Goal: Task Accomplishment & Management: Manage account settings

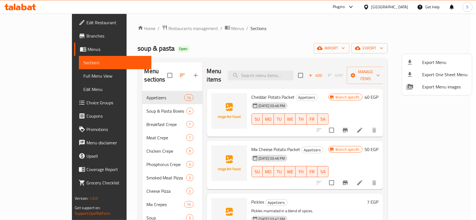
click at [368, 20] on div at bounding box center [238, 110] width 476 height 220
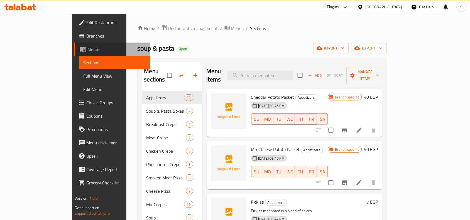
click at [88, 47] on span "Menus" at bounding box center [117, 49] width 59 height 7
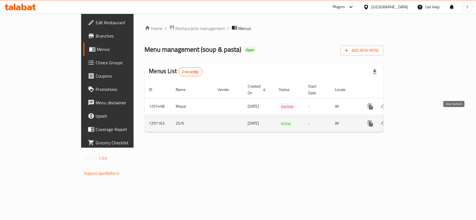
click at [414, 120] on icon "enhanced table" at bounding box center [410, 123] width 7 height 7
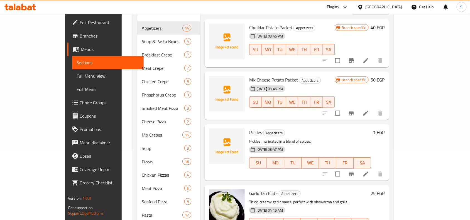
scroll to position [139, 0]
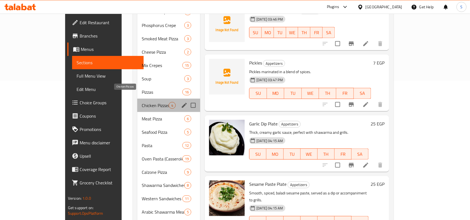
click at [142, 102] on span "Chicken Pizzas" at bounding box center [155, 105] width 27 height 7
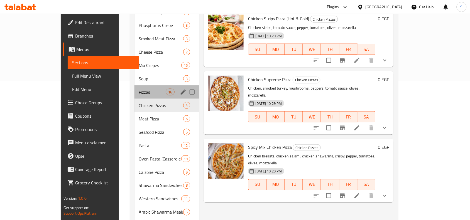
click at [135, 86] on div "Pizzas 16" at bounding box center [167, 92] width 65 height 13
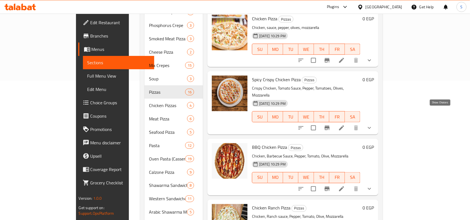
click at [373, 125] on icon "show more" at bounding box center [370, 128] width 7 height 7
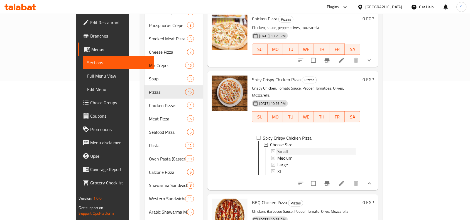
click at [278, 148] on span "Small" at bounding box center [283, 151] width 11 height 7
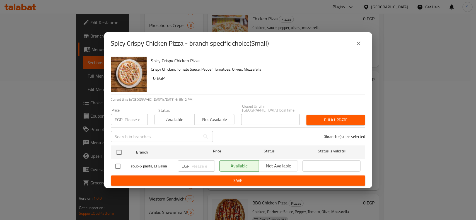
click at [132, 118] on input "number" at bounding box center [136, 119] width 23 height 11
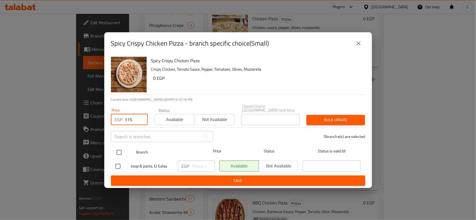
type input "115"
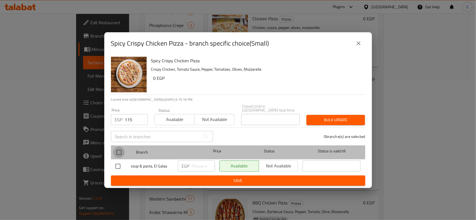
click at [119, 151] on input "checkbox" at bounding box center [119, 153] width 12 height 12
checkbox input "true"
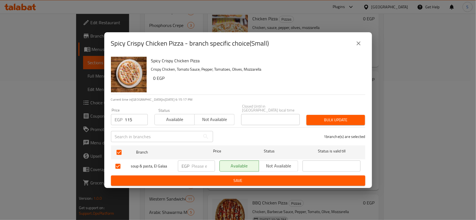
click at [332, 127] on div "1 branche(s) are selected" at bounding box center [292, 137] width 152 height 20
click at [331, 118] on span "Bulk update" at bounding box center [336, 120] width 50 height 7
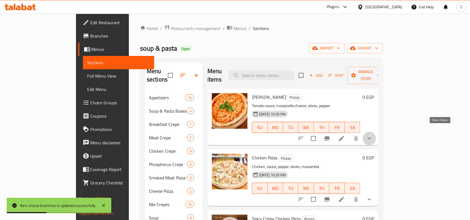
click at [373, 135] on icon "show more" at bounding box center [370, 138] width 7 height 7
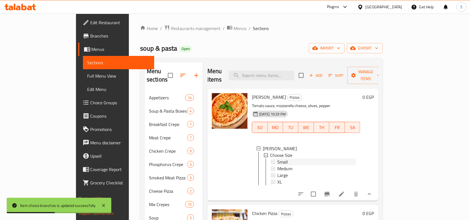
click at [284, 159] on div "Small" at bounding box center [317, 162] width 79 height 7
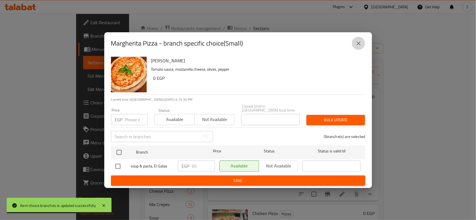
click at [356, 43] on icon "close" at bounding box center [358, 43] width 7 height 7
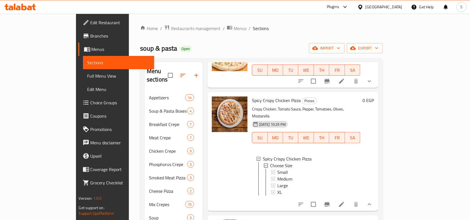
scroll to position [209, 0]
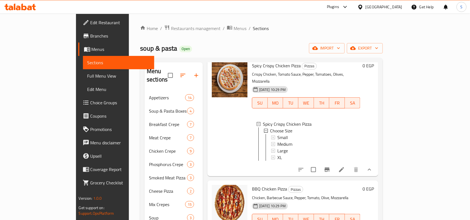
click at [350, 165] on li at bounding box center [342, 170] width 16 height 10
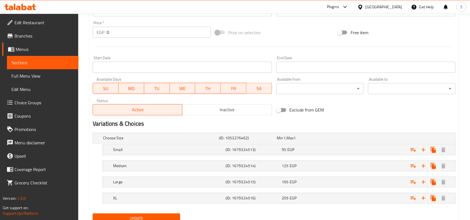
scroll to position [209, 0]
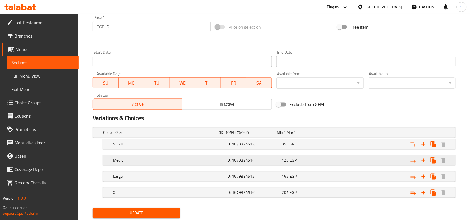
click at [323, 136] on div "125 EGP" at bounding box center [305, 133] width 56 height 6
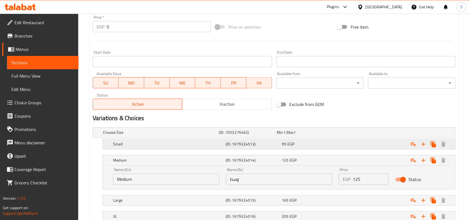
click at [321, 136] on div "95 EGP" at bounding box center [305, 133] width 56 height 6
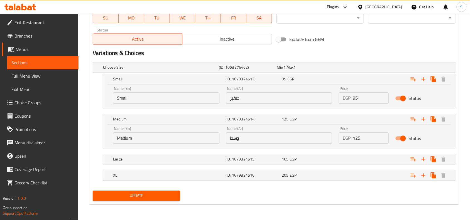
scroll to position [275, 0]
click at [334, 74] on div "Large (ID: 1679324515) 165 EGP" at bounding box center [276, 68] width 348 height 12
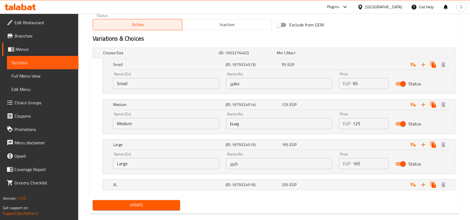
scroll to position [298, 0]
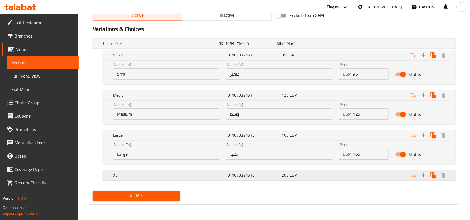
click at [323, 50] on div "XL (ID: 1679324516) 205 EGP" at bounding box center [276, 44] width 348 height 12
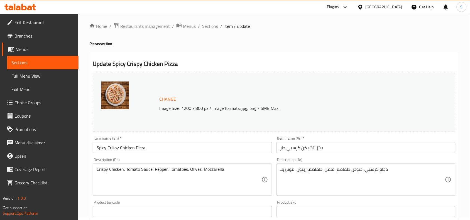
scroll to position [0, 0]
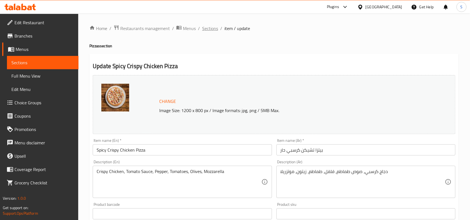
click at [207, 28] on span "Sections" at bounding box center [210, 28] width 16 height 7
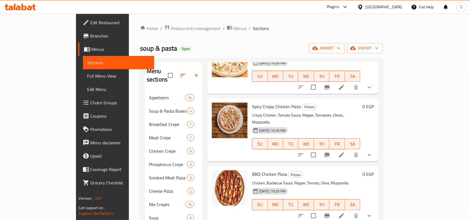
scroll to position [105, 0]
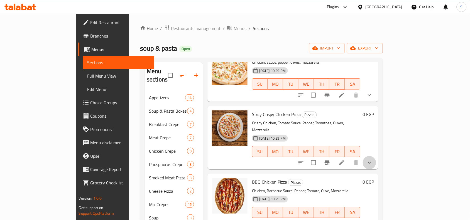
click at [377, 156] on button "show more" at bounding box center [369, 162] width 13 height 13
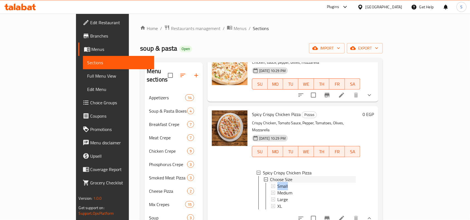
drag, startPoint x: 285, startPoint y: 166, endPoint x: 285, endPoint y: 169, distance: 2.8
click at [285, 176] on li "Choose Size Small Medium Large XL" at bounding box center [310, 192] width 92 height 33
click at [285, 183] on div "Small" at bounding box center [317, 186] width 79 height 7
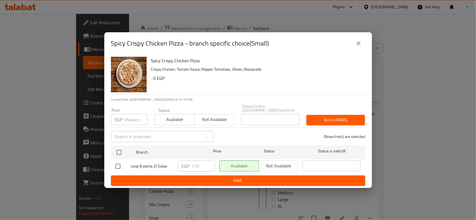
click at [355, 45] on icon "close" at bounding box center [358, 43] width 7 height 7
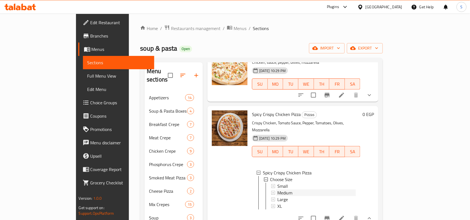
click at [278, 190] on span "Medium" at bounding box center [285, 193] width 15 height 7
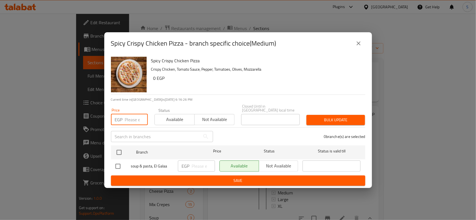
click at [128, 120] on input "number" at bounding box center [136, 119] width 23 height 11
type input "145"
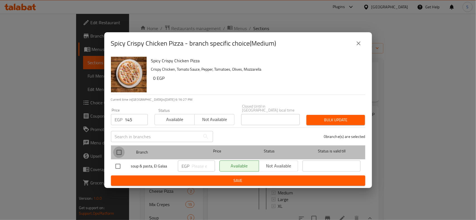
click at [117, 147] on input "checkbox" at bounding box center [119, 153] width 12 height 12
checkbox input "true"
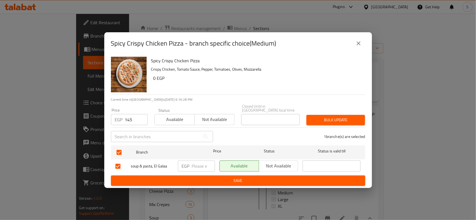
click at [315, 120] on span "Bulk update" at bounding box center [336, 120] width 50 height 7
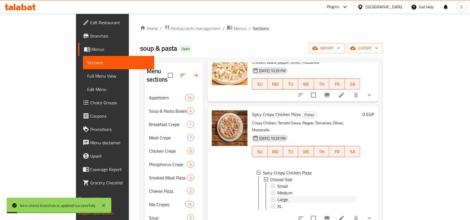
click at [278, 196] on span "Large" at bounding box center [283, 199] width 11 height 7
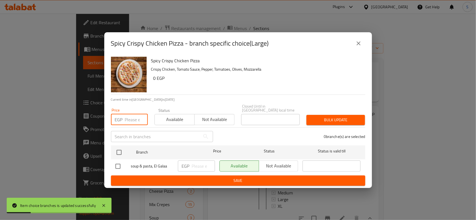
click at [127, 118] on input "number" at bounding box center [136, 119] width 23 height 11
type input "185"
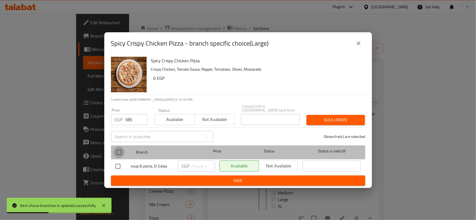
click at [118, 148] on input "checkbox" at bounding box center [119, 153] width 12 height 12
checkbox input "true"
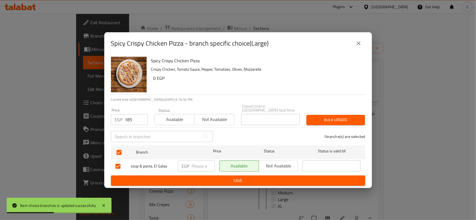
click at [324, 119] on span "Bulk update" at bounding box center [336, 120] width 50 height 7
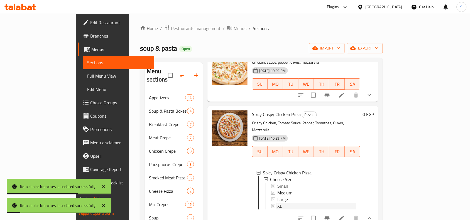
click at [278, 203] on div "XL" at bounding box center [317, 206] width 79 height 7
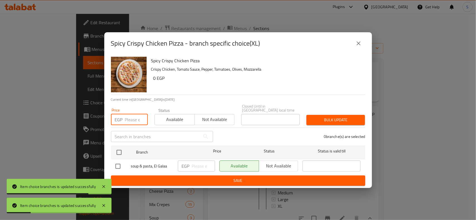
click at [135, 121] on input "number" at bounding box center [136, 119] width 23 height 11
type input "225"
click at [123, 149] on input "checkbox" at bounding box center [119, 153] width 12 height 12
checkbox input "true"
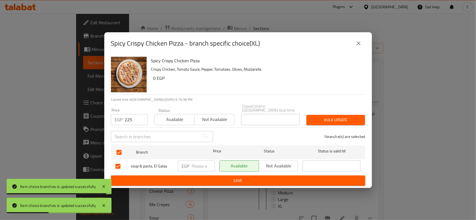
click at [335, 117] on span "Bulk update" at bounding box center [336, 120] width 50 height 7
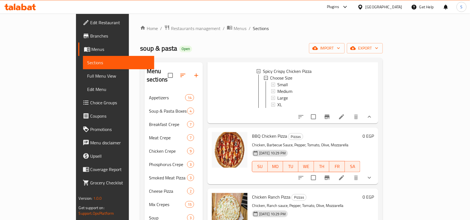
scroll to position [209, 0]
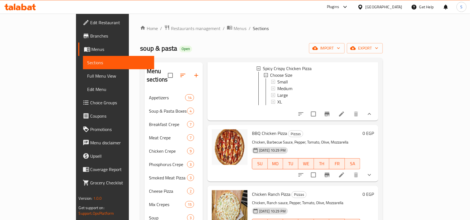
click at [377, 169] on button "show more" at bounding box center [369, 175] width 13 height 13
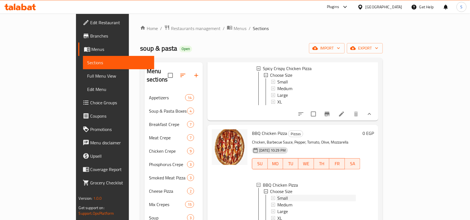
click at [278, 195] on div "Small" at bounding box center [317, 198] width 79 height 7
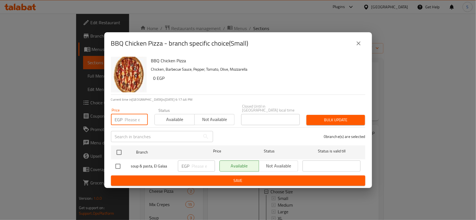
click at [133, 118] on input "number" at bounding box center [136, 119] width 23 height 11
type input "130"
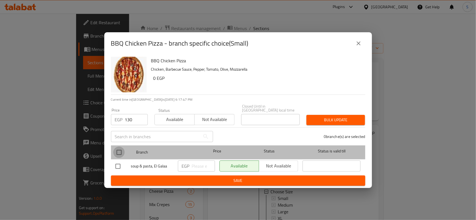
click at [114, 149] on input "checkbox" at bounding box center [119, 153] width 12 height 12
checkbox input "true"
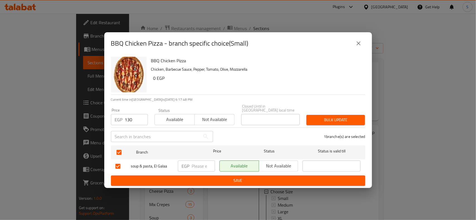
click at [305, 118] on div "Bulk update" at bounding box center [335, 120] width 65 height 17
click at [321, 117] on span "Bulk update" at bounding box center [336, 120] width 50 height 7
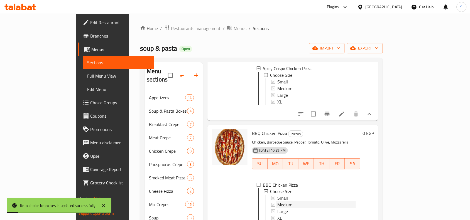
click at [278, 202] on span "Medium" at bounding box center [285, 205] width 15 height 7
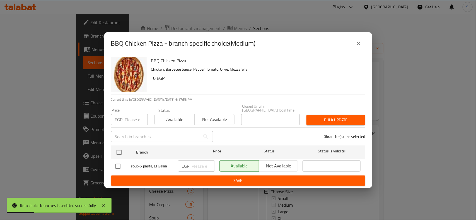
click at [130, 116] on input "number" at bounding box center [136, 119] width 23 height 11
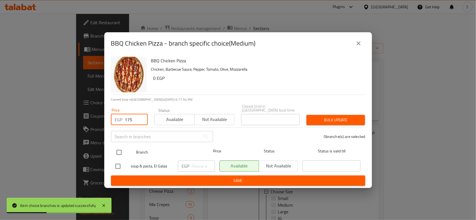
type input "175"
click at [121, 151] on input "checkbox" at bounding box center [119, 153] width 12 height 12
checkbox input "true"
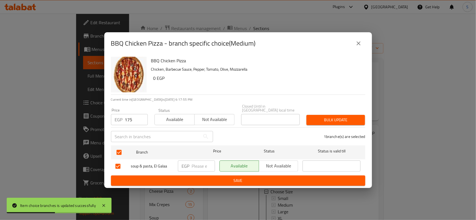
click at [310, 118] on button "Bulk update" at bounding box center [335, 120] width 59 height 10
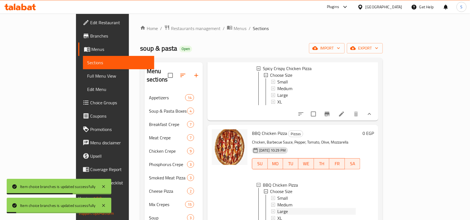
click at [278, 209] on span "Large" at bounding box center [283, 212] width 11 height 7
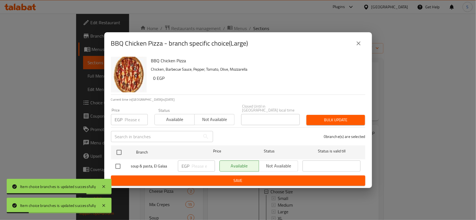
click at [132, 118] on input "number" at bounding box center [136, 119] width 23 height 11
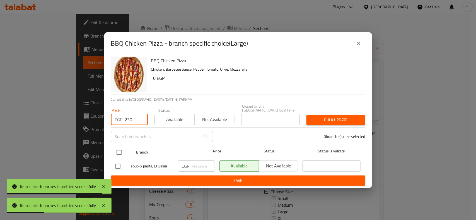
type input "230"
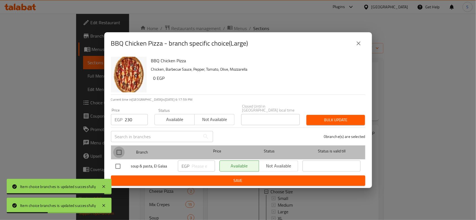
click at [116, 151] on input "checkbox" at bounding box center [119, 153] width 12 height 12
checkbox input "true"
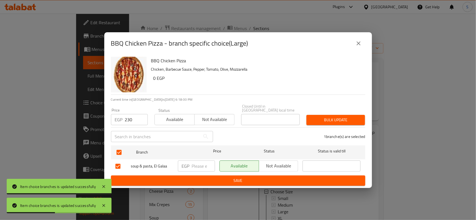
click at [328, 127] on div "1 branche(s) are selected" at bounding box center [292, 137] width 152 height 20
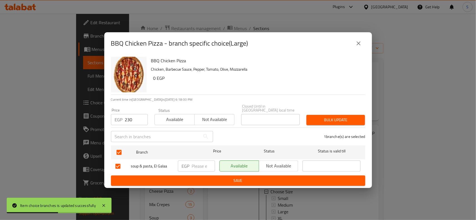
click at [327, 120] on span "Bulk update" at bounding box center [336, 120] width 50 height 7
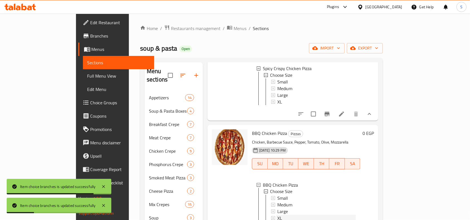
click at [278, 215] on div "XL" at bounding box center [317, 218] width 79 height 7
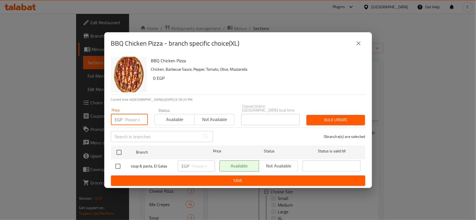
click at [132, 119] on input "number" at bounding box center [136, 119] width 23 height 11
type input "265"
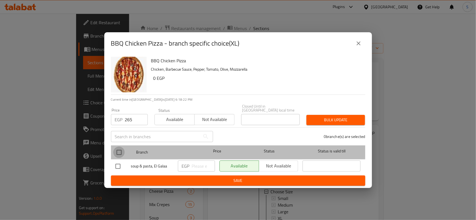
click at [121, 147] on input "checkbox" at bounding box center [119, 153] width 12 height 12
checkbox input "true"
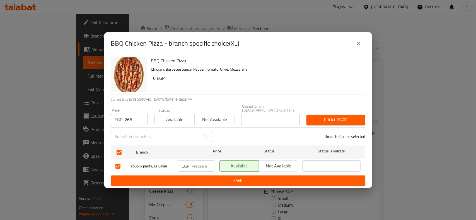
click at [340, 118] on span "Bulk update" at bounding box center [336, 120] width 50 height 7
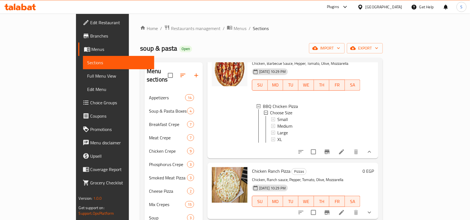
scroll to position [314, 0]
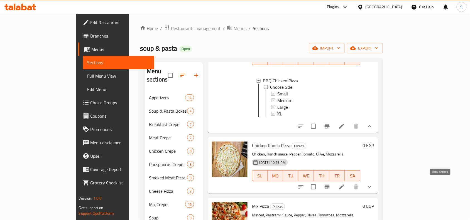
click at [373, 184] on icon "show more" at bounding box center [370, 187] width 7 height 7
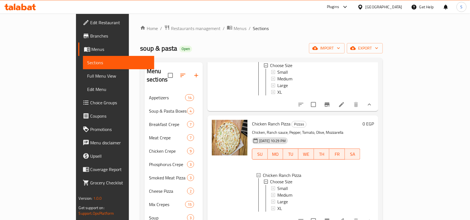
scroll to position [348, 0]
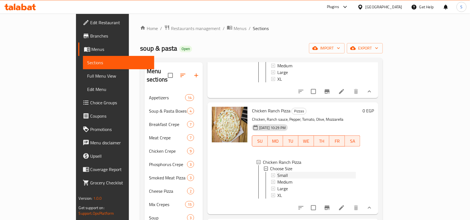
click at [278, 173] on span "Small" at bounding box center [283, 176] width 11 height 7
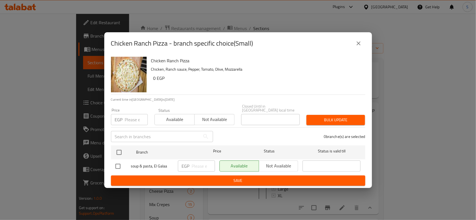
click at [133, 120] on input "number" at bounding box center [136, 119] width 23 height 11
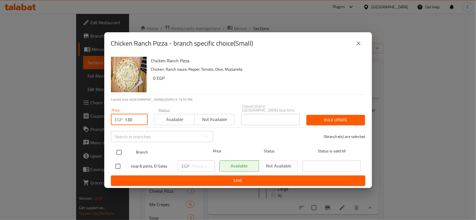
type input "130"
click at [122, 151] on input "checkbox" at bounding box center [119, 153] width 12 height 12
checkbox input "true"
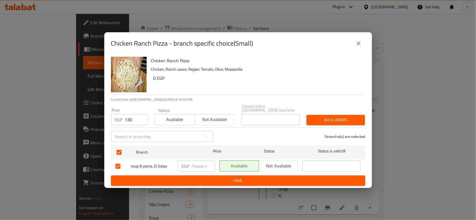
click at [331, 117] on span "Bulk update" at bounding box center [336, 120] width 50 height 7
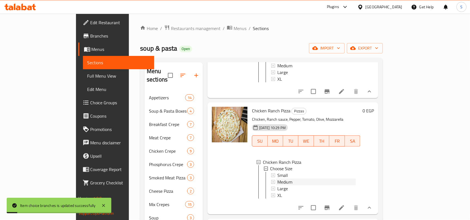
click at [278, 179] on span "Medium" at bounding box center [285, 182] width 15 height 7
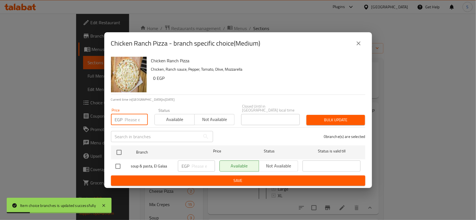
click at [130, 117] on input "number" at bounding box center [136, 119] width 23 height 11
type input "175"
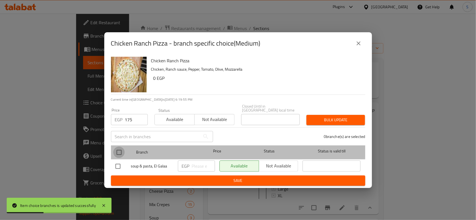
click at [120, 148] on input "checkbox" at bounding box center [119, 153] width 12 height 12
checkbox input "true"
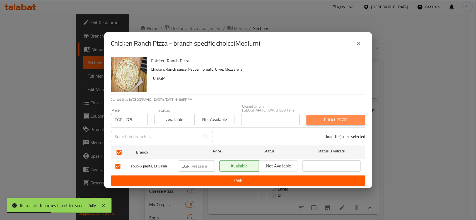
click at [327, 122] on button "Bulk update" at bounding box center [335, 120] width 59 height 10
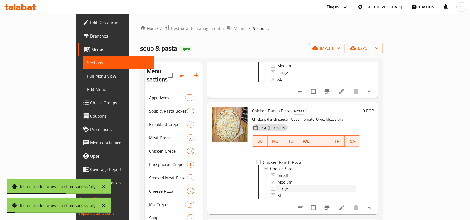
click at [278, 186] on span "Large" at bounding box center [283, 189] width 11 height 7
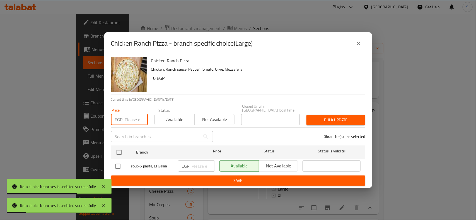
click at [131, 122] on input "number" at bounding box center [136, 119] width 23 height 11
type input "230"
click at [122, 155] on input "checkbox" at bounding box center [119, 153] width 12 height 12
checkbox input "true"
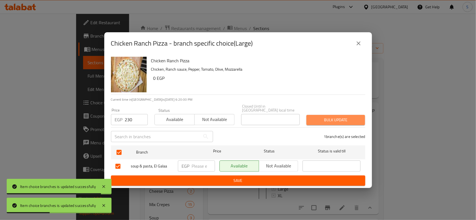
click at [339, 122] on button "Bulk update" at bounding box center [335, 120] width 59 height 10
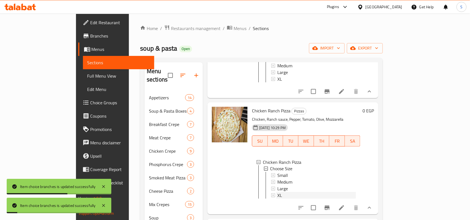
click at [276, 193] on div "XL" at bounding box center [316, 196] width 80 height 7
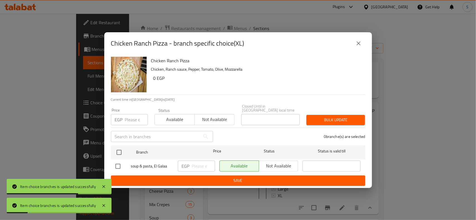
click at [133, 120] on input "number" at bounding box center [136, 119] width 23 height 11
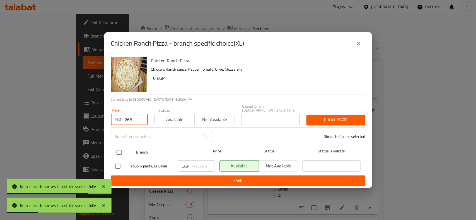
type input "265"
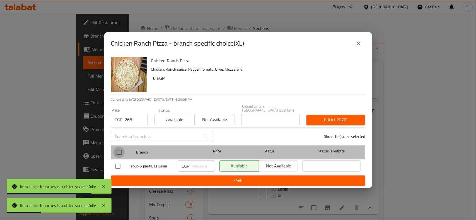
drag, startPoint x: 113, startPoint y: 150, endPoint x: 118, endPoint y: 149, distance: 4.3
click at [117, 149] on input "checkbox" at bounding box center [119, 153] width 12 height 12
checkbox input "true"
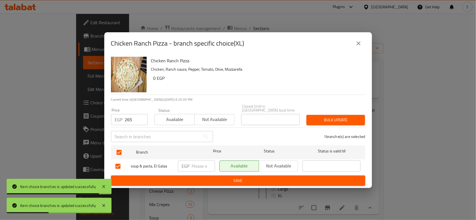
click at [364, 112] on div "Bulk update" at bounding box center [335, 120] width 65 height 17
click at [322, 122] on button "Bulk update" at bounding box center [335, 120] width 59 height 10
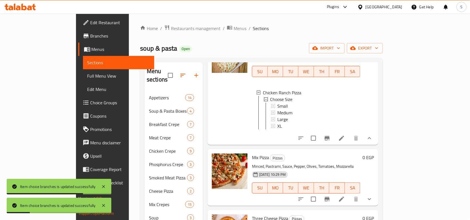
scroll to position [453, 0]
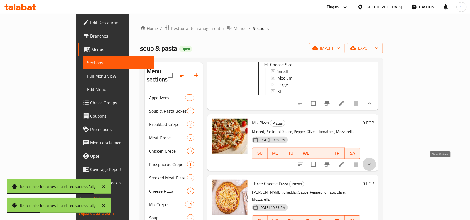
click at [373, 164] on icon "show more" at bounding box center [370, 164] width 7 height 7
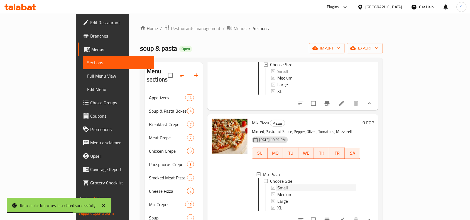
click at [278, 190] on span "Small" at bounding box center [283, 188] width 11 height 7
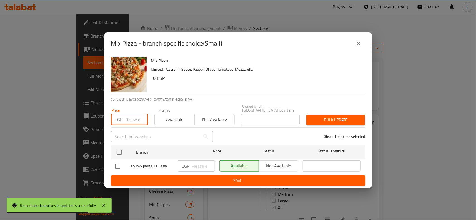
click at [129, 118] on input "number" at bounding box center [136, 119] width 23 height 11
type input "125"
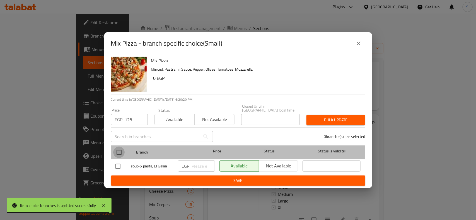
click at [120, 147] on input "checkbox" at bounding box center [119, 153] width 12 height 12
checkbox input "true"
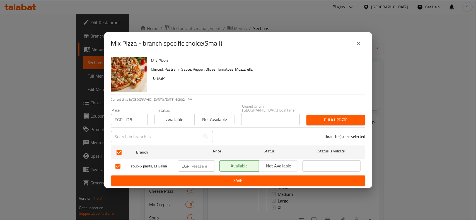
click at [324, 117] on span "Bulk update" at bounding box center [336, 120] width 50 height 7
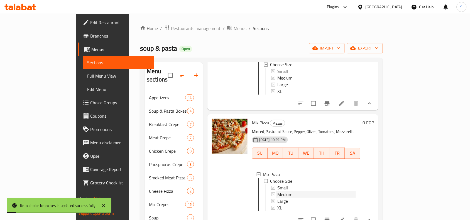
click at [278, 195] on span "Medium" at bounding box center [285, 194] width 15 height 7
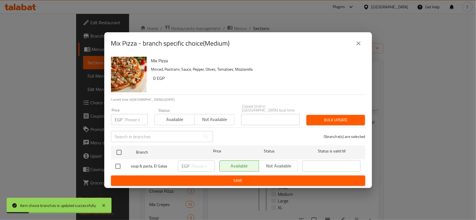
click at [128, 120] on input "number" at bounding box center [136, 119] width 23 height 11
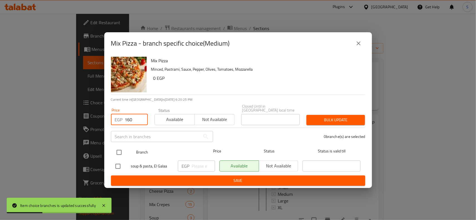
type input "160"
click at [117, 151] on input "checkbox" at bounding box center [119, 153] width 12 height 12
checkbox input "true"
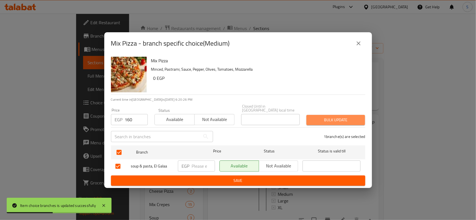
click at [330, 117] on span "Bulk update" at bounding box center [336, 120] width 50 height 7
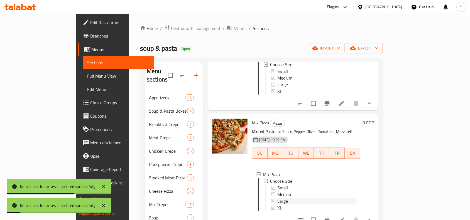
click at [278, 203] on div "Large" at bounding box center [317, 201] width 79 height 7
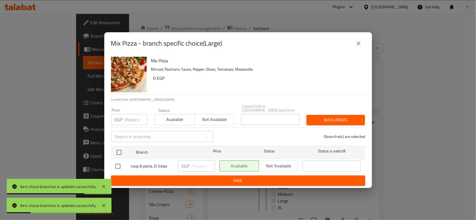
click at [133, 119] on input "number" at bounding box center [136, 119] width 23 height 11
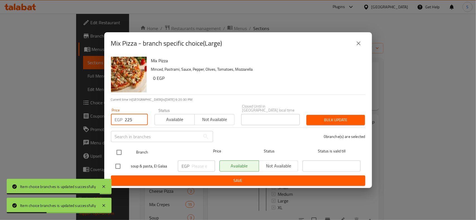
type input "225"
click at [120, 148] on input "checkbox" at bounding box center [119, 153] width 12 height 12
checkbox input "true"
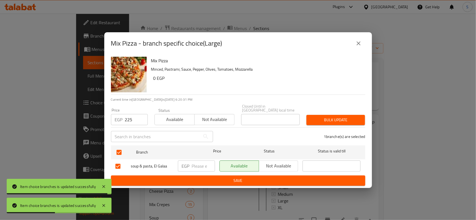
click at [328, 123] on button "Bulk update" at bounding box center [335, 120] width 59 height 10
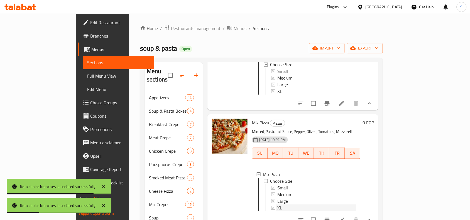
click at [278, 208] on span "XL" at bounding box center [280, 208] width 5 height 7
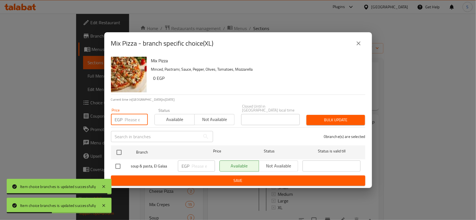
click at [132, 122] on input "number" at bounding box center [136, 119] width 23 height 11
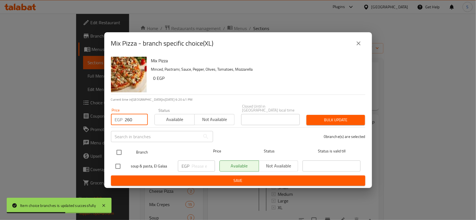
type input "260"
click at [121, 147] on input "checkbox" at bounding box center [119, 153] width 12 height 12
checkbox input "true"
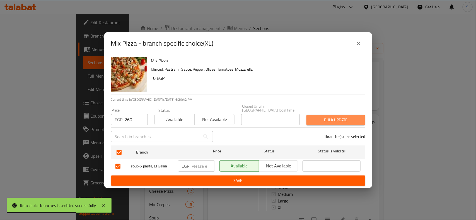
click at [321, 117] on span "Bulk update" at bounding box center [336, 120] width 50 height 7
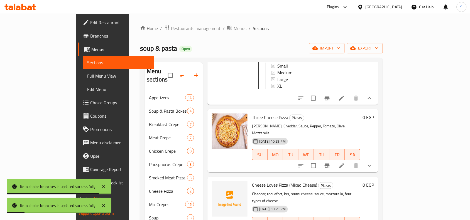
scroll to position [592, 0]
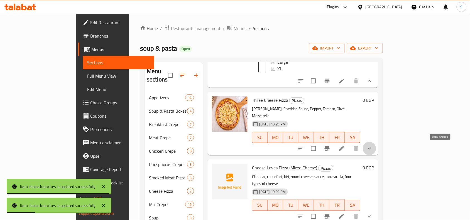
click at [372, 148] on icon "show more" at bounding box center [369, 149] width 3 height 2
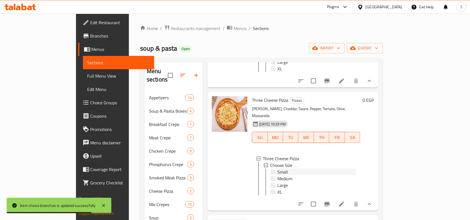
click at [278, 171] on span "Small" at bounding box center [283, 172] width 11 height 7
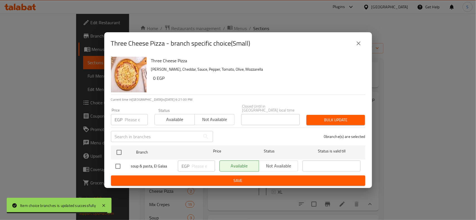
click at [130, 118] on input "number" at bounding box center [136, 119] width 23 height 11
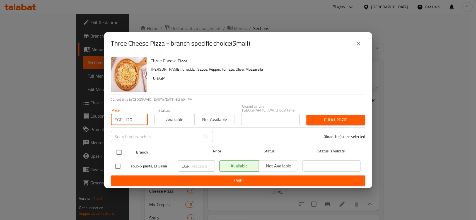
type input "120"
click at [119, 151] on input "checkbox" at bounding box center [119, 153] width 12 height 12
checkbox input "true"
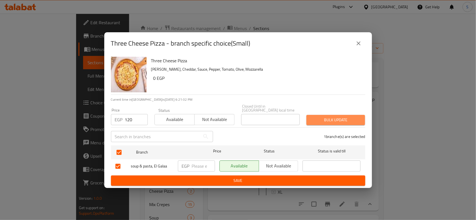
click at [315, 118] on span "Bulk update" at bounding box center [336, 120] width 50 height 7
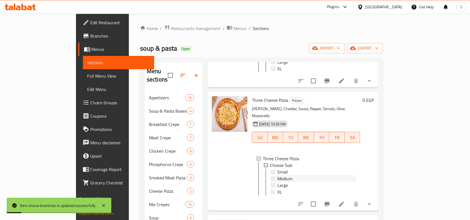
click at [278, 176] on span "Medium" at bounding box center [285, 179] width 15 height 7
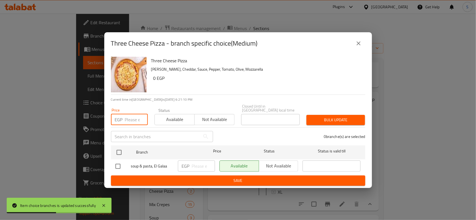
click at [133, 121] on input "number" at bounding box center [136, 119] width 23 height 11
type input "155"
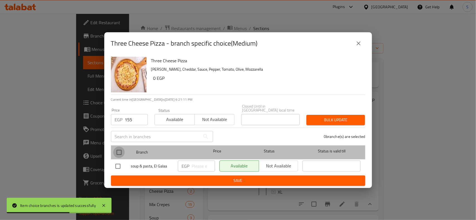
click at [123, 149] on input "checkbox" at bounding box center [119, 153] width 12 height 12
checkbox input "true"
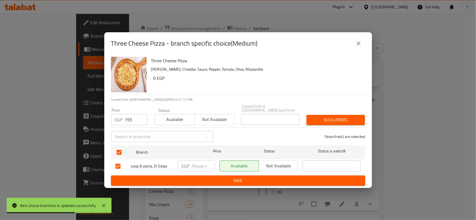
click at [341, 117] on span "Bulk update" at bounding box center [336, 120] width 50 height 7
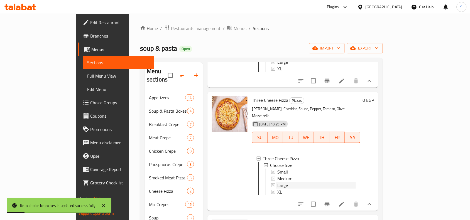
click at [278, 185] on span "Large" at bounding box center [283, 185] width 11 height 7
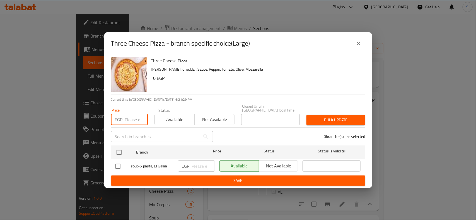
click at [135, 115] on input "number" at bounding box center [136, 119] width 23 height 11
type input "200"
click at [121, 151] on input "checkbox" at bounding box center [119, 153] width 12 height 12
checkbox input "true"
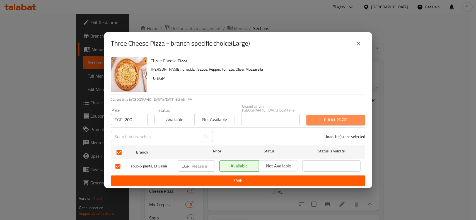
click at [311, 118] on span "Bulk update" at bounding box center [336, 120] width 50 height 7
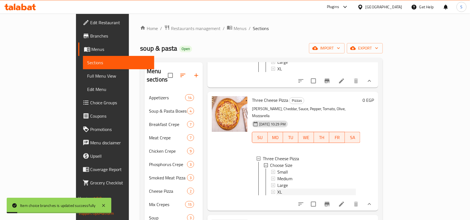
click at [278, 190] on div "XL" at bounding box center [317, 192] width 79 height 7
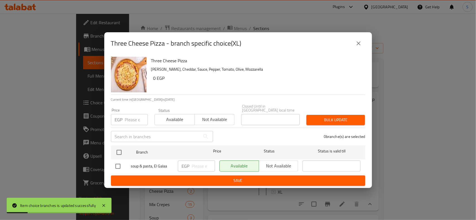
click at [134, 117] on input "number" at bounding box center [136, 119] width 23 height 11
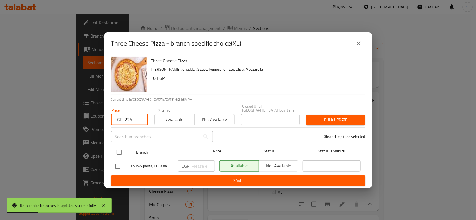
type input "225"
click at [122, 151] on input "checkbox" at bounding box center [119, 153] width 12 height 12
checkbox input "true"
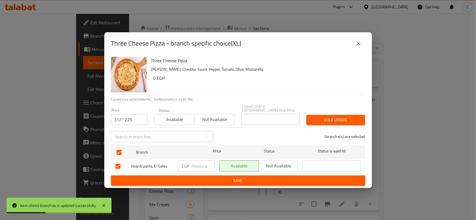
click at [336, 127] on div "1 branche(s) are selected" at bounding box center [292, 137] width 152 height 20
click at [339, 122] on span "Bulk update" at bounding box center [336, 120] width 50 height 7
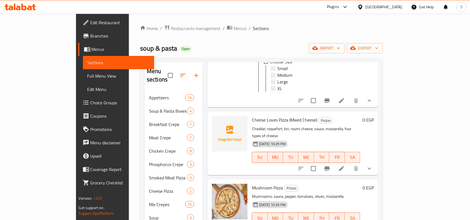
scroll to position [732, 0]
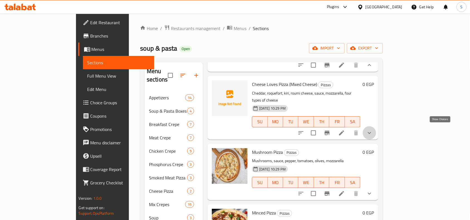
click at [373, 130] on icon "show more" at bounding box center [370, 133] width 7 height 7
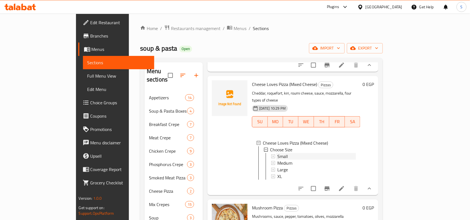
click at [278, 153] on div "Small" at bounding box center [317, 156] width 79 height 7
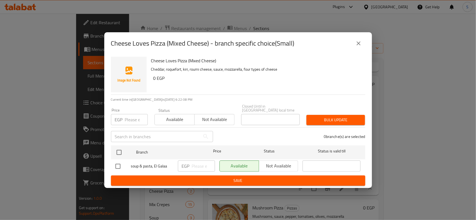
click at [129, 117] on input "number" at bounding box center [136, 119] width 23 height 11
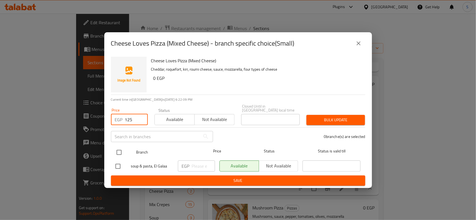
type input "125"
click at [119, 147] on input "checkbox" at bounding box center [119, 153] width 12 height 12
checkbox input "true"
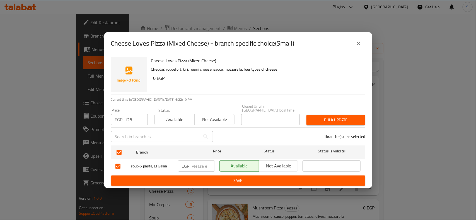
click at [327, 119] on span "Bulk update" at bounding box center [336, 120] width 50 height 7
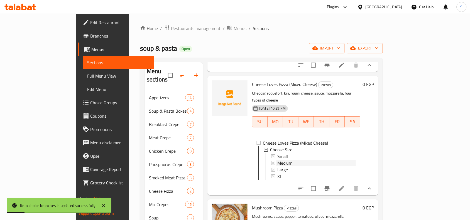
click at [278, 160] on span "Medium" at bounding box center [285, 163] width 15 height 7
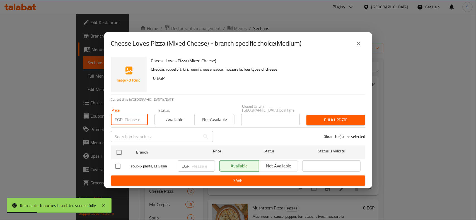
click at [128, 118] on input "number" at bounding box center [136, 119] width 23 height 11
type input "155"
click at [116, 151] on input "checkbox" at bounding box center [119, 153] width 12 height 12
checkbox input "true"
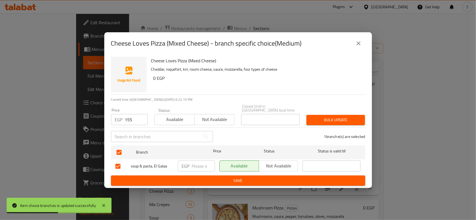
click at [322, 112] on div "Bulk update" at bounding box center [335, 120] width 65 height 17
click at [320, 115] on button "Bulk update" at bounding box center [335, 120] width 59 height 10
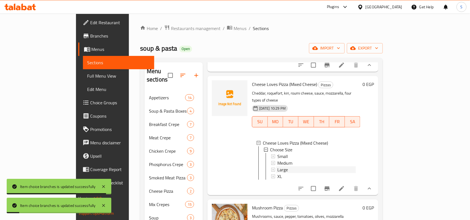
click at [278, 167] on span "Large" at bounding box center [283, 170] width 11 height 7
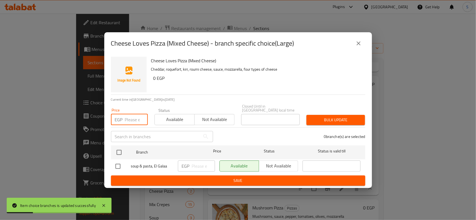
click at [133, 121] on input "number" at bounding box center [136, 119] width 23 height 11
type input "225"
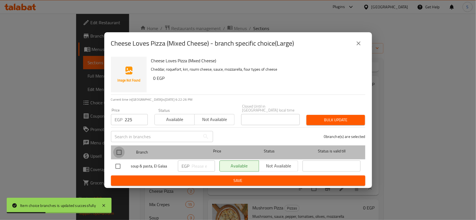
click at [115, 154] on input "checkbox" at bounding box center [119, 153] width 12 height 12
checkbox input "true"
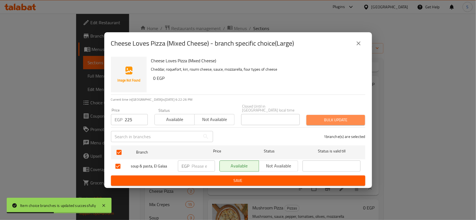
click at [315, 123] on button "Bulk update" at bounding box center [335, 120] width 59 height 10
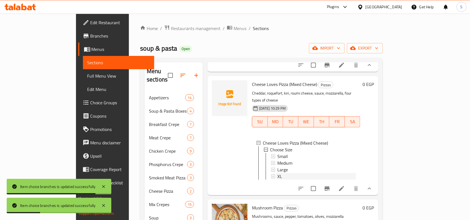
click at [278, 173] on div "XL" at bounding box center [317, 176] width 79 height 7
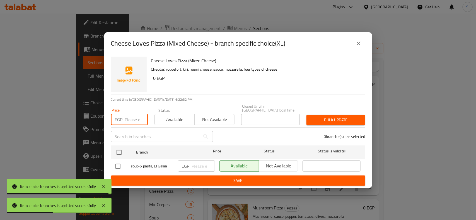
click at [134, 120] on input "number" at bounding box center [136, 119] width 23 height 11
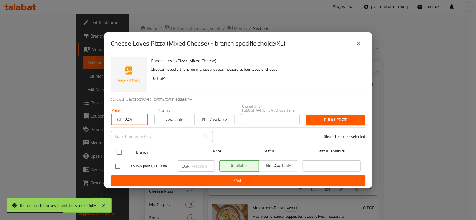
type input "245"
click at [120, 151] on input "checkbox" at bounding box center [119, 153] width 12 height 12
checkbox input "true"
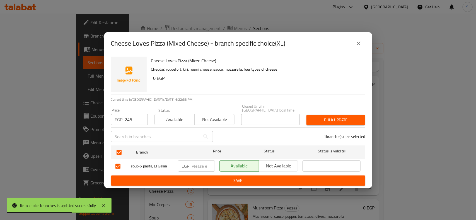
click at [339, 119] on span "Bulk update" at bounding box center [336, 120] width 50 height 7
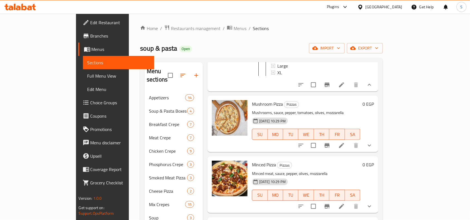
scroll to position [836, 0]
click at [373, 145] on icon "show more" at bounding box center [370, 145] width 7 height 7
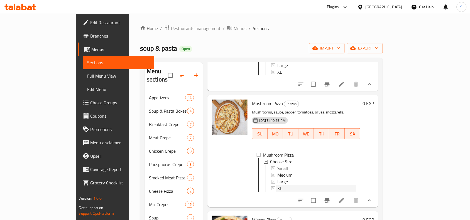
click at [278, 190] on div "XL" at bounding box center [317, 188] width 79 height 7
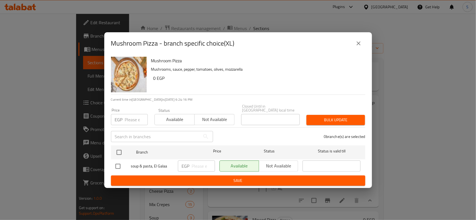
click at [358, 47] on icon "close" at bounding box center [358, 43] width 7 height 7
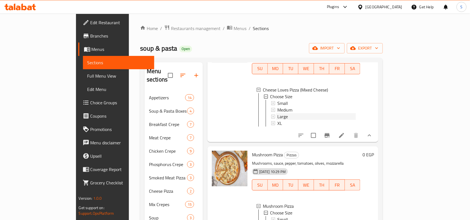
click at [261, 102] on li "Cheese Loves Pizza (Mixed Cheese) Choose Size Small Medium Large XL" at bounding box center [306, 107] width 99 height 40
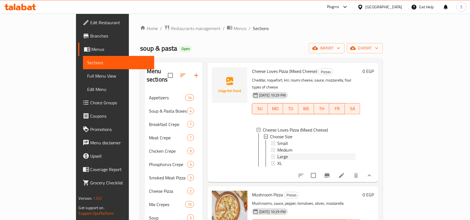
scroll to position [732, 0]
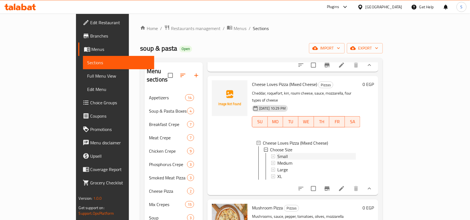
click at [278, 153] on span "Small" at bounding box center [283, 156] width 11 height 7
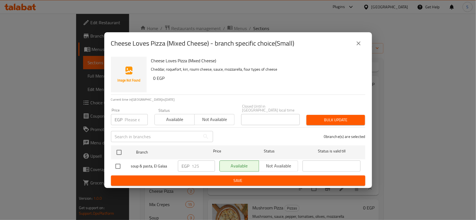
click at [358, 42] on icon "close" at bounding box center [358, 43] width 7 height 7
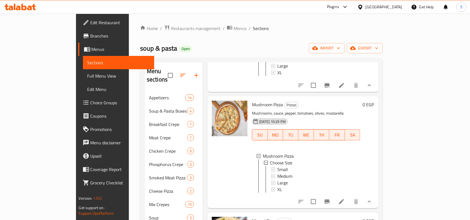
scroll to position [836, 0]
click at [278, 169] on span "Small" at bounding box center [283, 168] width 11 height 7
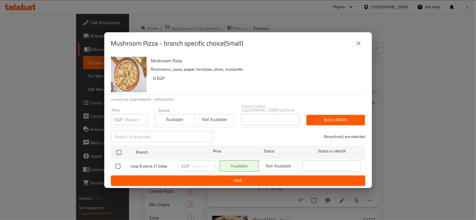
click at [356, 46] on icon "close" at bounding box center [358, 43] width 7 height 7
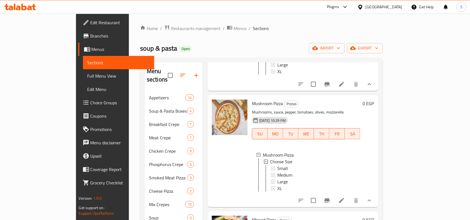
click at [278, 171] on div "Small" at bounding box center [317, 168] width 79 height 7
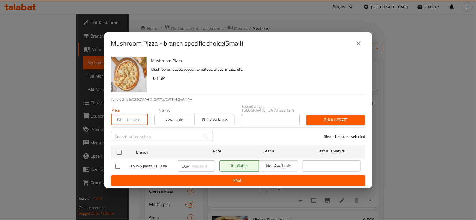
click at [129, 119] on input "number" at bounding box center [136, 119] width 23 height 11
type input "125"
click at [123, 151] on input "checkbox" at bounding box center [119, 153] width 12 height 12
checkbox input "true"
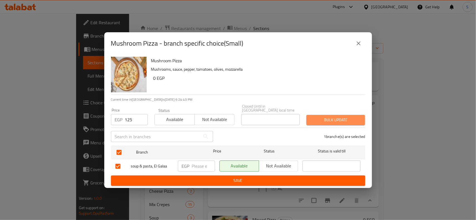
click at [313, 118] on span "Bulk update" at bounding box center [336, 120] width 50 height 7
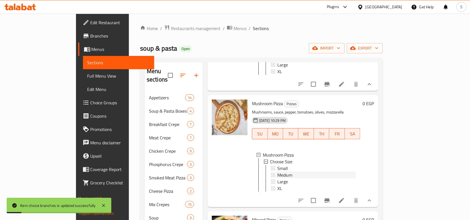
click at [278, 176] on div "Medium" at bounding box center [317, 175] width 79 height 7
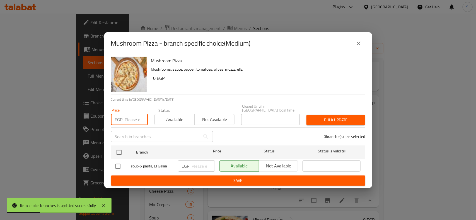
click at [129, 119] on input "number" at bounding box center [136, 119] width 23 height 11
type input "145"
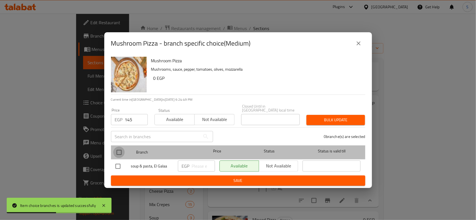
click at [121, 148] on input "checkbox" at bounding box center [119, 153] width 12 height 12
checkbox input "true"
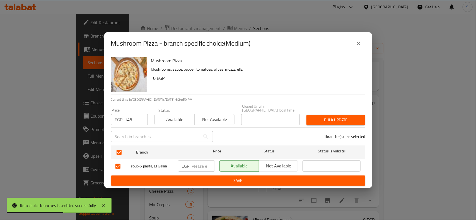
click at [313, 117] on span "Bulk update" at bounding box center [336, 120] width 50 height 7
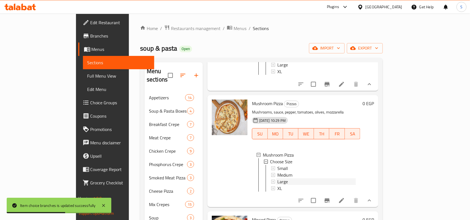
click at [278, 184] on span "Large" at bounding box center [283, 182] width 11 height 7
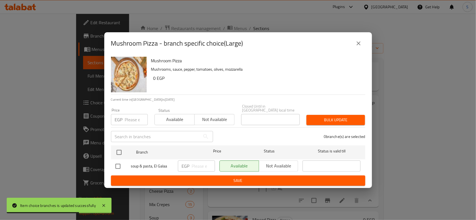
click at [132, 117] on input "number" at bounding box center [136, 119] width 23 height 11
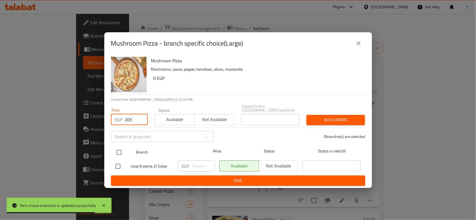
type input "205"
click at [118, 148] on input "checkbox" at bounding box center [119, 153] width 12 height 12
checkbox input "true"
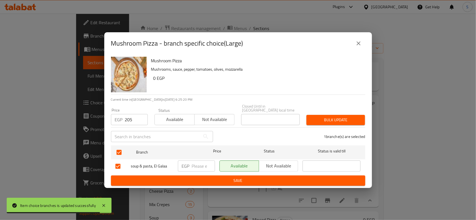
click at [346, 118] on span "Bulk update" at bounding box center [336, 120] width 50 height 7
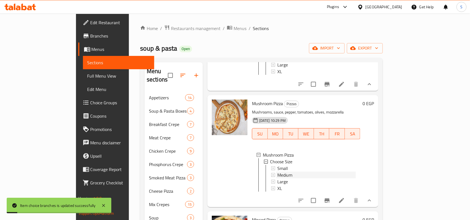
click at [278, 176] on span "Medium" at bounding box center [285, 175] width 15 height 7
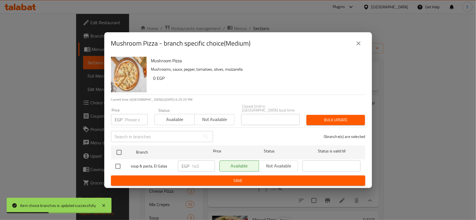
click at [360, 43] on icon "close" at bounding box center [358, 43] width 7 height 7
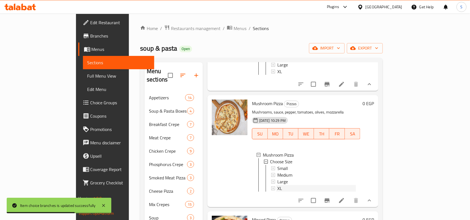
click at [278, 190] on div "XL" at bounding box center [317, 188] width 79 height 7
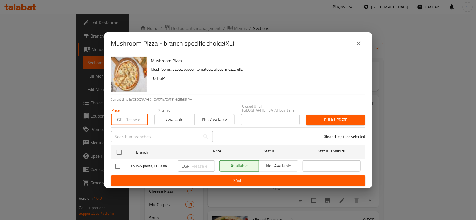
click at [129, 118] on input "number" at bounding box center [136, 119] width 23 height 11
type input "240"
click at [123, 151] on input "checkbox" at bounding box center [119, 153] width 12 height 12
checkbox input "true"
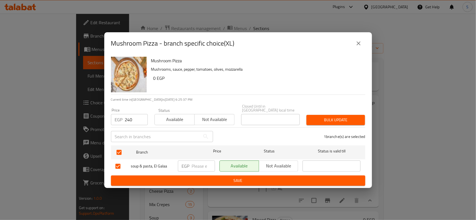
click at [326, 117] on span "Bulk update" at bounding box center [336, 120] width 50 height 7
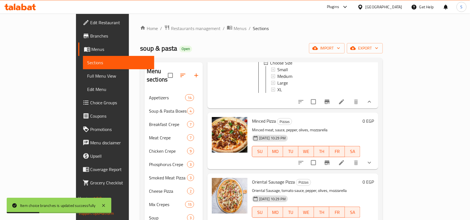
scroll to position [941, 0]
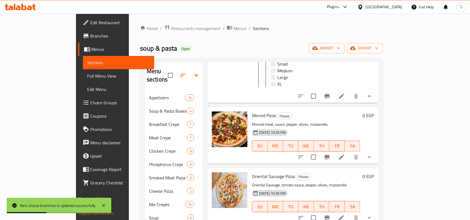
click at [278, 86] on div "XL" at bounding box center [317, 84] width 79 height 7
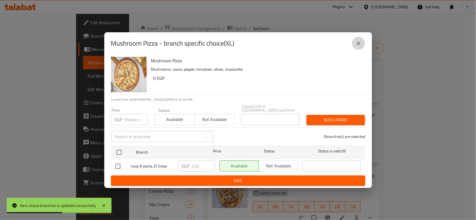
click at [357, 44] on icon "close" at bounding box center [358, 44] width 4 height 4
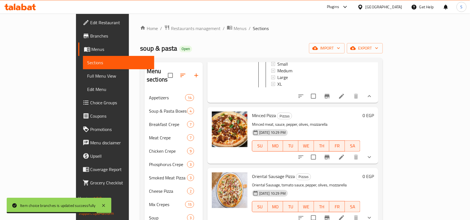
click at [377, 161] on button "show more" at bounding box center [369, 157] width 13 height 13
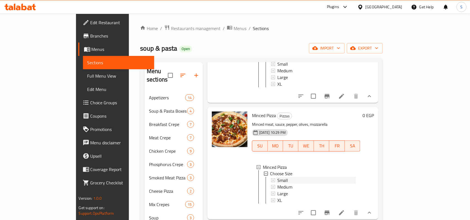
click at [278, 184] on div "Small" at bounding box center [317, 181] width 79 height 7
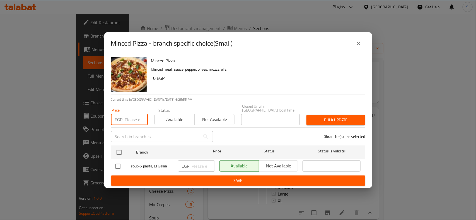
click at [128, 116] on input "number" at bounding box center [136, 119] width 23 height 11
type input "125"
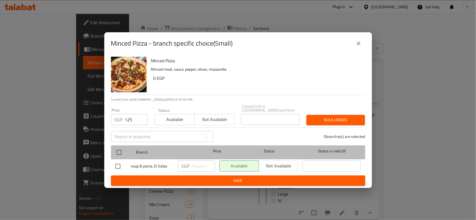
click at [120, 145] on div at bounding box center [123, 153] width 21 height 16
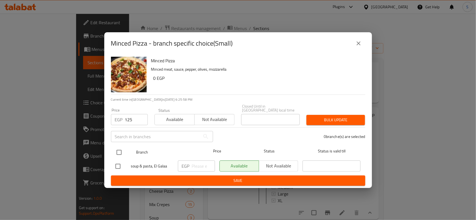
click at [117, 152] on input "checkbox" at bounding box center [119, 153] width 12 height 12
checkbox input "true"
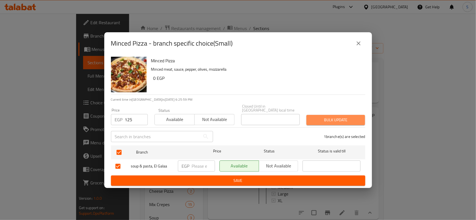
click at [335, 120] on span "Bulk update" at bounding box center [336, 120] width 50 height 7
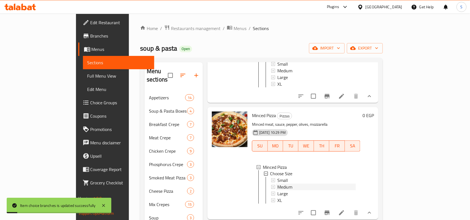
click at [278, 191] on span "Medium" at bounding box center [285, 187] width 15 height 7
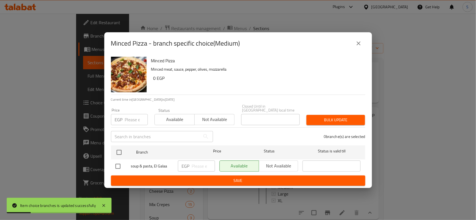
click at [128, 118] on input "number" at bounding box center [136, 119] width 23 height 11
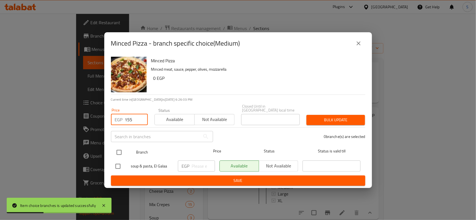
type input "155"
click at [119, 151] on input "checkbox" at bounding box center [119, 153] width 12 height 12
checkbox input "true"
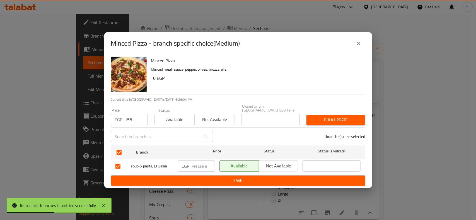
click at [329, 118] on span "Bulk update" at bounding box center [336, 120] width 50 height 7
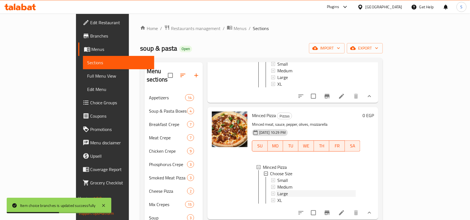
click at [278, 198] on span "Large" at bounding box center [283, 194] width 11 height 7
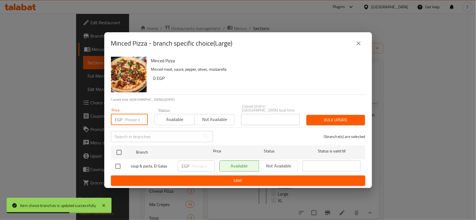
click at [134, 120] on input "number" at bounding box center [136, 119] width 23 height 11
type input "225"
click at [121, 149] on input "checkbox" at bounding box center [119, 153] width 12 height 12
checkbox input "true"
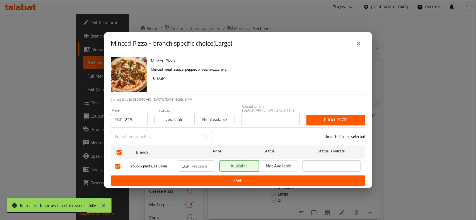
click at [327, 122] on button "Bulk update" at bounding box center [335, 120] width 59 height 10
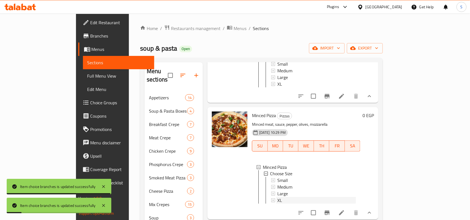
click at [278, 204] on div "XL" at bounding box center [317, 201] width 79 height 7
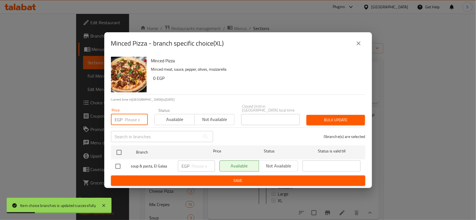
click at [132, 118] on input "number" at bounding box center [136, 119] width 23 height 11
type input "250"
click at [118, 152] on input "checkbox" at bounding box center [119, 153] width 12 height 12
checkbox input "true"
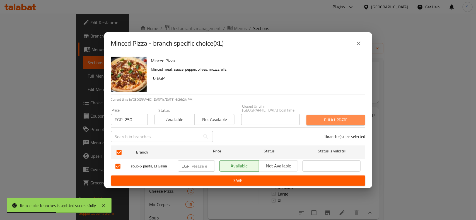
click at [327, 120] on span "Bulk update" at bounding box center [336, 120] width 50 height 7
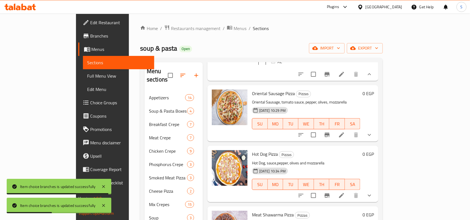
scroll to position [1080, 0]
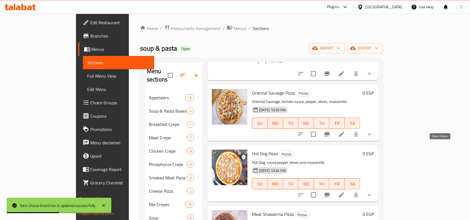
click at [373, 138] on icon "show more" at bounding box center [370, 134] width 7 height 7
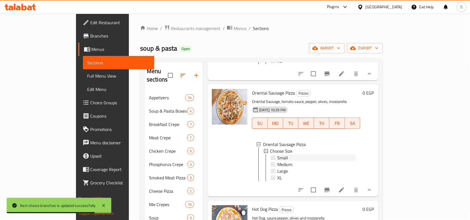
click at [278, 161] on div "Small" at bounding box center [317, 158] width 79 height 7
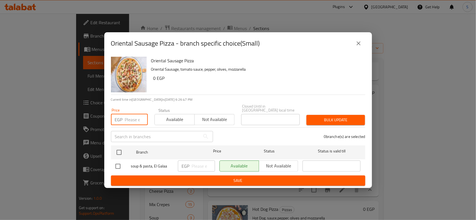
click at [130, 117] on input "number" at bounding box center [136, 119] width 23 height 11
type input "125"
click at [117, 147] on input "checkbox" at bounding box center [119, 153] width 12 height 12
checkbox input "true"
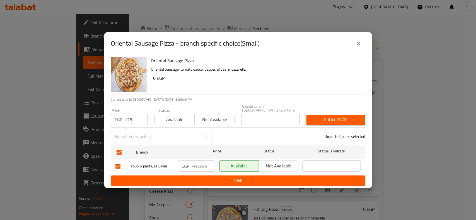
click at [316, 112] on div "Bulk update" at bounding box center [335, 120] width 65 height 17
click at [317, 121] on span "Bulk update" at bounding box center [336, 120] width 50 height 7
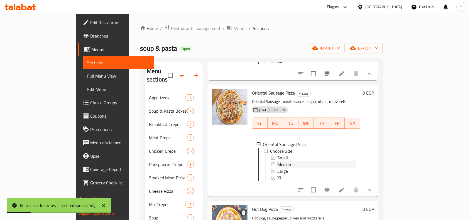
click at [278, 168] on span "Medium" at bounding box center [285, 164] width 15 height 7
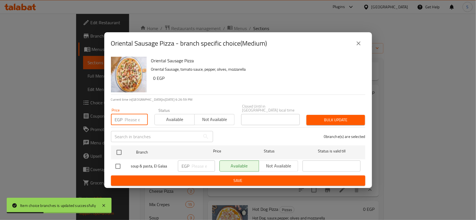
click at [132, 119] on input "number" at bounding box center [136, 119] width 23 height 11
type input "150"
click at [117, 147] on input "checkbox" at bounding box center [119, 153] width 12 height 12
checkbox input "true"
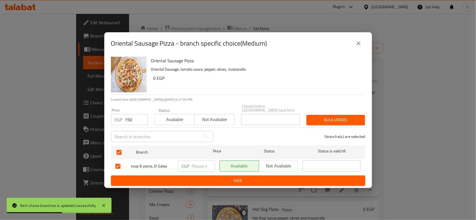
click at [321, 117] on span "Bulk update" at bounding box center [336, 120] width 50 height 7
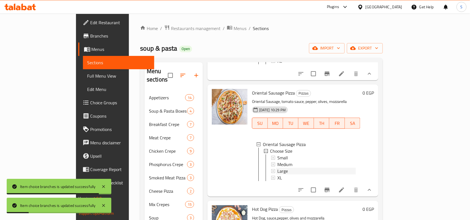
click at [278, 175] on span "Large" at bounding box center [283, 171] width 11 height 7
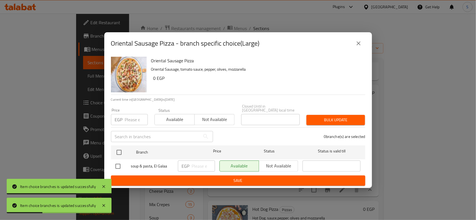
click at [132, 118] on input "number" at bounding box center [136, 119] width 23 height 11
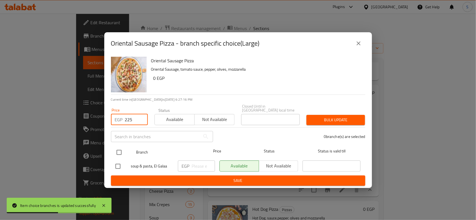
type input "225"
click at [119, 151] on input "checkbox" at bounding box center [119, 153] width 12 height 12
checkbox input "true"
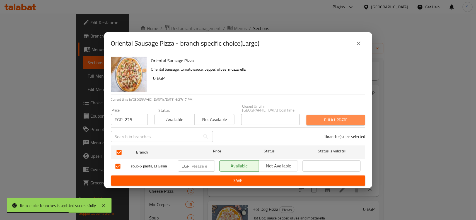
click at [334, 119] on span "Bulk update" at bounding box center [336, 120] width 50 height 7
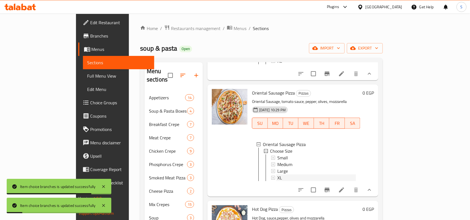
click at [278, 181] on div "XL" at bounding box center [317, 178] width 79 height 7
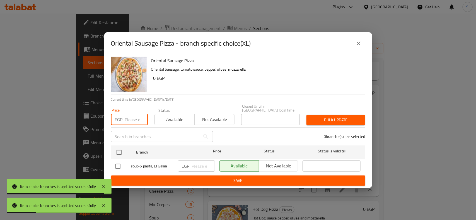
click at [132, 118] on input "number" at bounding box center [136, 119] width 23 height 11
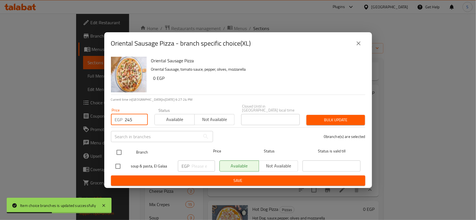
type input "245"
click at [124, 153] on input "checkbox" at bounding box center [119, 153] width 12 height 12
checkbox input "true"
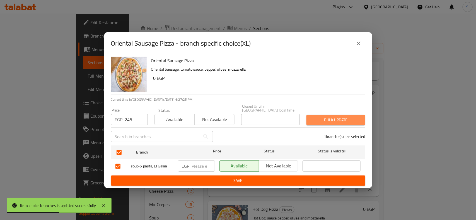
click at [346, 117] on span "Bulk update" at bounding box center [336, 120] width 50 height 7
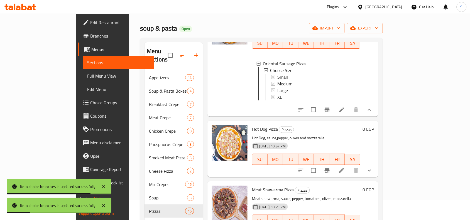
scroll to position [35, 0]
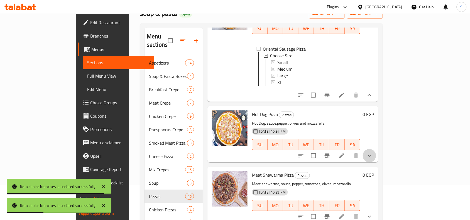
click at [377, 149] on button "show more" at bounding box center [369, 155] width 13 height 13
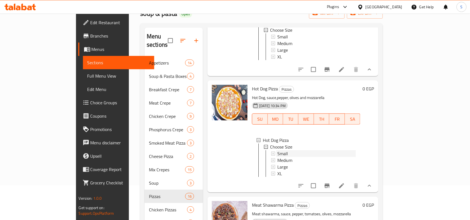
click at [278, 157] on div "Small" at bounding box center [317, 154] width 79 height 7
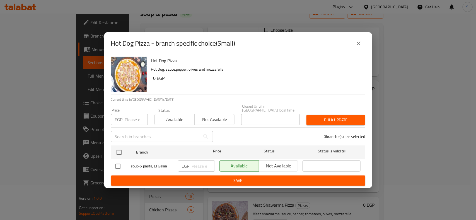
click at [130, 117] on input "number" at bounding box center [136, 119] width 23 height 11
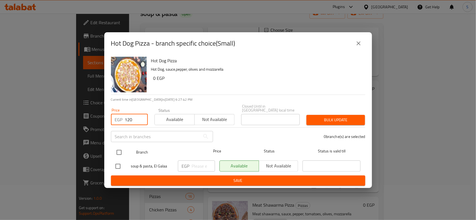
type input "120"
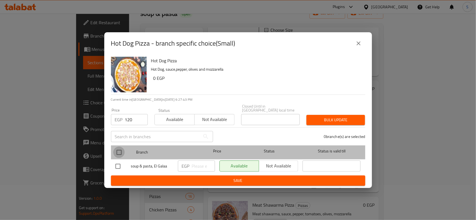
drag, startPoint x: 122, startPoint y: 149, endPoint x: 144, endPoint y: 143, distance: 22.9
click at [122, 149] on input "checkbox" at bounding box center [119, 153] width 12 height 12
checkbox input "true"
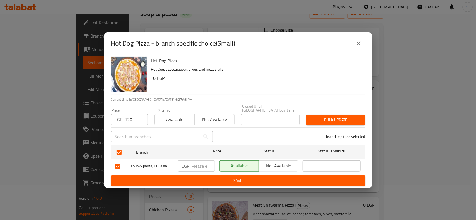
click at [335, 123] on button "Bulk update" at bounding box center [335, 120] width 59 height 10
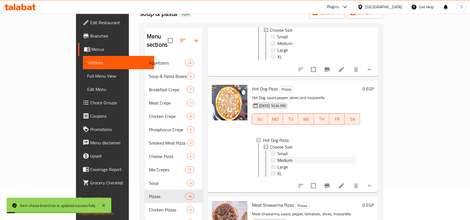
click at [278, 164] on span "Medium" at bounding box center [285, 160] width 15 height 7
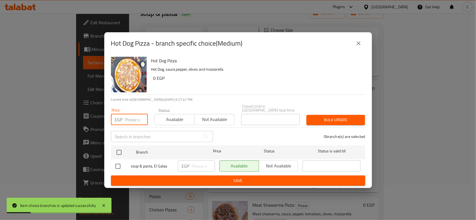
click at [136, 120] on input "number" at bounding box center [136, 119] width 23 height 11
type input "145"
click at [123, 152] on input "checkbox" at bounding box center [119, 153] width 12 height 12
checkbox input "true"
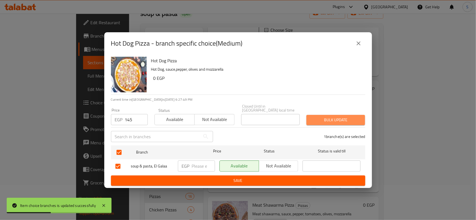
click at [343, 117] on span "Bulk update" at bounding box center [336, 120] width 50 height 7
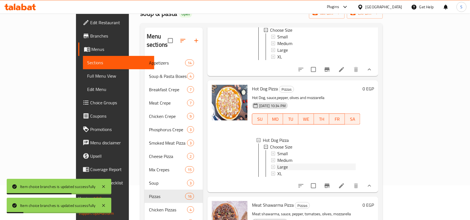
click at [279, 171] on div "Large" at bounding box center [317, 167] width 79 height 7
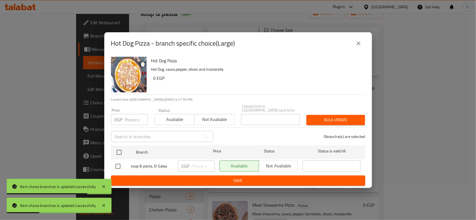
click at [128, 120] on input "number" at bounding box center [136, 119] width 23 height 11
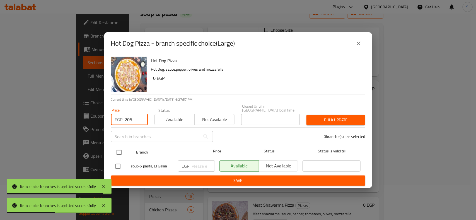
type input "205"
click at [124, 150] on input "checkbox" at bounding box center [119, 153] width 12 height 12
checkbox input "true"
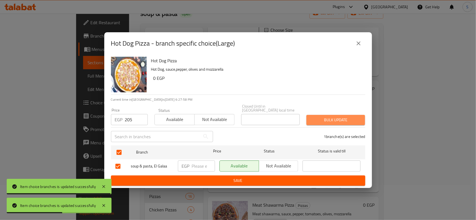
click at [322, 115] on button "Bulk update" at bounding box center [335, 120] width 59 height 10
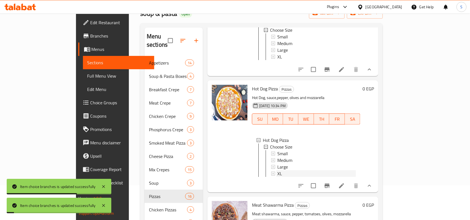
click at [278, 177] on div "XL" at bounding box center [317, 174] width 79 height 7
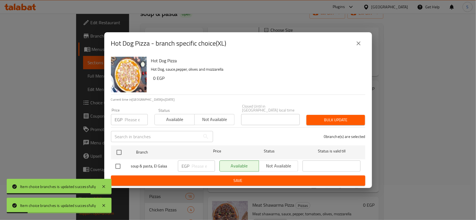
click at [131, 120] on input "number" at bounding box center [136, 119] width 23 height 11
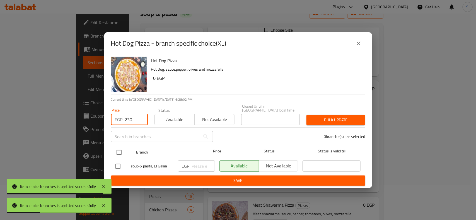
type input "230"
click at [119, 151] on input "checkbox" at bounding box center [119, 153] width 12 height 12
checkbox input "true"
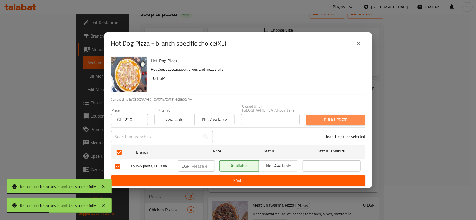
click at [327, 122] on span "Bulk update" at bounding box center [336, 120] width 50 height 7
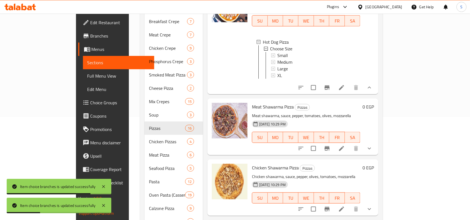
scroll to position [105, 0]
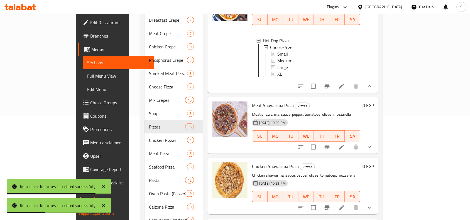
click at [377, 142] on button "show more" at bounding box center [369, 147] width 13 height 13
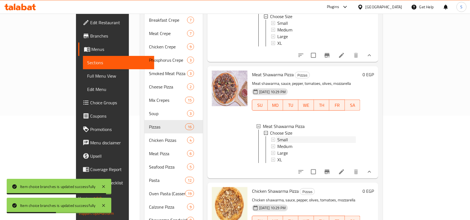
click at [285, 143] on div "Small" at bounding box center [317, 140] width 79 height 7
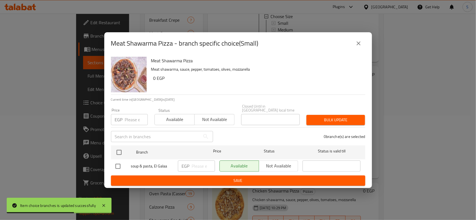
click at [129, 114] on input "number" at bounding box center [136, 119] width 23 height 11
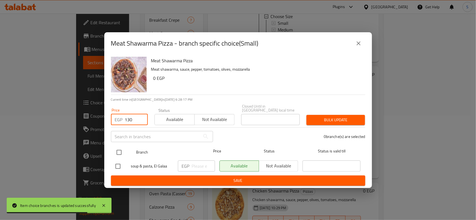
type input "130"
click at [122, 151] on input "checkbox" at bounding box center [119, 153] width 12 height 12
checkbox input "true"
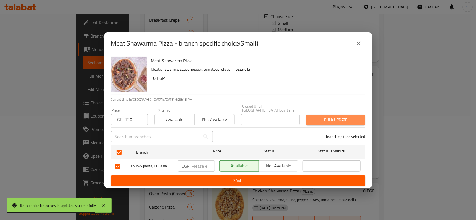
click at [320, 122] on span "Bulk update" at bounding box center [336, 120] width 50 height 7
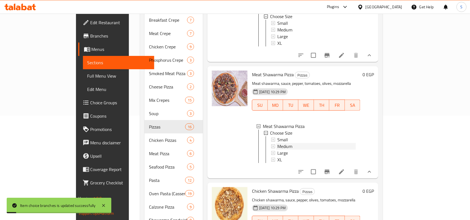
click at [278, 150] on span "Medium" at bounding box center [285, 146] width 15 height 7
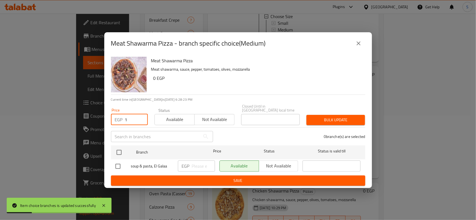
click at [132, 119] on input "1" at bounding box center [136, 119] width 23 height 11
type input "175"
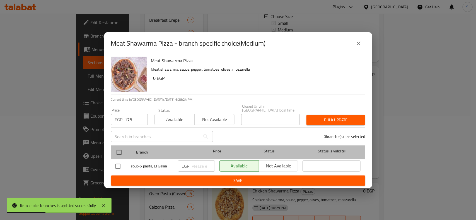
click at [125, 151] on div at bounding box center [123, 153] width 21 height 16
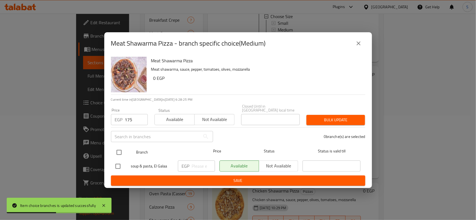
click at [123, 151] on input "checkbox" at bounding box center [119, 153] width 12 height 12
checkbox input "true"
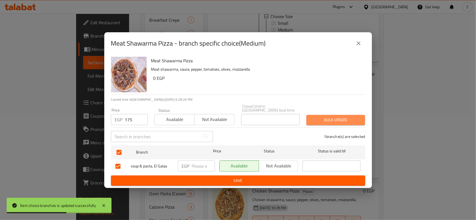
click at [312, 115] on button "Bulk update" at bounding box center [335, 120] width 59 height 10
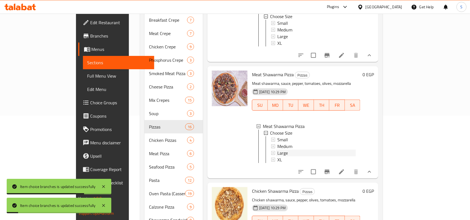
click at [278, 157] on div "Large" at bounding box center [317, 153] width 79 height 7
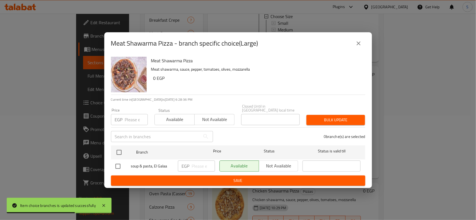
click at [131, 120] on input "number" at bounding box center [136, 119] width 23 height 11
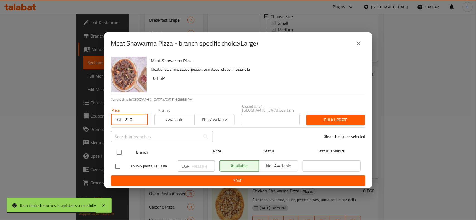
type input "230"
click at [117, 145] on div at bounding box center [123, 153] width 21 height 16
click at [123, 149] on input "checkbox" at bounding box center [119, 153] width 12 height 12
checkbox input "true"
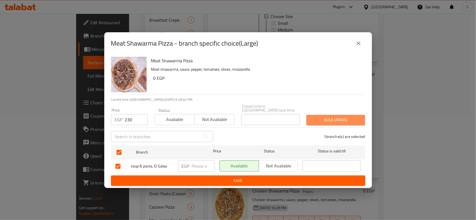
click at [329, 117] on span "Bulk update" at bounding box center [336, 120] width 50 height 7
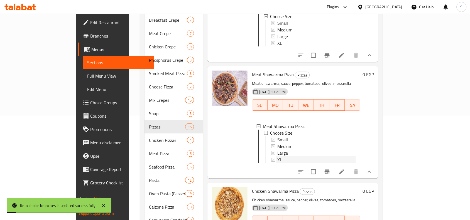
click at [278, 163] on div "XL" at bounding box center [317, 160] width 79 height 7
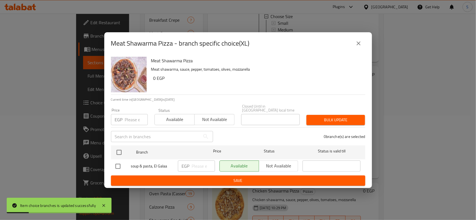
click at [131, 119] on input "number" at bounding box center [136, 119] width 23 height 11
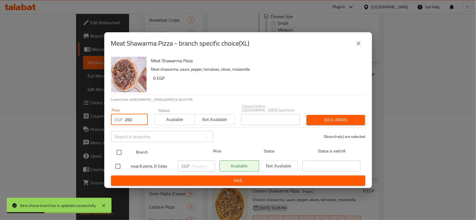
type input "260"
click at [118, 147] on input "checkbox" at bounding box center [119, 153] width 12 height 12
checkbox input "true"
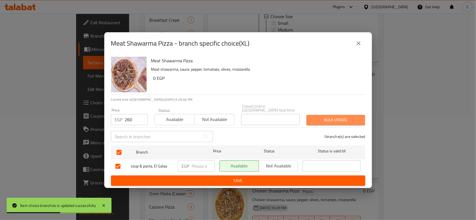
click at [331, 119] on span "Bulk update" at bounding box center [336, 120] width 50 height 7
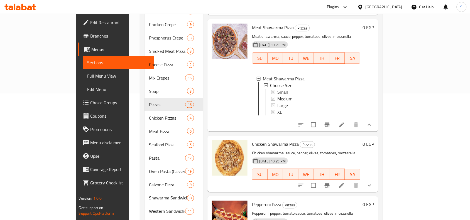
scroll to position [139, 0]
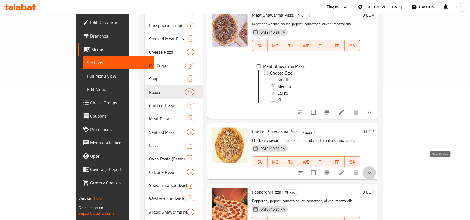
click at [372, 173] on icon "show more" at bounding box center [369, 174] width 3 height 2
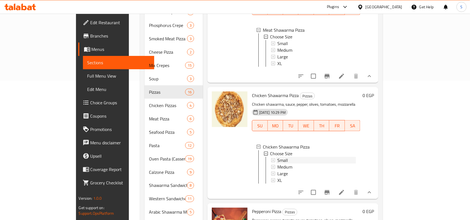
click at [278, 164] on span "Small" at bounding box center [283, 160] width 11 height 7
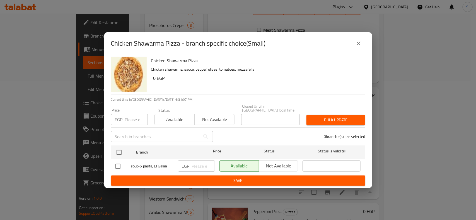
click at [130, 119] on input "number" at bounding box center [136, 119] width 23 height 11
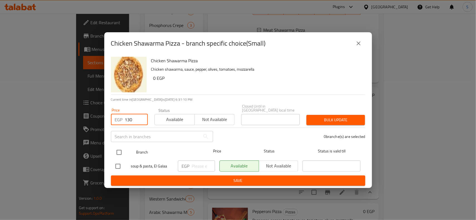
type input "130"
click at [123, 153] on input "checkbox" at bounding box center [119, 153] width 12 height 12
checkbox input "true"
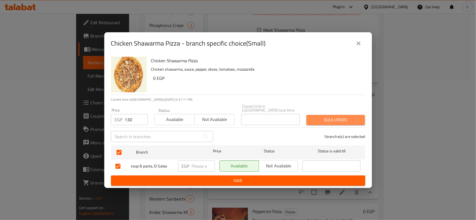
click at [351, 119] on span "Bulk update" at bounding box center [336, 120] width 50 height 7
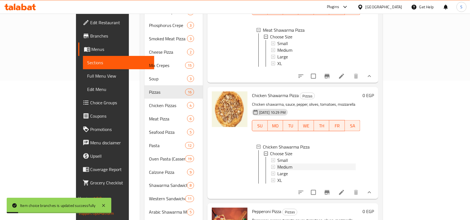
click at [280, 171] on div "Medium" at bounding box center [317, 167] width 79 height 7
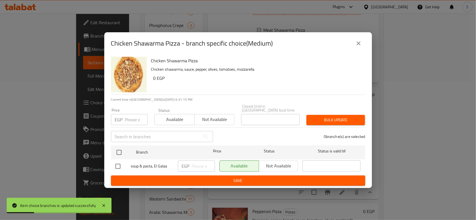
click at [130, 118] on input "number" at bounding box center [136, 119] width 23 height 11
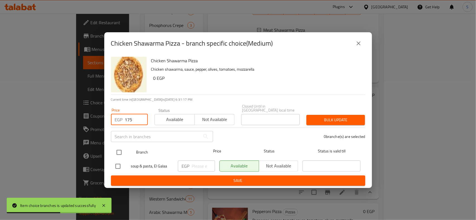
type input "175"
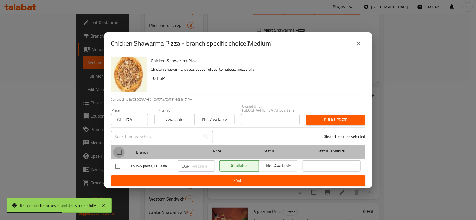
drag, startPoint x: 116, startPoint y: 151, endPoint x: 122, endPoint y: 149, distance: 5.7
click at [117, 150] on input "checkbox" at bounding box center [119, 153] width 12 height 12
checkbox input "true"
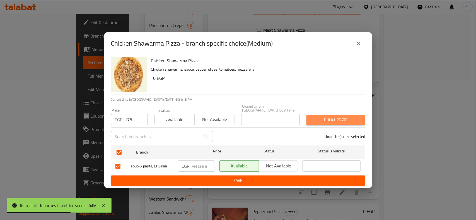
click at [334, 117] on span "Bulk update" at bounding box center [336, 120] width 50 height 7
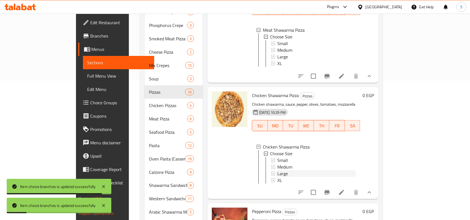
click at [278, 177] on div "Large" at bounding box center [317, 174] width 79 height 7
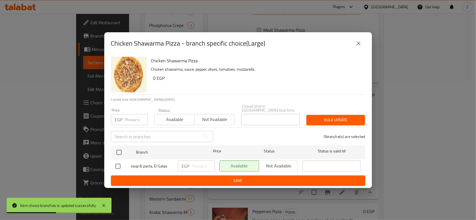
click at [132, 117] on input "number" at bounding box center [136, 119] width 23 height 11
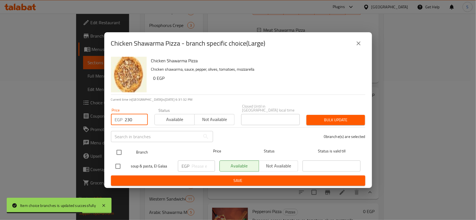
type input "230"
click at [117, 149] on input "checkbox" at bounding box center [119, 153] width 12 height 12
checkbox input "true"
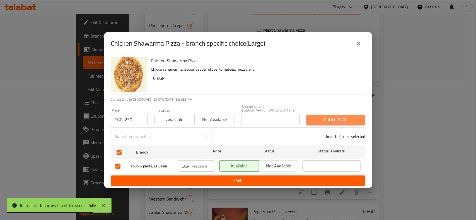
click at [357, 121] on span "Bulk update" at bounding box center [336, 120] width 50 height 7
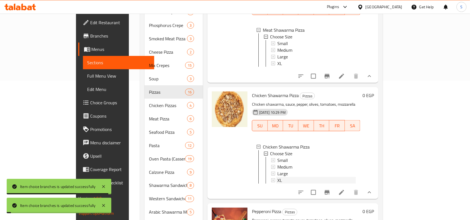
click at [278, 184] on div "XL" at bounding box center [317, 180] width 79 height 7
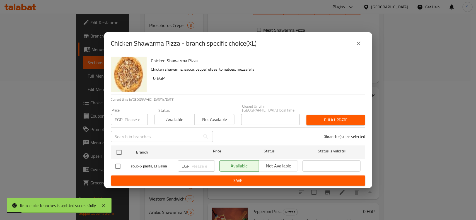
click at [131, 116] on input "number" at bounding box center [136, 119] width 23 height 11
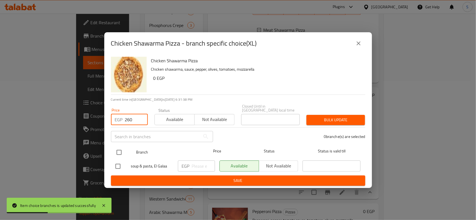
type input "260"
click at [122, 152] on input "checkbox" at bounding box center [119, 153] width 12 height 12
checkbox input "true"
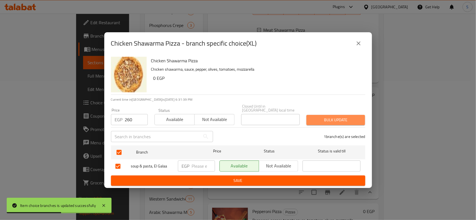
click at [335, 117] on span "Bulk update" at bounding box center [336, 120] width 50 height 7
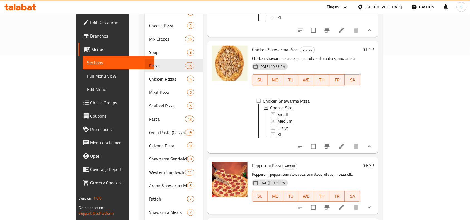
scroll to position [209, 0]
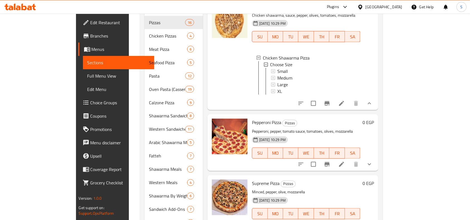
click at [373, 161] on icon "show more" at bounding box center [370, 164] width 7 height 7
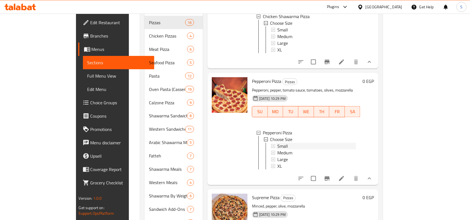
click at [278, 150] on span "Small" at bounding box center [283, 146] width 11 height 7
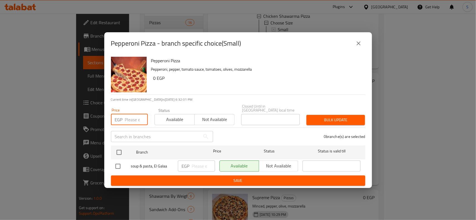
click at [129, 120] on input "number" at bounding box center [136, 119] width 23 height 11
type input "125"
click at [120, 151] on input "checkbox" at bounding box center [119, 153] width 12 height 12
checkbox input "true"
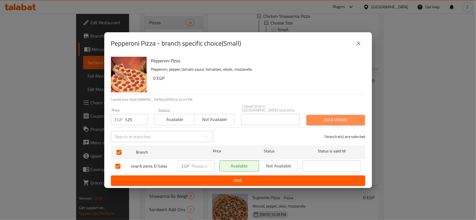
click at [338, 122] on span "Bulk update" at bounding box center [336, 120] width 50 height 7
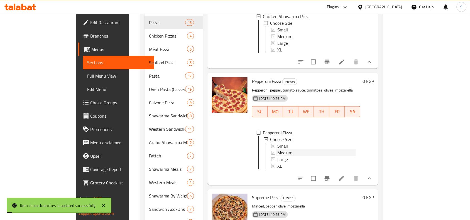
click at [278, 157] on span "Medium" at bounding box center [285, 153] width 15 height 7
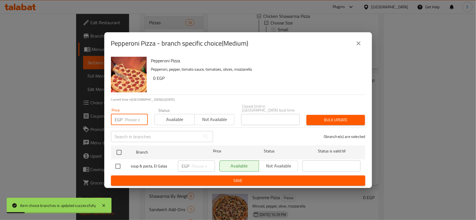
click at [130, 119] on input "number" at bounding box center [136, 119] width 23 height 11
type input "155"
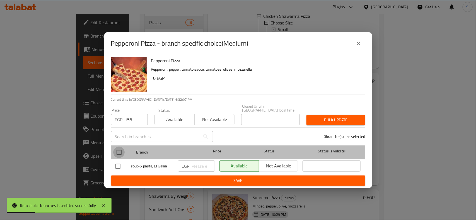
click at [124, 148] on input "checkbox" at bounding box center [119, 153] width 12 height 12
checkbox input "true"
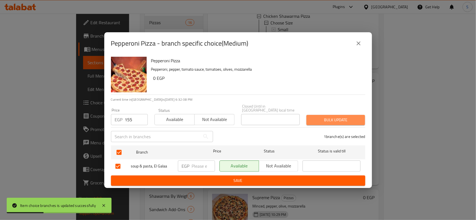
click at [321, 120] on span "Bulk update" at bounding box center [336, 120] width 50 height 7
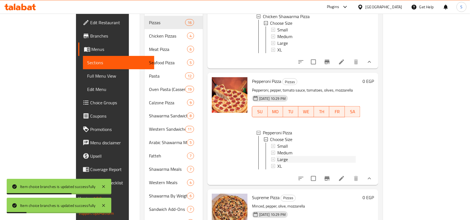
click at [278, 163] on span "Large" at bounding box center [283, 160] width 11 height 7
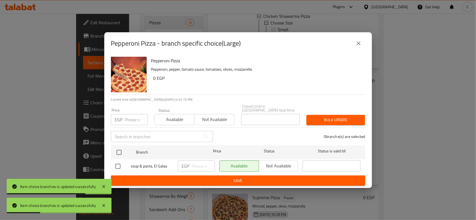
click at [132, 116] on input "number" at bounding box center [136, 119] width 23 height 11
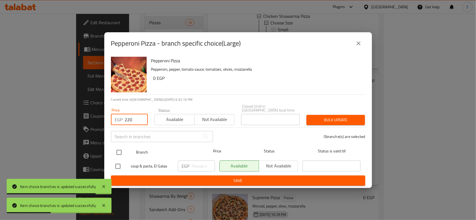
type input "220"
click at [121, 145] on div at bounding box center [123, 153] width 21 height 16
click at [116, 152] on input "checkbox" at bounding box center [119, 153] width 12 height 12
checkbox input "true"
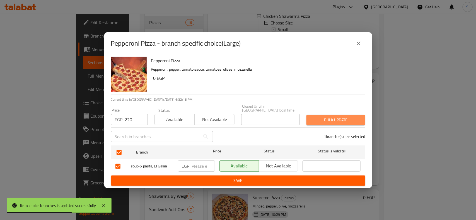
click at [321, 117] on span "Bulk update" at bounding box center [336, 120] width 50 height 7
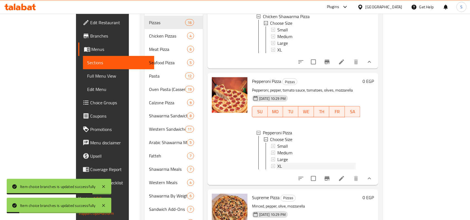
click at [278, 170] on div "XL" at bounding box center [317, 166] width 79 height 7
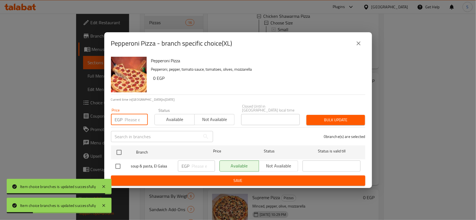
click at [130, 122] on input "number" at bounding box center [136, 119] width 23 height 11
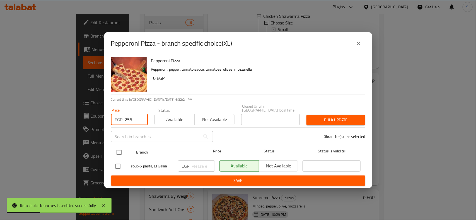
type input "255"
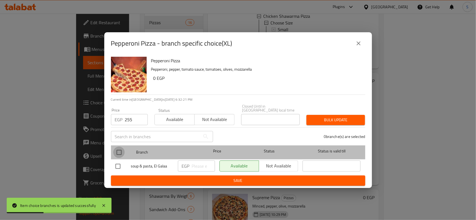
click at [122, 147] on input "checkbox" at bounding box center [119, 153] width 12 height 12
checkbox input "true"
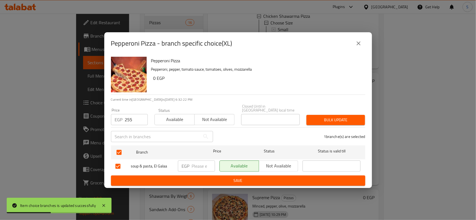
click at [335, 124] on div "Bulk update" at bounding box center [335, 120] width 65 height 17
click at [337, 119] on span "Bulk update" at bounding box center [336, 120] width 50 height 7
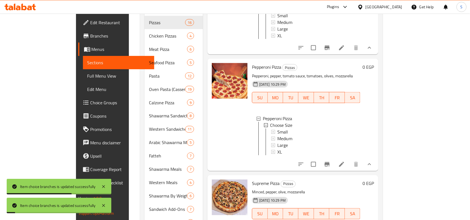
scroll to position [1410, 0]
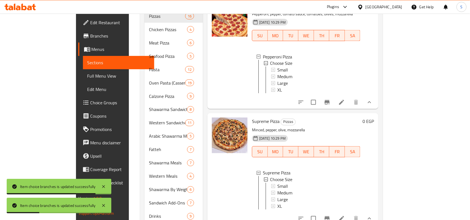
scroll to position [227, 0]
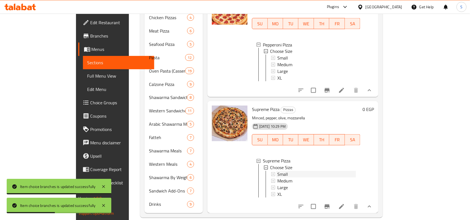
click at [278, 171] on div "Small" at bounding box center [317, 174] width 79 height 7
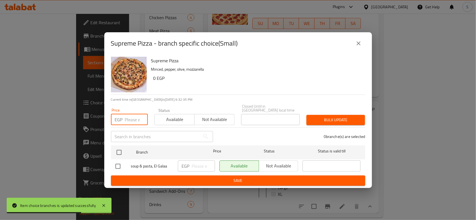
click at [135, 116] on input "number" at bounding box center [136, 119] width 23 height 11
type input "130"
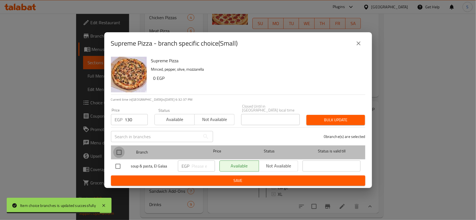
click at [123, 152] on input "checkbox" at bounding box center [119, 153] width 12 height 12
checkbox input "true"
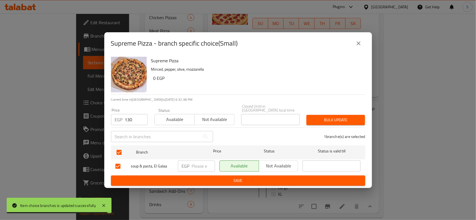
click at [329, 117] on span "Bulk update" at bounding box center [336, 120] width 50 height 7
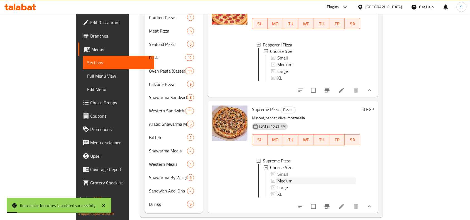
click at [286, 178] on div "Medium" at bounding box center [317, 181] width 79 height 7
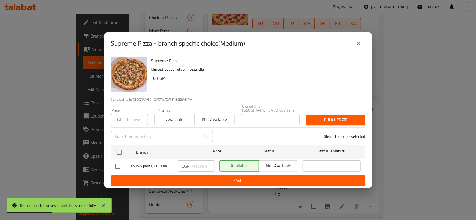
click at [132, 116] on input "number" at bounding box center [136, 119] width 23 height 11
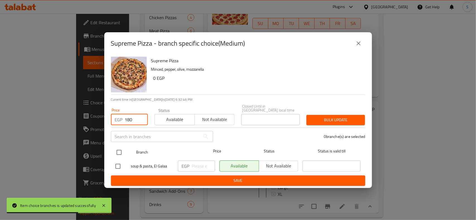
type input "180"
click at [122, 155] on input "checkbox" at bounding box center [119, 153] width 12 height 12
checkbox input "true"
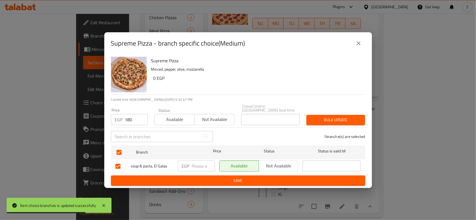
click at [355, 117] on span "Bulk update" at bounding box center [336, 120] width 50 height 7
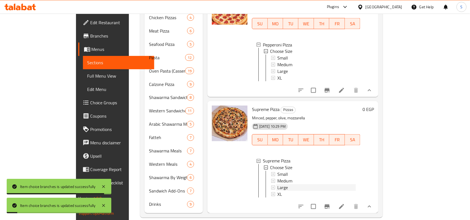
click at [278, 185] on span "Large" at bounding box center [283, 188] width 11 height 7
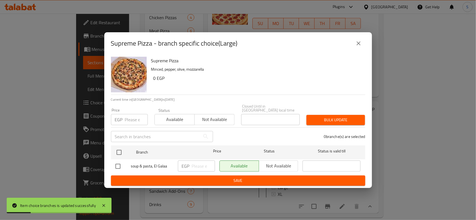
click at [131, 116] on input "number" at bounding box center [136, 119] width 23 height 11
type input "230"
click at [115, 161] on input "checkbox" at bounding box center [118, 167] width 12 height 12
checkbox input "true"
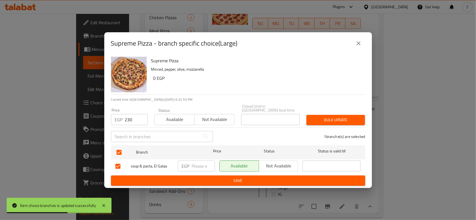
click at [312, 112] on div "Bulk update" at bounding box center [335, 120] width 65 height 17
click at [312, 117] on span "Bulk update" at bounding box center [336, 120] width 50 height 7
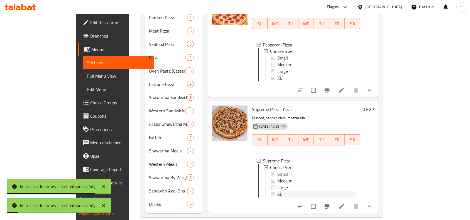
click at [278, 191] on div "XL" at bounding box center [317, 194] width 79 height 7
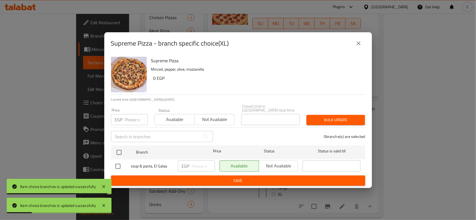
click at [130, 117] on input "number" at bounding box center [136, 119] width 23 height 11
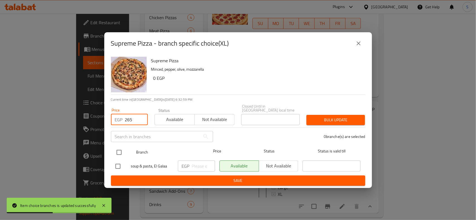
type input "265"
click at [122, 147] on input "checkbox" at bounding box center [119, 153] width 12 height 12
checkbox input "true"
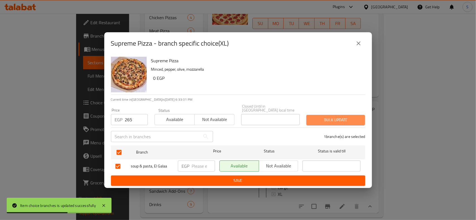
click at [327, 117] on span "Bulk update" at bounding box center [336, 120] width 50 height 7
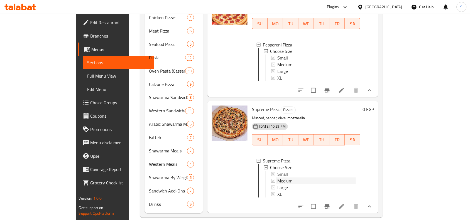
click at [278, 178] on div "Medium" at bounding box center [317, 181] width 79 height 7
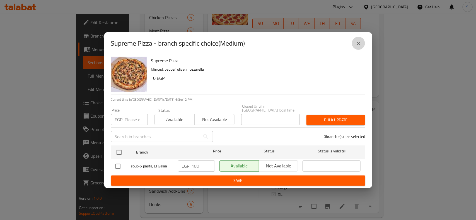
click at [357, 45] on icon "close" at bounding box center [358, 43] width 7 height 7
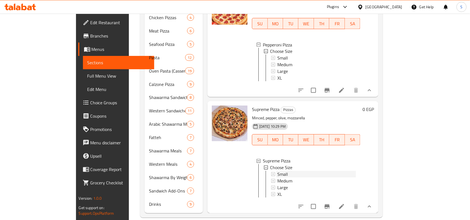
click at [278, 171] on span "Small" at bounding box center [283, 174] width 11 height 7
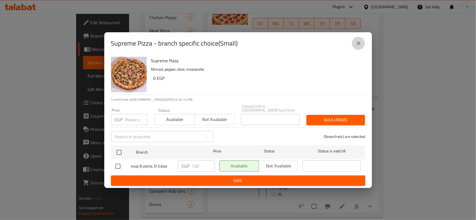
click at [353, 45] on button "close" at bounding box center [358, 43] width 13 height 13
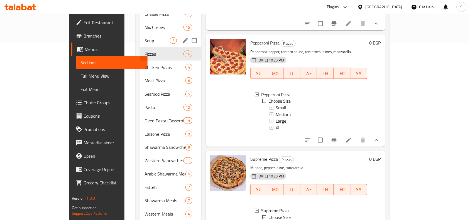
scroll to position [158, 0]
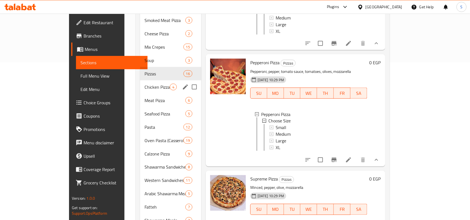
click at [140, 81] on div "Chicken Pizzas 4" at bounding box center [170, 87] width 61 height 13
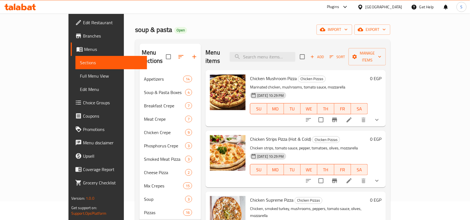
scroll to position [18, 0]
click at [381, 117] on icon "show more" at bounding box center [377, 120] width 7 height 7
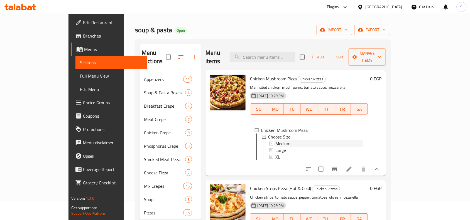
click at [276, 140] on span "Medium" at bounding box center [283, 143] width 15 height 7
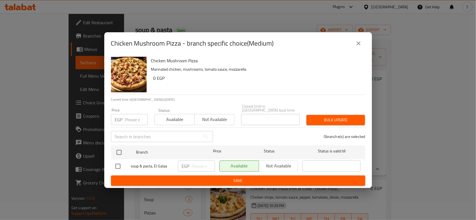
click at [131, 118] on input "number" at bounding box center [136, 119] width 23 height 11
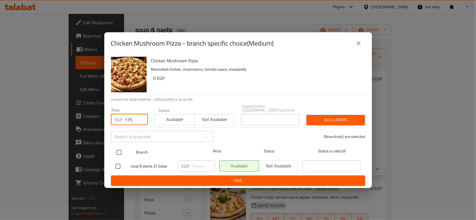
type input "175"
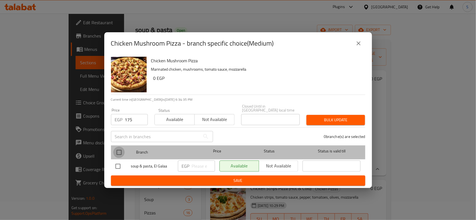
click at [116, 150] on input "checkbox" at bounding box center [119, 153] width 12 height 12
checkbox input "true"
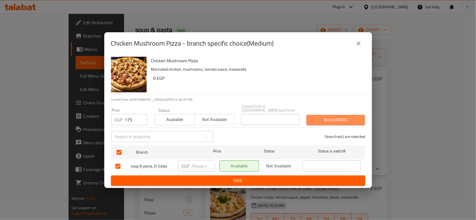
click at [338, 123] on button "Bulk update" at bounding box center [335, 120] width 59 height 10
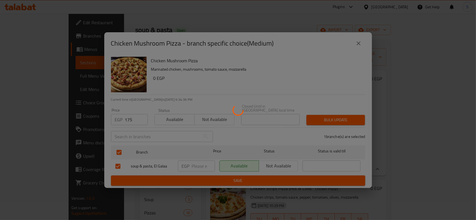
click at [339, 119] on div at bounding box center [238, 110] width 476 height 220
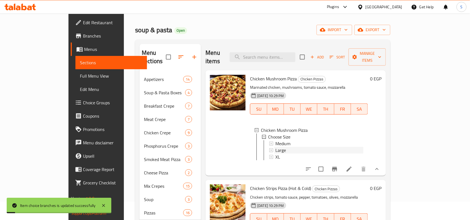
click at [277, 147] on div "Large" at bounding box center [320, 150] width 88 height 7
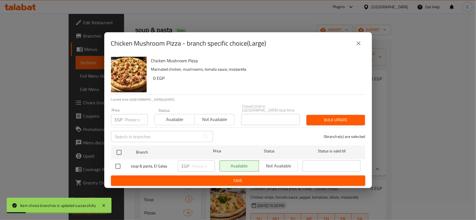
click at [130, 117] on input "number" at bounding box center [136, 119] width 23 height 11
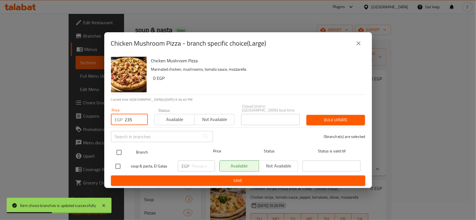
type input "235"
click at [115, 154] on input "checkbox" at bounding box center [119, 153] width 12 height 12
checkbox input "true"
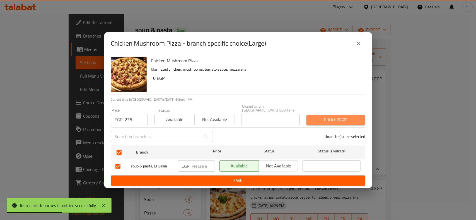
click at [333, 117] on span "Bulk update" at bounding box center [336, 120] width 50 height 7
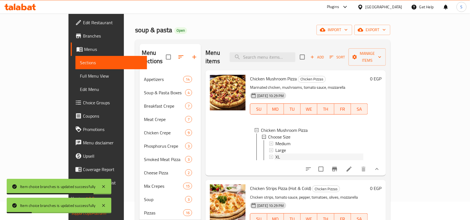
click at [276, 154] on div "XL" at bounding box center [320, 157] width 88 height 7
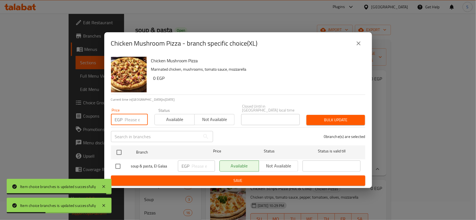
click at [132, 117] on input "number" at bounding box center [136, 119] width 23 height 11
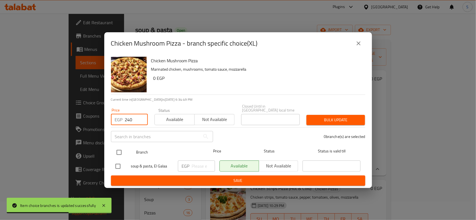
type input "240"
drag, startPoint x: 116, startPoint y: 151, endPoint x: 287, endPoint y: 118, distance: 173.2
click at [118, 151] on input "checkbox" at bounding box center [119, 153] width 12 height 12
checkbox input "true"
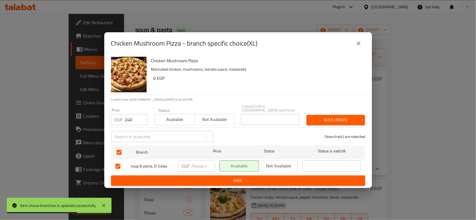
click at [341, 119] on span "Bulk update" at bounding box center [336, 120] width 50 height 7
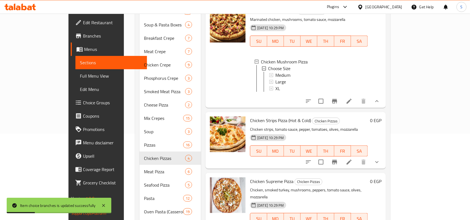
scroll to position [88, 0]
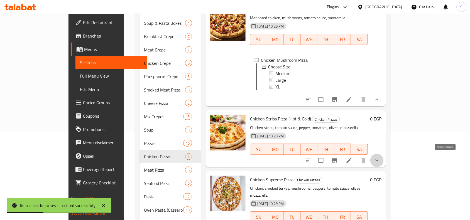
click at [381, 158] on icon "show more" at bounding box center [377, 160] width 7 height 7
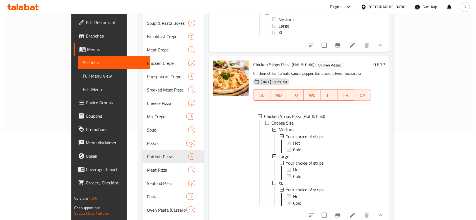
scroll to position [56, 0]
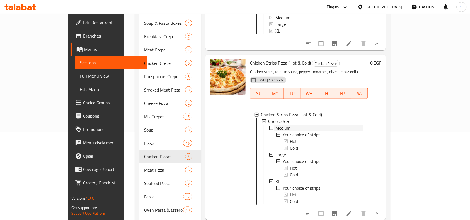
click at [276, 125] on span "Medium" at bounding box center [283, 128] width 15 height 7
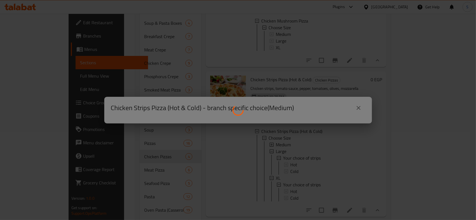
scroll to position [36, 0]
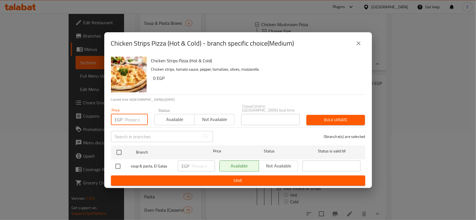
click at [132, 119] on input "number" at bounding box center [136, 119] width 23 height 11
type input "175"
click at [120, 151] on input "checkbox" at bounding box center [119, 153] width 12 height 12
checkbox input "true"
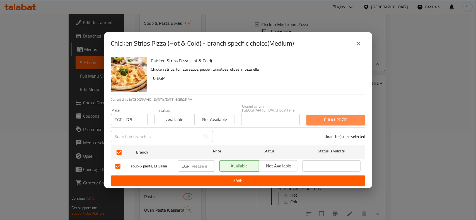
click at [342, 118] on span "Bulk update" at bounding box center [336, 120] width 50 height 7
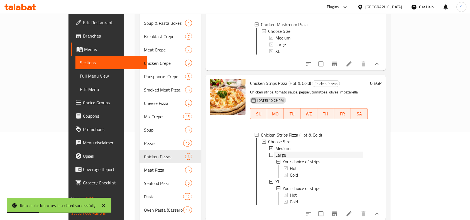
click at [276, 152] on div "Large" at bounding box center [320, 155] width 88 height 7
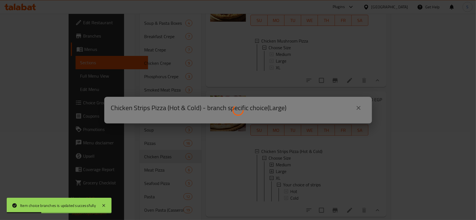
scroll to position [16, 0]
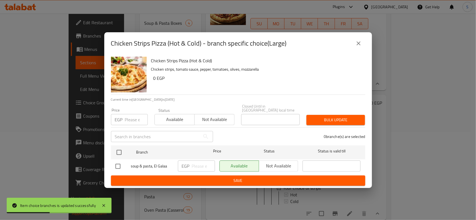
click at [132, 118] on input "number" at bounding box center [136, 119] width 23 height 11
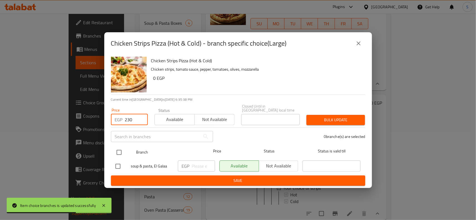
type input "230"
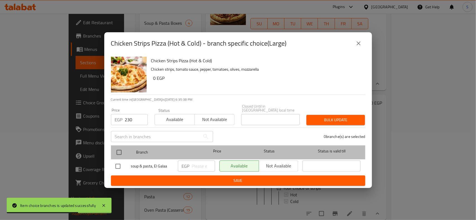
drag, startPoint x: 112, startPoint y: 150, endPoint x: 117, endPoint y: 148, distance: 5.3
click at [112, 149] on div "Branch Price Status Status is valid till" at bounding box center [238, 153] width 254 height 14
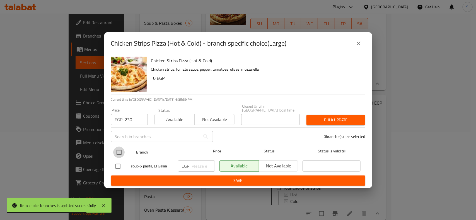
click at [121, 152] on input "checkbox" at bounding box center [119, 153] width 12 height 12
checkbox input "true"
click at [330, 120] on span "Bulk update" at bounding box center [336, 120] width 50 height 7
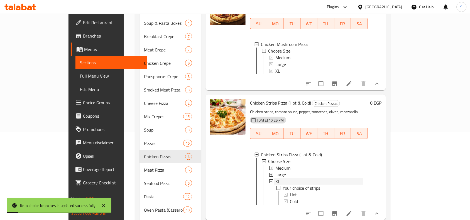
click at [276, 178] on div "XL" at bounding box center [320, 181] width 88 height 7
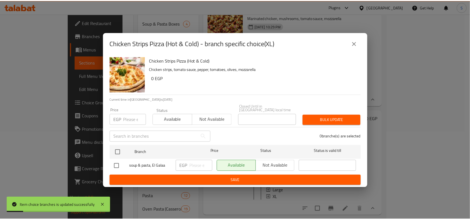
scroll to position [0, 0]
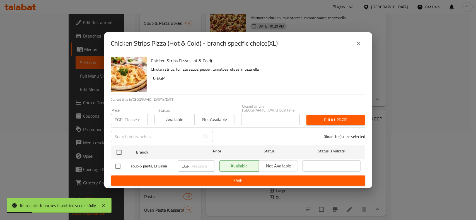
click at [132, 118] on input "number" at bounding box center [136, 119] width 23 height 11
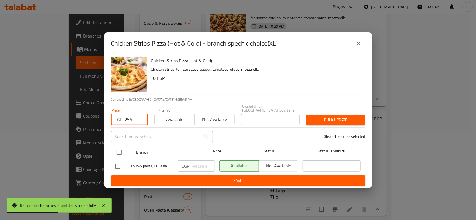
type input "255"
click at [122, 152] on input "checkbox" at bounding box center [119, 153] width 12 height 12
checkbox input "true"
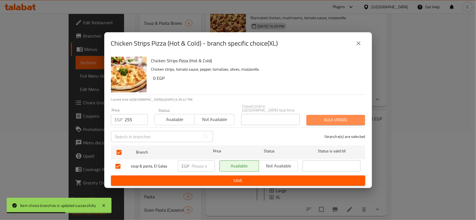
click at [360, 117] on span "Bulk update" at bounding box center [336, 120] width 50 height 7
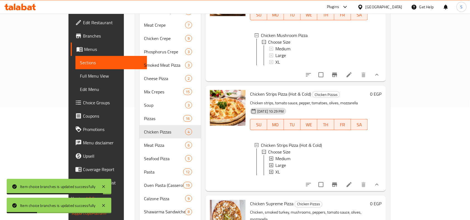
scroll to position [193, 0]
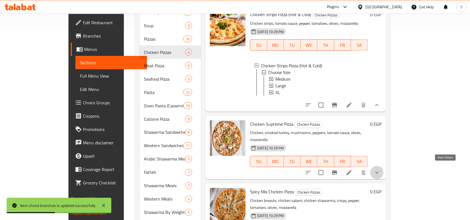
click at [381, 170] on icon "show more" at bounding box center [377, 173] width 7 height 7
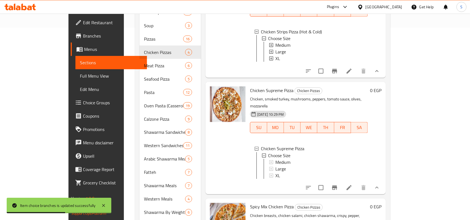
scroll to position [35, 0]
click at [276, 158] on span "Medium" at bounding box center [283, 161] width 15 height 7
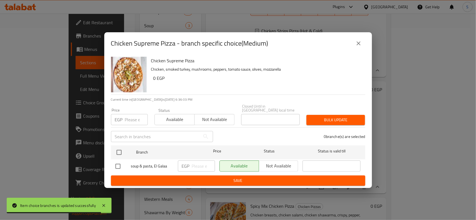
click at [133, 116] on input "number" at bounding box center [136, 119] width 23 height 11
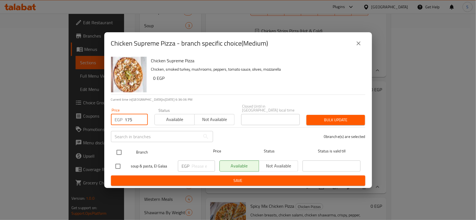
type input "175"
drag, startPoint x: 118, startPoint y: 152, endPoint x: 200, endPoint y: 138, distance: 82.9
click at [120, 152] on input "checkbox" at bounding box center [119, 153] width 12 height 12
checkbox input "true"
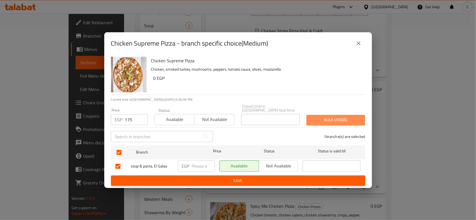
click at [351, 117] on span "Bulk update" at bounding box center [336, 120] width 50 height 7
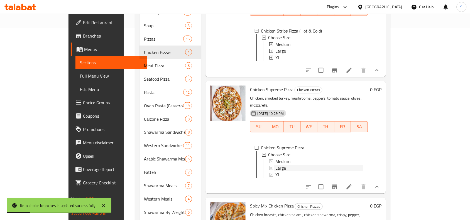
click at [278, 166] on div "Large" at bounding box center [320, 168] width 88 height 7
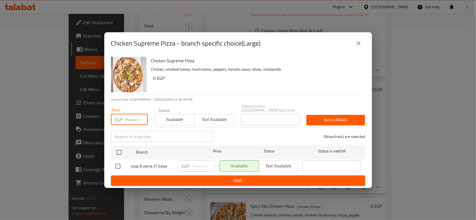
click at [132, 122] on input "number" at bounding box center [136, 119] width 23 height 11
type input "240"
click at [119, 147] on input "checkbox" at bounding box center [119, 153] width 12 height 12
checkbox input "true"
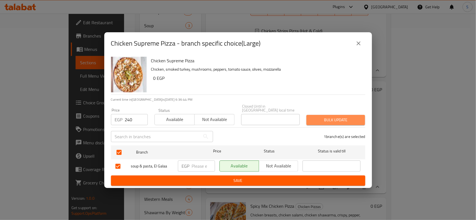
click at [319, 119] on span "Bulk update" at bounding box center [336, 120] width 50 height 7
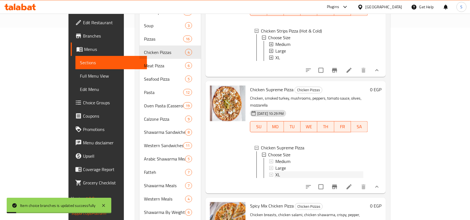
click at [276, 172] on span "XL" at bounding box center [278, 175] width 5 height 7
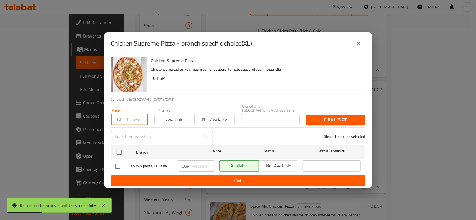
click at [132, 117] on input "number" at bounding box center [136, 119] width 23 height 11
type input "265"
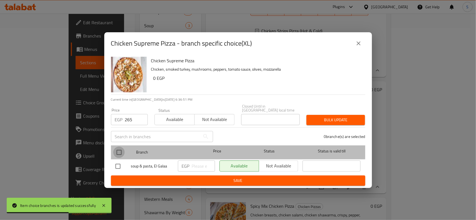
click at [118, 147] on input "checkbox" at bounding box center [119, 153] width 12 height 12
checkbox input "true"
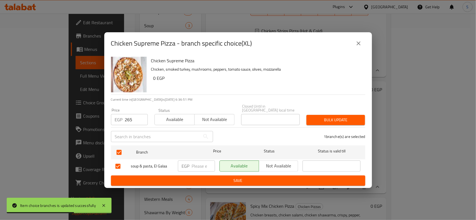
click at [330, 117] on span "Bulk update" at bounding box center [336, 120] width 50 height 7
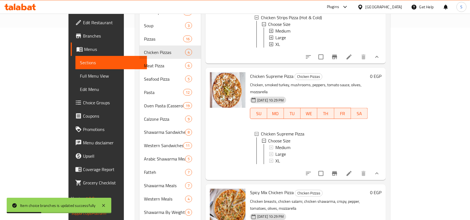
scroll to position [227, 0]
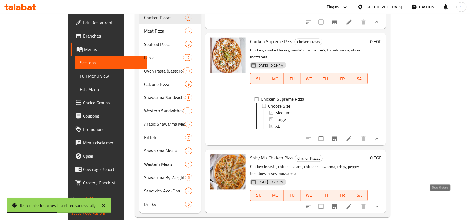
click at [381, 204] on icon "show more" at bounding box center [377, 207] width 7 height 7
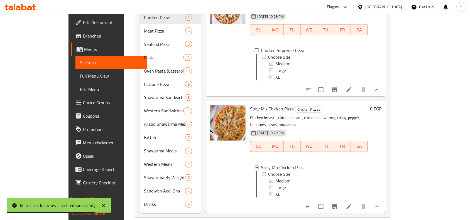
scroll to position [104, 0]
click at [276, 178] on div "Medium" at bounding box center [320, 181] width 88 height 7
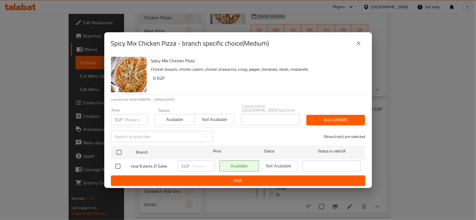
click at [131, 118] on input "number" at bounding box center [136, 119] width 23 height 11
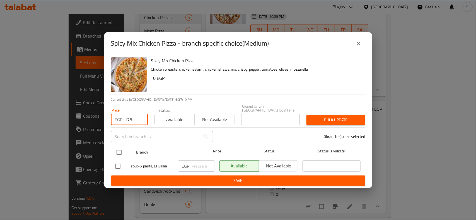
type input "175"
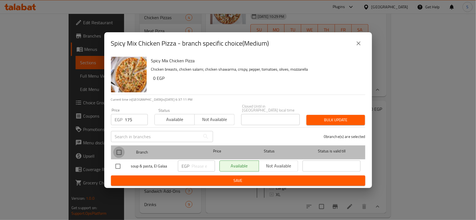
click at [119, 148] on input "checkbox" at bounding box center [119, 153] width 12 height 12
checkbox input "true"
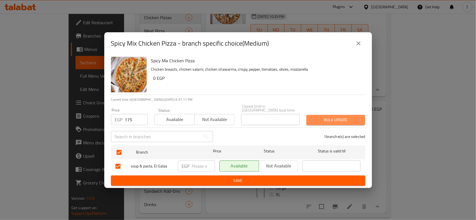
click at [345, 120] on span "Bulk update" at bounding box center [336, 120] width 50 height 7
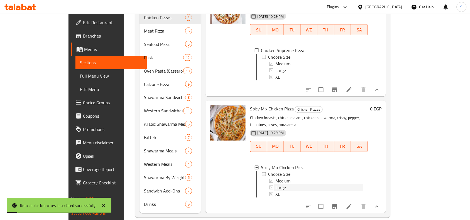
click at [282, 185] on div "Large" at bounding box center [320, 188] width 88 height 7
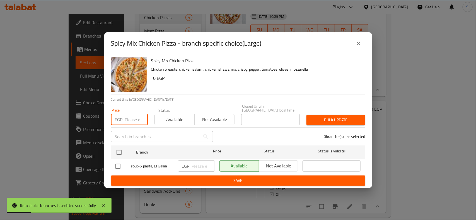
click at [130, 118] on input "number" at bounding box center [136, 119] width 23 height 11
type input "235"
click at [121, 152] on input "checkbox" at bounding box center [119, 153] width 12 height 12
checkbox input "true"
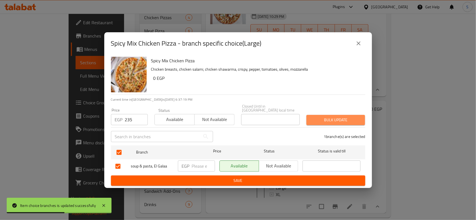
click at [320, 117] on span "Bulk update" at bounding box center [336, 120] width 50 height 7
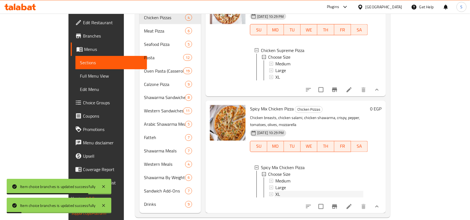
click at [280, 191] on div "XL" at bounding box center [320, 194] width 88 height 7
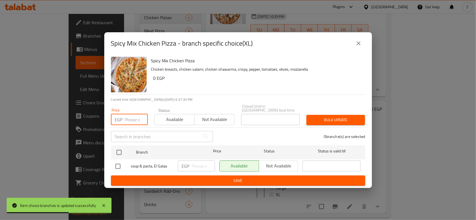
click at [130, 119] on input "number" at bounding box center [136, 119] width 23 height 11
click at [120, 151] on input "checkbox" at bounding box center [119, 153] width 12 height 12
click at [344, 121] on span "Bulk update" at bounding box center [336, 120] width 50 height 7
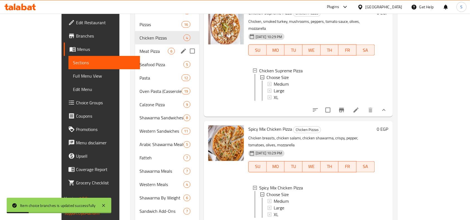
scroll to position [193, 0]
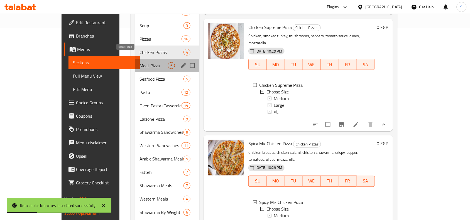
click at [140, 62] on span "Meat Pizza" at bounding box center [154, 65] width 28 height 7
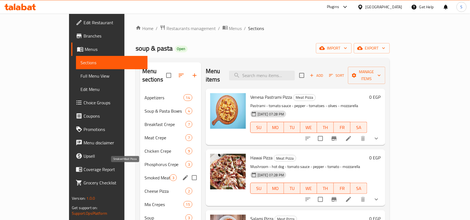
click at [145, 175] on span "Smoked Meat Pizza" at bounding box center [157, 178] width 25 height 7
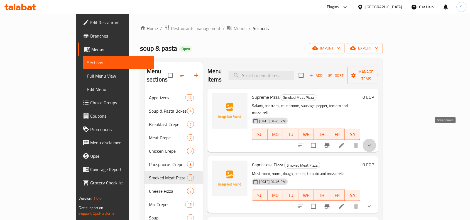
click at [373, 142] on icon "show more" at bounding box center [370, 145] width 7 height 7
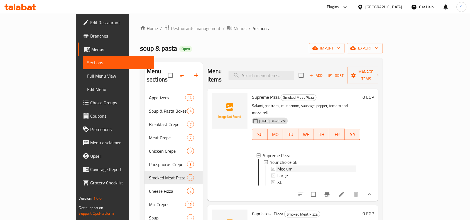
click at [278, 166] on span "Medium" at bounding box center [285, 169] width 15 height 7
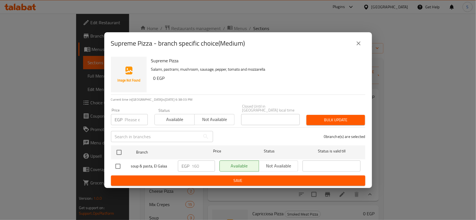
click at [128, 121] on input "number" at bounding box center [136, 119] width 23 height 11
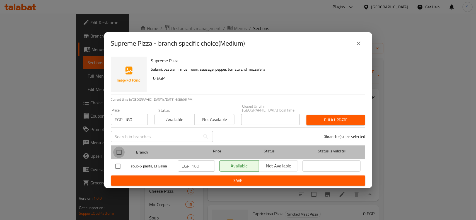
click at [121, 149] on input "checkbox" at bounding box center [119, 153] width 12 height 12
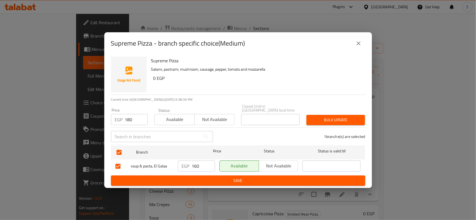
click at [340, 120] on span "Bulk update" at bounding box center [336, 120] width 50 height 7
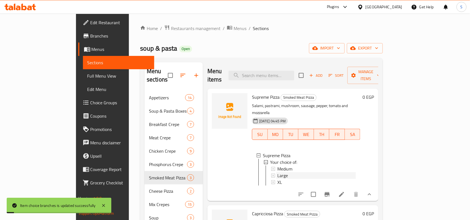
click at [278, 173] on div "Large" at bounding box center [317, 176] width 79 height 7
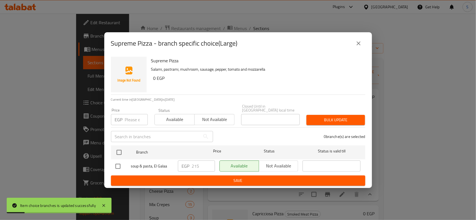
click at [125, 117] on input "number" at bounding box center [136, 119] width 23 height 11
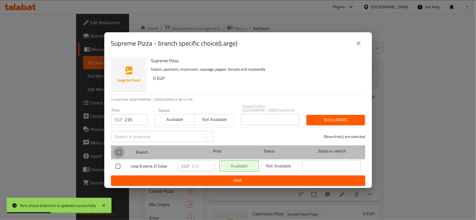
click at [120, 151] on input "checkbox" at bounding box center [119, 153] width 12 height 12
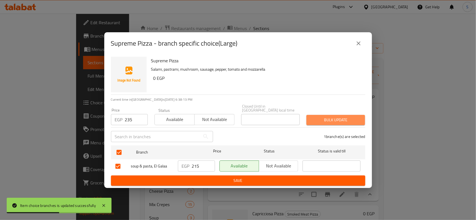
click at [321, 117] on span "Bulk update" at bounding box center [336, 120] width 50 height 7
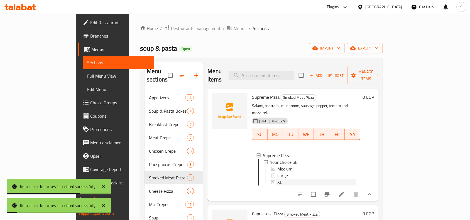
click at [278, 179] on div "XL" at bounding box center [317, 182] width 79 height 7
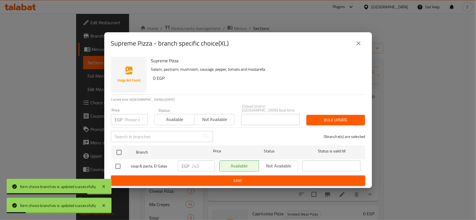
click at [128, 119] on input "number" at bounding box center [136, 119] width 23 height 11
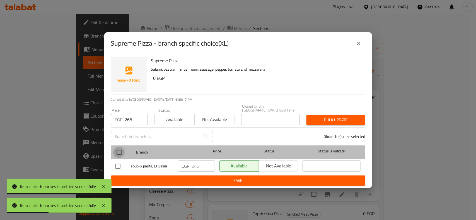
click at [120, 149] on input "checkbox" at bounding box center [119, 153] width 12 height 12
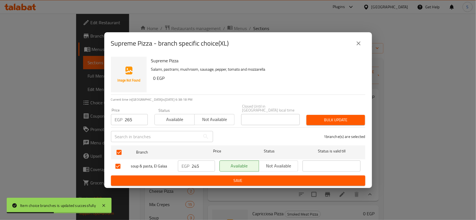
click at [321, 115] on button "Bulk update" at bounding box center [335, 120] width 59 height 10
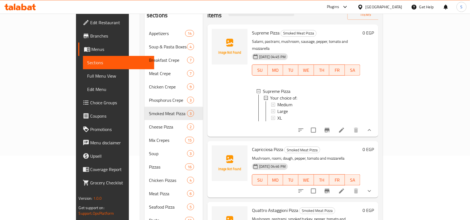
scroll to position [70, 0]
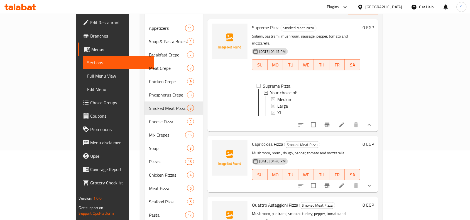
click at [377, 179] on button "show more" at bounding box center [369, 185] width 13 height 13
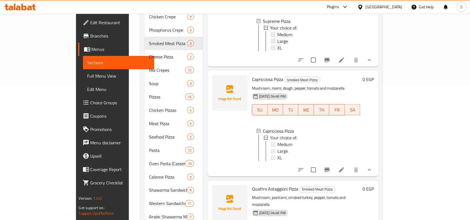
scroll to position [139, 0]
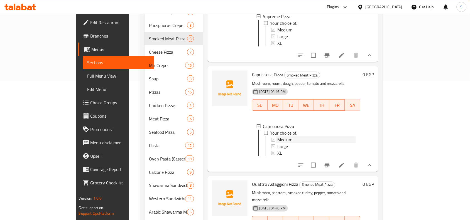
click at [278, 137] on span "Medium" at bounding box center [285, 140] width 15 height 7
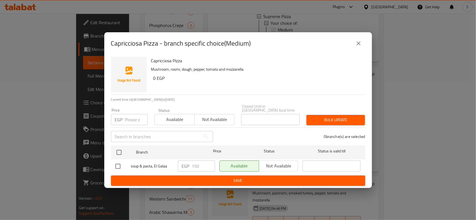
click at [133, 115] on input "number" at bounding box center [136, 119] width 23 height 11
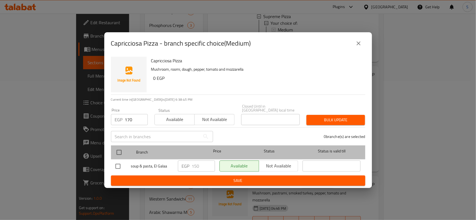
click at [122, 145] on div at bounding box center [123, 153] width 21 height 16
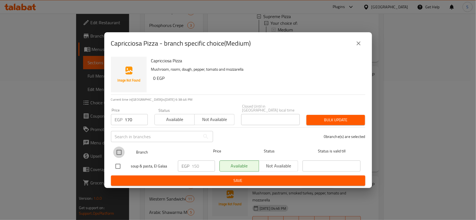
click at [118, 149] on input "checkbox" at bounding box center [119, 153] width 12 height 12
click at [339, 127] on div "1 branche(s) are selected" at bounding box center [292, 137] width 152 height 20
click at [341, 117] on span "Bulk update" at bounding box center [336, 120] width 50 height 7
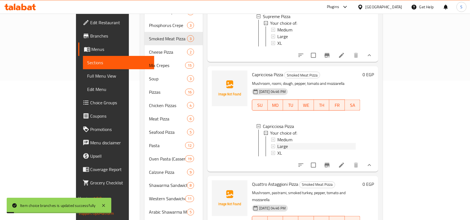
click at [278, 143] on div "Large" at bounding box center [317, 146] width 79 height 7
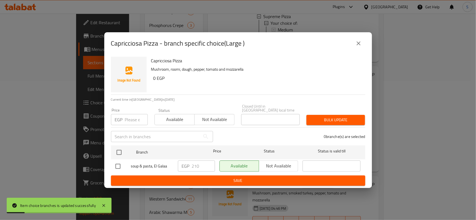
click at [128, 114] on input "number" at bounding box center [136, 119] width 23 height 11
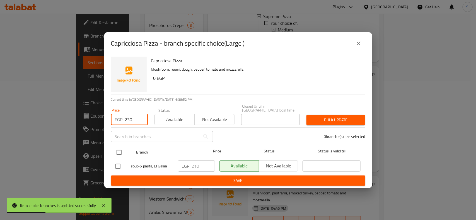
click at [122, 150] on input "checkbox" at bounding box center [119, 153] width 12 height 12
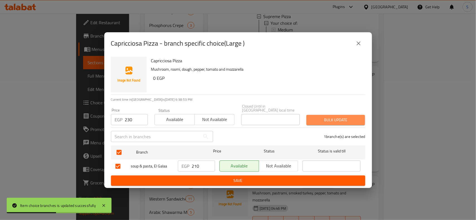
click at [313, 121] on span "Bulk update" at bounding box center [336, 120] width 50 height 7
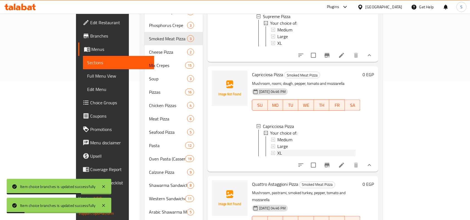
click at [278, 150] on div "XL" at bounding box center [317, 153] width 79 height 7
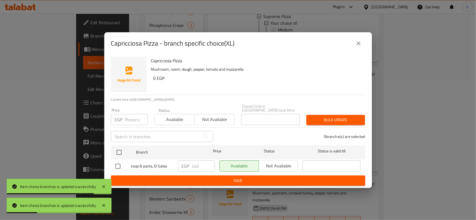
click at [133, 114] on input "number" at bounding box center [136, 119] width 23 height 11
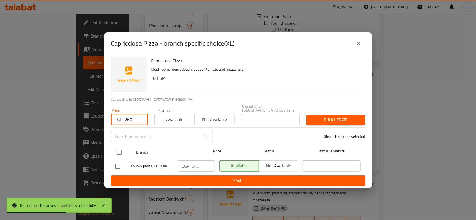
click at [117, 152] on input "checkbox" at bounding box center [119, 153] width 12 height 12
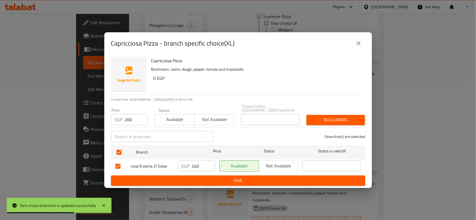
drag, startPoint x: 319, startPoint y: 128, endPoint x: 323, endPoint y: 127, distance: 3.5
click at [322, 128] on div "1 branche(s) are selected" at bounding box center [292, 137] width 152 height 20
click at [333, 123] on button "Bulk update" at bounding box center [335, 120] width 59 height 10
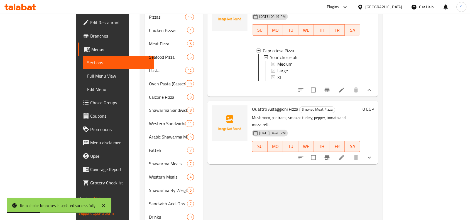
scroll to position [227, 0]
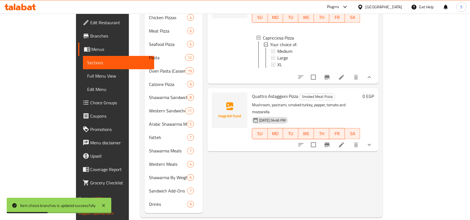
click at [373, 142] on icon "show more" at bounding box center [370, 145] width 7 height 7
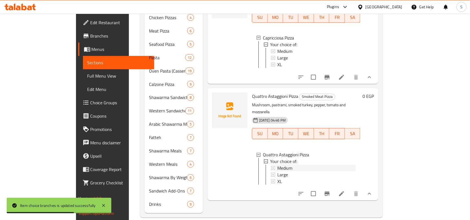
click at [278, 165] on span "Medium" at bounding box center [285, 168] width 15 height 7
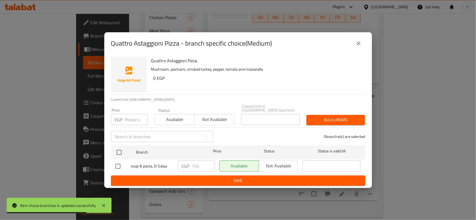
click at [128, 115] on input "number" at bounding box center [136, 119] width 23 height 11
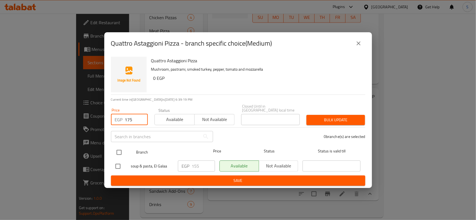
click at [119, 151] on input "checkbox" at bounding box center [119, 153] width 12 height 12
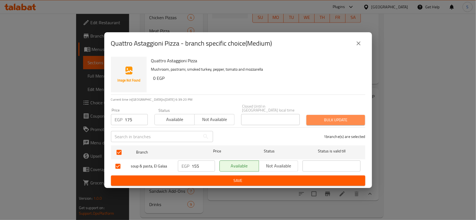
click at [344, 117] on span "Bulk update" at bounding box center [336, 120] width 50 height 7
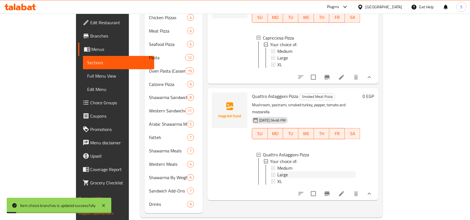
click at [278, 172] on div "Large" at bounding box center [317, 175] width 79 height 7
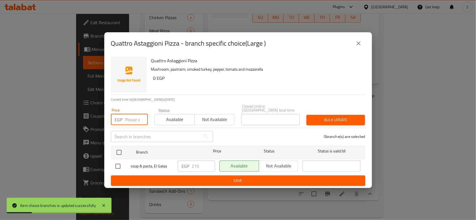
click at [130, 116] on input "number" at bounding box center [136, 119] width 23 height 11
click at [120, 147] on input "checkbox" at bounding box center [119, 153] width 12 height 12
click at [336, 112] on div "Bulk update" at bounding box center [335, 120] width 65 height 17
click at [329, 119] on span "Bulk update" at bounding box center [336, 120] width 50 height 7
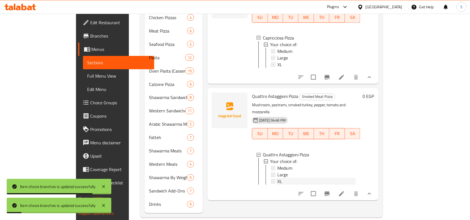
click at [278, 179] on div "XL" at bounding box center [317, 182] width 79 height 7
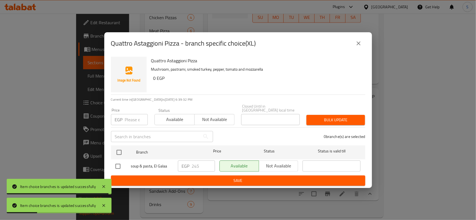
click at [127, 118] on input "number" at bounding box center [136, 119] width 23 height 11
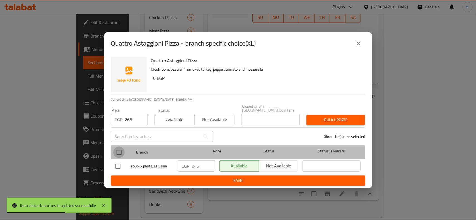
click at [120, 149] on input "checkbox" at bounding box center [119, 153] width 12 height 12
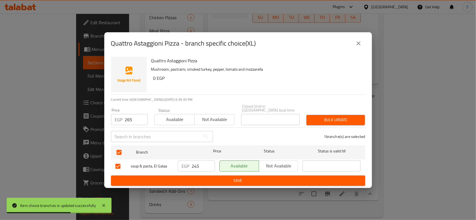
click at [338, 112] on div "Bulk update" at bounding box center [335, 120] width 65 height 17
click at [332, 117] on span "Bulk update" at bounding box center [336, 120] width 50 height 7
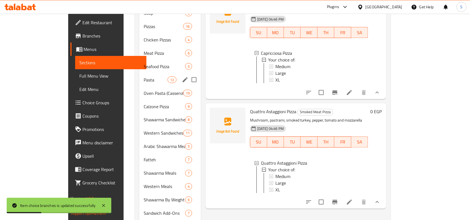
scroll to position [193, 0]
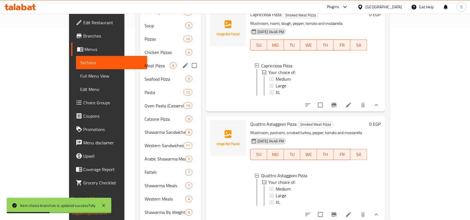
click at [145, 62] on span "Meat Pizza" at bounding box center [157, 65] width 25 height 7
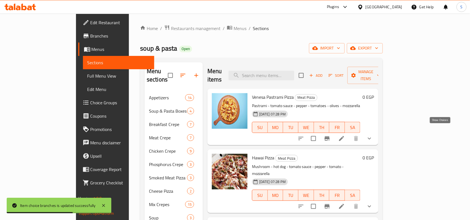
click at [373, 135] on icon "show more" at bounding box center [370, 138] width 7 height 7
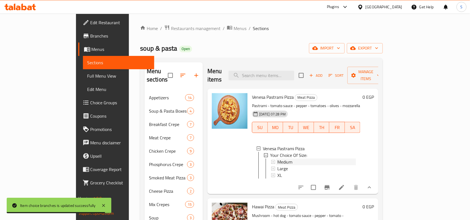
click at [278, 159] on div "Medium" at bounding box center [317, 162] width 79 height 7
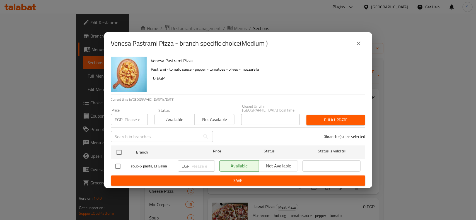
click at [129, 116] on input "number" at bounding box center [136, 119] width 23 height 11
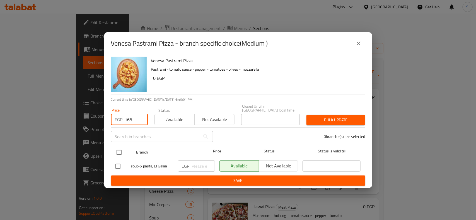
click at [115, 156] on input "checkbox" at bounding box center [119, 153] width 12 height 12
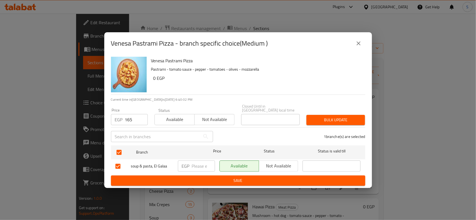
click at [344, 112] on div "Bulk update" at bounding box center [335, 120] width 65 height 17
click at [336, 115] on button "Bulk update" at bounding box center [335, 120] width 59 height 10
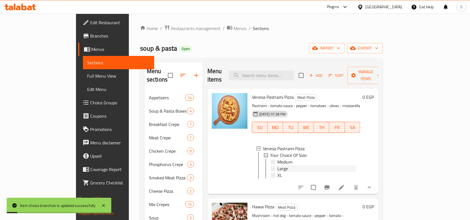
click at [278, 166] on div "Large" at bounding box center [317, 169] width 79 height 7
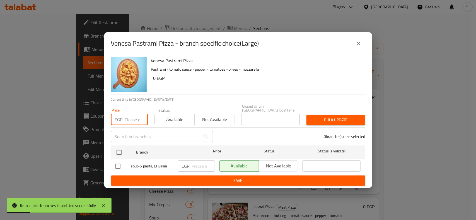
click at [128, 115] on input "number" at bounding box center [136, 119] width 23 height 11
click at [125, 150] on div at bounding box center [123, 153] width 21 height 16
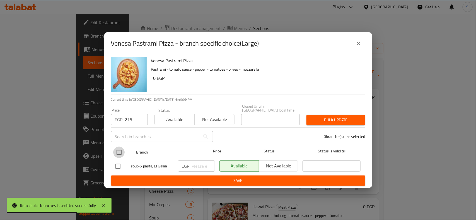
click at [121, 150] on input "checkbox" at bounding box center [119, 153] width 12 height 12
click at [341, 122] on button "Bulk update" at bounding box center [335, 120] width 59 height 10
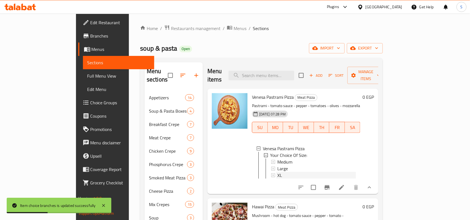
click at [278, 172] on div "XL" at bounding box center [317, 175] width 79 height 7
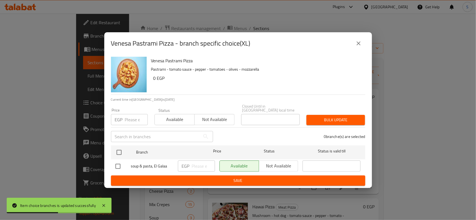
click at [136, 114] on input "number" at bounding box center [136, 119] width 23 height 11
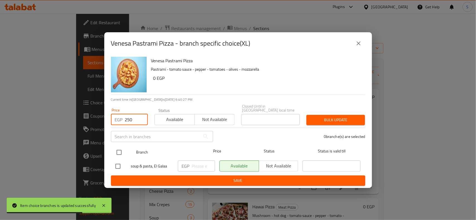
drag, startPoint x: 120, startPoint y: 147, endPoint x: 140, endPoint y: 150, distance: 19.7
click at [120, 148] on input "checkbox" at bounding box center [119, 153] width 12 height 12
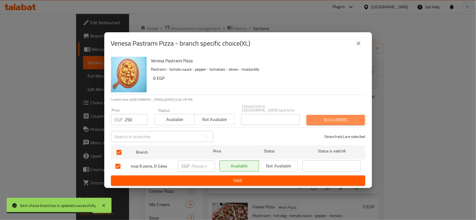
click at [328, 117] on span "Bulk update" at bounding box center [336, 120] width 50 height 7
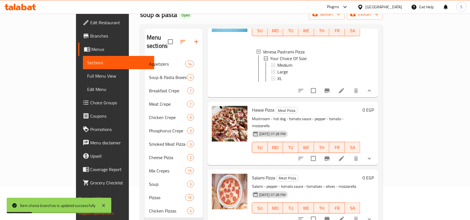
scroll to position [35, 0]
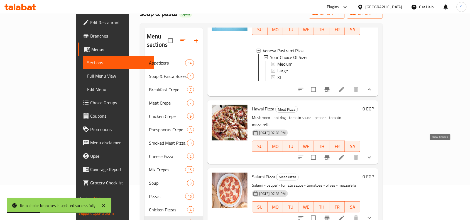
click at [373, 154] on icon "show more" at bounding box center [370, 157] width 7 height 7
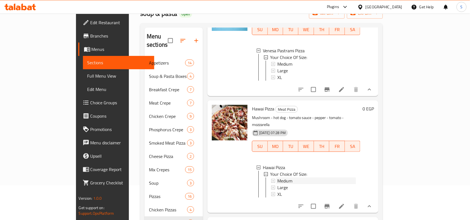
click at [297, 178] on div "Medium" at bounding box center [317, 181] width 79 height 7
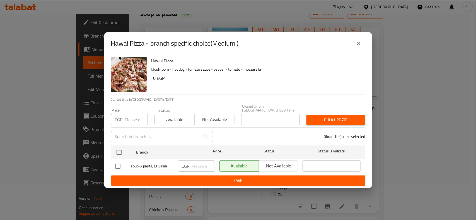
click at [134, 121] on input "number" at bounding box center [136, 119] width 23 height 11
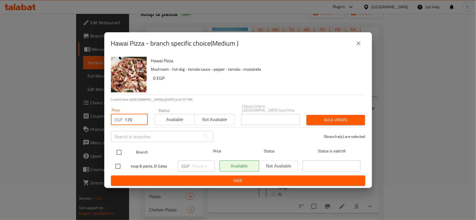
click at [119, 149] on input "checkbox" at bounding box center [119, 153] width 12 height 12
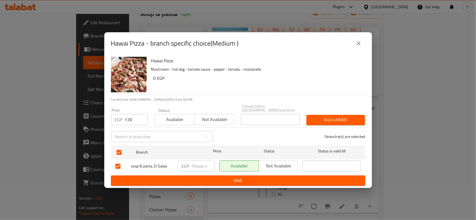
click at [346, 117] on span "Bulk update" at bounding box center [336, 120] width 50 height 7
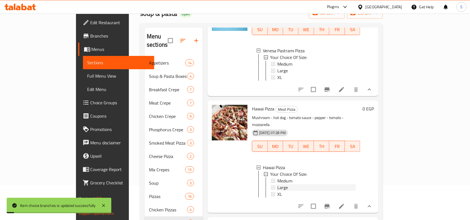
click at [287, 185] on div "Large" at bounding box center [317, 188] width 79 height 7
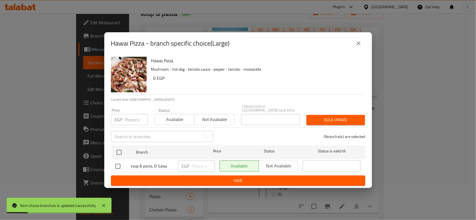
click at [130, 118] on input "number" at bounding box center [136, 119] width 23 height 11
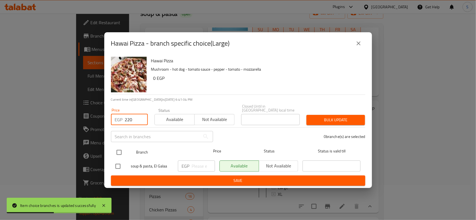
click at [117, 154] on input "checkbox" at bounding box center [119, 153] width 12 height 12
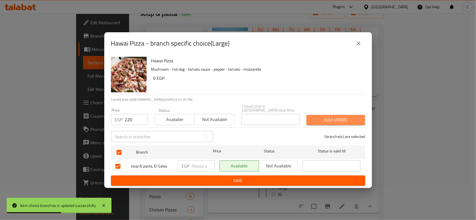
click at [336, 117] on span "Bulk update" at bounding box center [336, 120] width 50 height 7
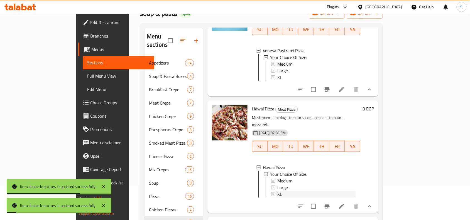
click at [278, 191] on div "XL" at bounding box center [317, 194] width 79 height 7
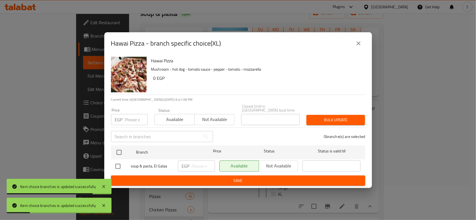
click at [130, 117] on input "number" at bounding box center [136, 119] width 23 height 11
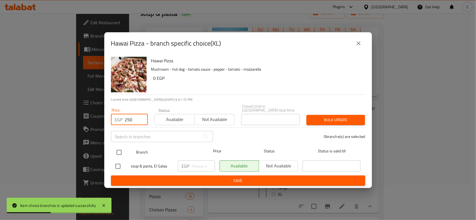
click at [116, 148] on input "checkbox" at bounding box center [119, 153] width 12 height 12
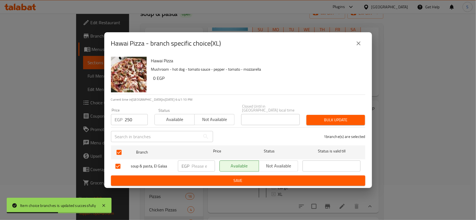
click at [346, 120] on span "Bulk update" at bounding box center [336, 120] width 50 height 7
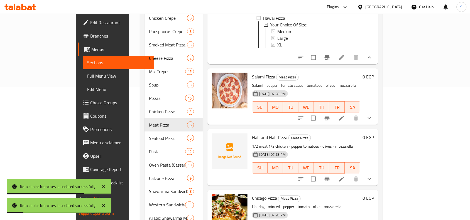
scroll to position [139, 0]
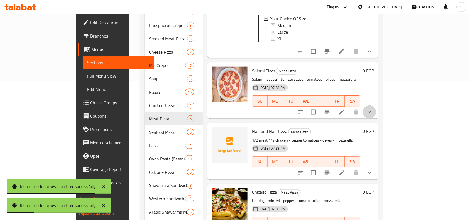
click at [373, 109] on icon "show more" at bounding box center [370, 112] width 7 height 7
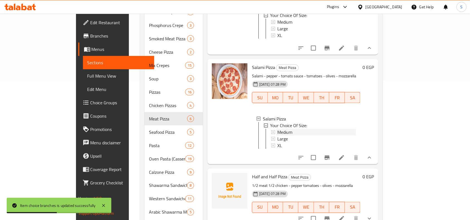
click at [278, 129] on div "Medium" at bounding box center [317, 132] width 79 height 7
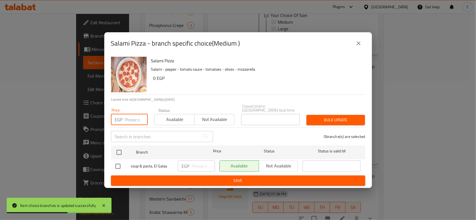
click at [132, 118] on input "number" at bounding box center [136, 119] width 23 height 11
click at [120, 151] on input "checkbox" at bounding box center [119, 153] width 12 height 12
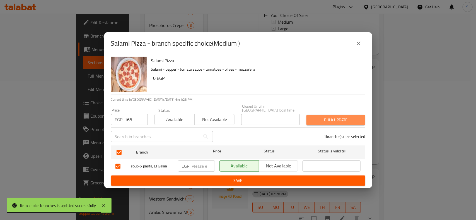
click at [341, 120] on span "Bulk update" at bounding box center [336, 120] width 50 height 7
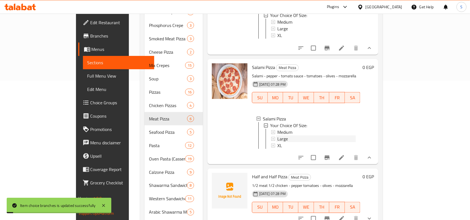
click at [278, 136] on div "Large" at bounding box center [317, 139] width 79 height 7
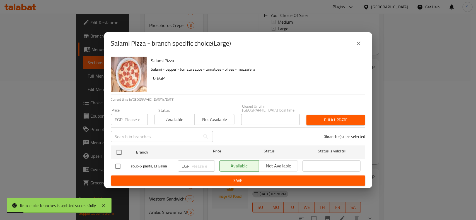
click at [131, 119] on input "number" at bounding box center [136, 119] width 23 height 11
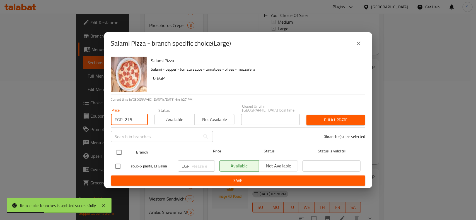
click at [120, 148] on input "checkbox" at bounding box center [119, 153] width 12 height 12
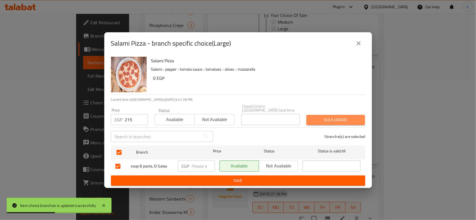
click at [317, 118] on span "Bulk update" at bounding box center [336, 120] width 50 height 7
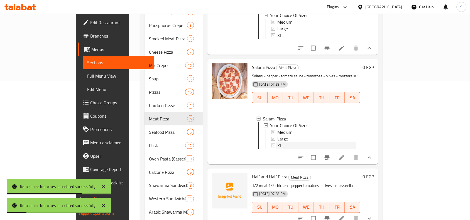
click at [278, 142] on div "XL" at bounding box center [317, 145] width 79 height 7
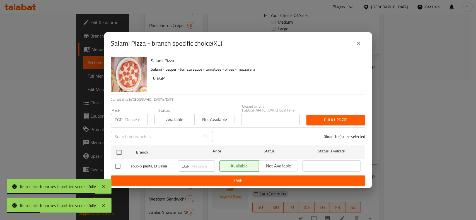
click at [131, 117] on input "number" at bounding box center [136, 119] width 23 height 11
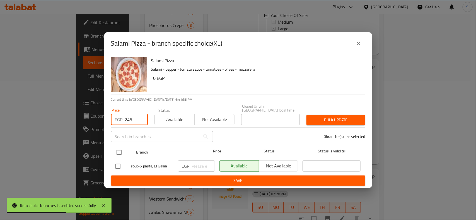
click at [120, 151] on input "checkbox" at bounding box center [119, 153] width 12 height 12
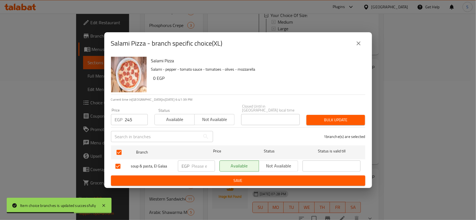
click at [327, 119] on span "Bulk update" at bounding box center [336, 120] width 50 height 7
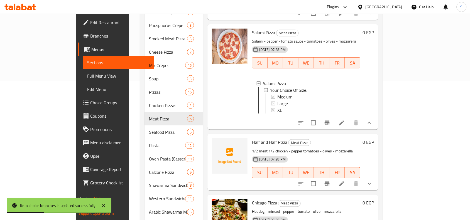
scroll to position [172, 0]
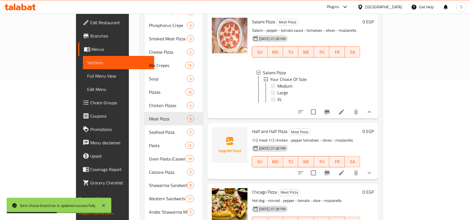
click at [379, 167] on div "Half and Half Pizza Meat Pizza 1/2 meat 1/2 chicken - pepper tomatoes - olives …" at bounding box center [293, 151] width 171 height 57
click at [373, 170] on icon "show more" at bounding box center [370, 173] width 7 height 7
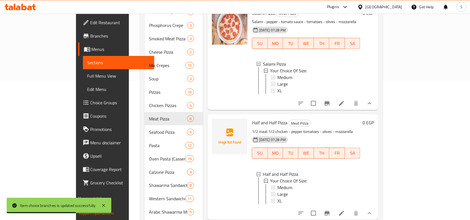
scroll to position [207, 0]
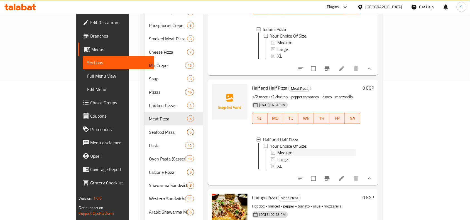
click at [278, 151] on span "Medium" at bounding box center [285, 153] width 15 height 7
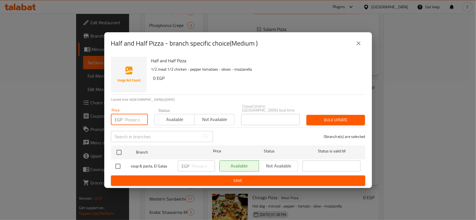
click at [136, 117] on input "number" at bounding box center [136, 119] width 23 height 11
drag, startPoint x: 117, startPoint y: 151, endPoint x: 124, endPoint y: 151, distance: 7.0
click at [119, 151] on input "checkbox" at bounding box center [119, 153] width 12 height 12
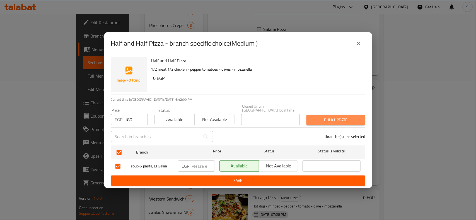
click at [361, 118] on button "Bulk update" at bounding box center [335, 120] width 59 height 10
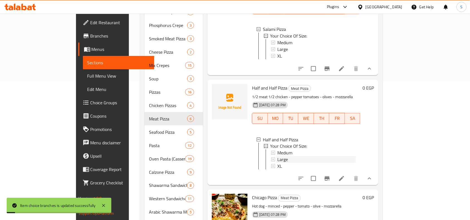
click at [278, 161] on div "Large" at bounding box center [317, 160] width 79 height 7
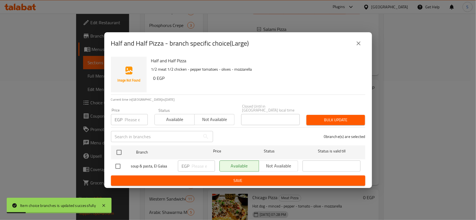
click at [133, 114] on input "number" at bounding box center [136, 119] width 23 height 11
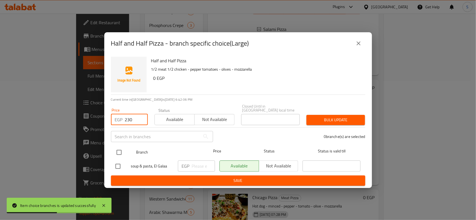
click at [119, 151] on input "checkbox" at bounding box center [119, 153] width 12 height 12
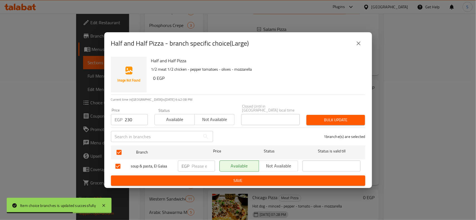
click at [324, 121] on span "Bulk update" at bounding box center [336, 120] width 50 height 7
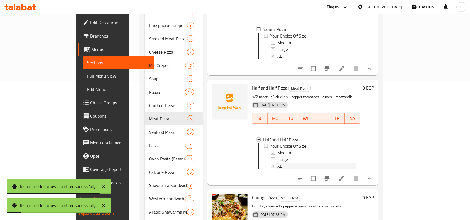
click at [278, 169] on span "XL" at bounding box center [280, 166] width 5 height 7
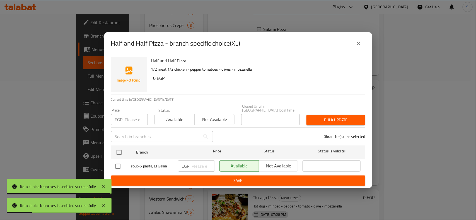
click at [129, 117] on input "number" at bounding box center [136, 119] width 23 height 11
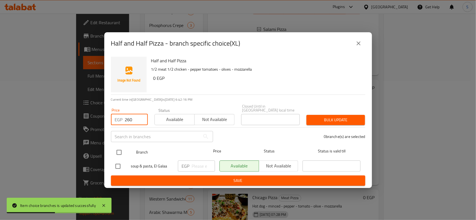
click at [124, 145] on div at bounding box center [123, 153] width 21 height 16
drag, startPoint x: 119, startPoint y: 154, endPoint x: 181, endPoint y: 140, distance: 64.1
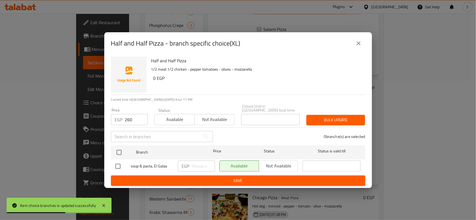
click at [120, 153] on input "checkbox" at bounding box center [119, 153] width 12 height 12
click at [332, 117] on span "Bulk update" at bounding box center [336, 120] width 50 height 7
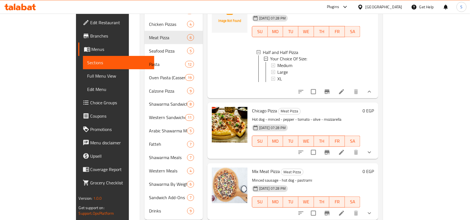
scroll to position [227, 0]
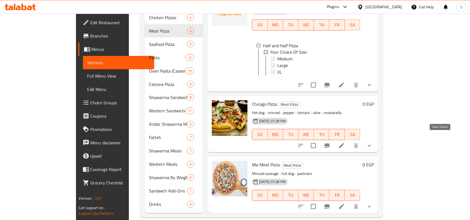
click at [373, 143] on icon "show more" at bounding box center [370, 146] width 7 height 7
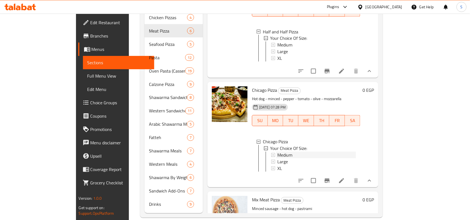
click at [280, 159] on div "Medium" at bounding box center [317, 155] width 79 height 7
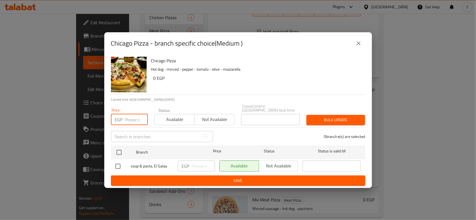
click at [131, 115] on input "number" at bounding box center [136, 119] width 23 height 11
click at [120, 152] on input "checkbox" at bounding box center [119, 153] width 12 height 12
click at [326, 124] on div "Bulk update" at bounding box center [335, 120] width 65 height 17
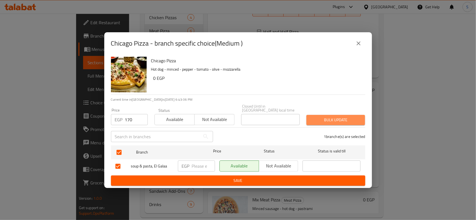
click at [333, 118] on span "Bulk update" at bounding box center [336, 120] width 50 height 7
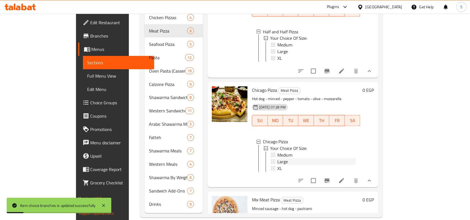
click at [278, 166] on span "Large" at bounding box center [283, 162] width 11 height 7
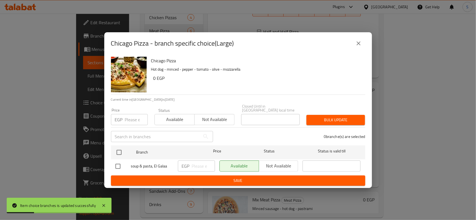
click at [134, 116] on input "number" at bounding box center [136, 119] width 23 height 11
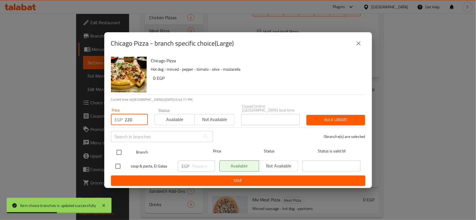
click at [116, 153] on input "checkbox" at bounding box center [119, 153] width 12 height 12
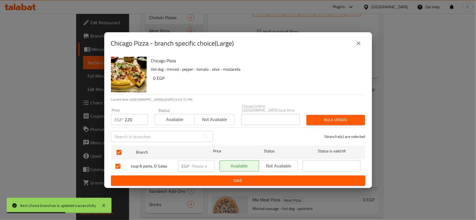
click at [342, 118] on span "Bulk update" at bounding box center [336, 120] width 50 height 7
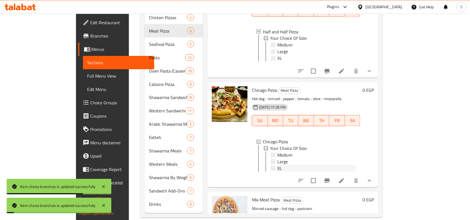
click at [297, 172] on div "XL" at bounding box center [317, 169] width 79 height 7
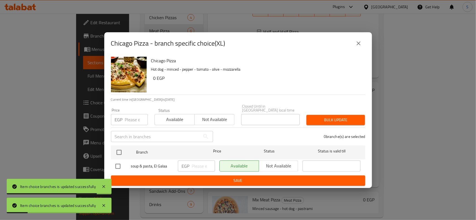
click at [130, 119] on input "number" at bounding box center [136, 119] width 23 height 11
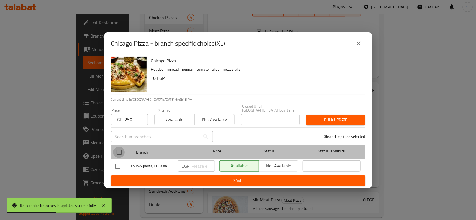
click at [119, 150] on input "checkbox" at bounding box center [119, 153] width 12 height 12
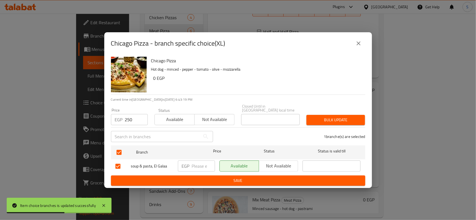
click at [328, 117] on span "Bulk update" at bounding box center [336, 120] width 50 height 7
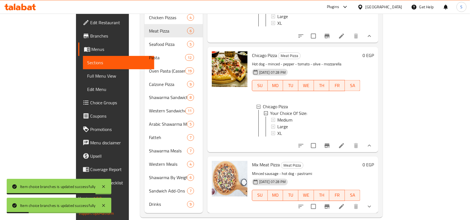
scroll to position [280, 0]
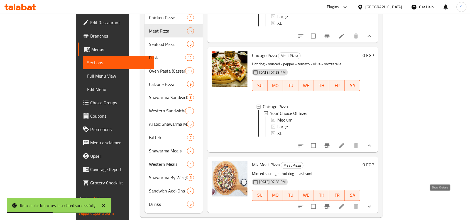
click at [373, 204] on icon "show more" at bounding box center [370, 207] width 7 height 7
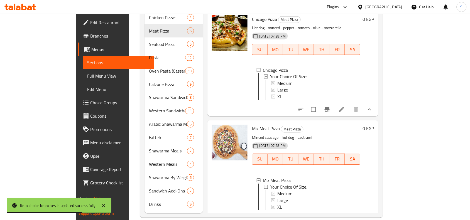
scroll to position [315, 0]
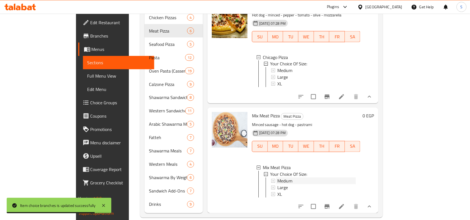
click at [284, 185] on div "Medium" at bounding box center [317, 181] width 79 height 7
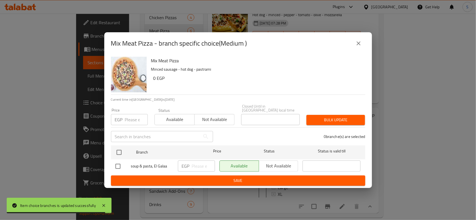
click at [126, 118] on input "number" at bounding box center [136, 119] width 23 height 11
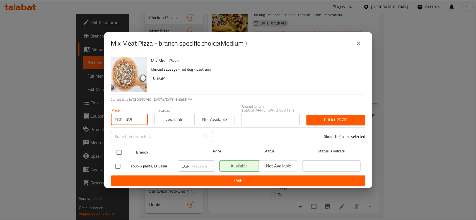
click at [122, 153] on input "checkbox" at bounding box center [119, 153] width 12 height 12
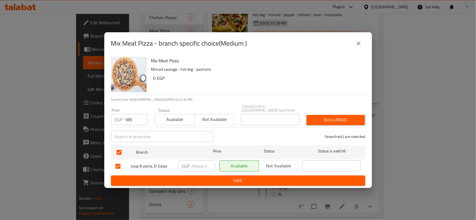
click at [315, 117] on span "Bulk update" at bounding box center [336, 120] width 50 height 7
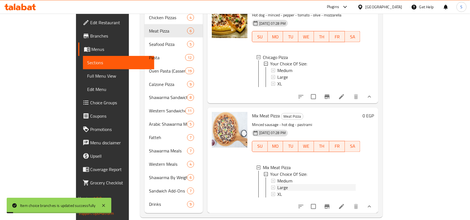
click at [278, 191] on span "Large" at bounding box center [283, 188] width 11 height 7
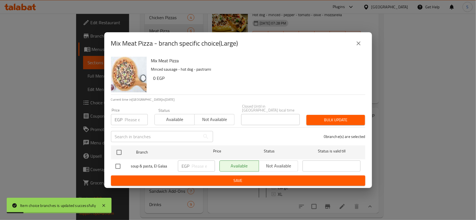
click at [129, 116] on input "number" at bounding box center [136, 119] width 23 height 11
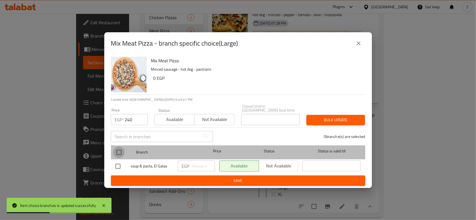
click at [122, 149] on input "checkbox" at bounding box center [119, 153] width 12 height 12
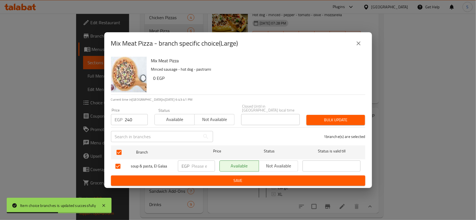
click at [335, 118] on span "Bulk update" at bounding box center [336, 120] width 50 height 7
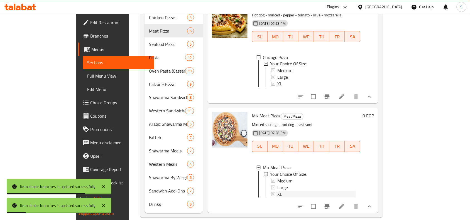
click at [278, 198] on div "XL" at bounding box center [317, 194] width 79 height 7
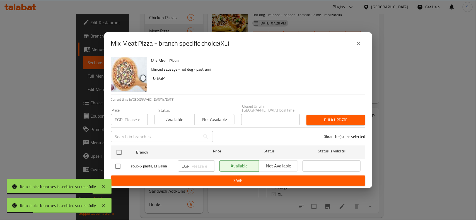
click at [131, 116] on input "number" at bounding box center [136, 119] width 23 height 11
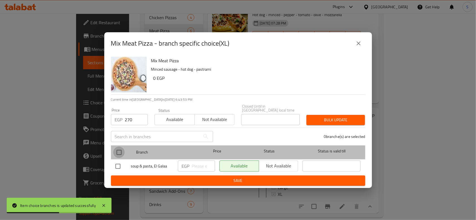
click at [123, 147] on input "checkbox" at bounding box center [119, 153] width 12 height 12
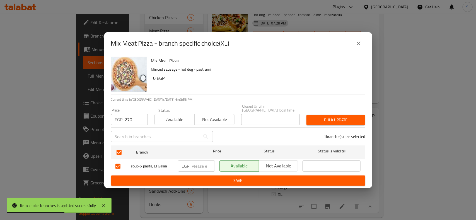
click at [353, 115] on button "Bulk update" at bounding box center [335, 120] width 59 height 10
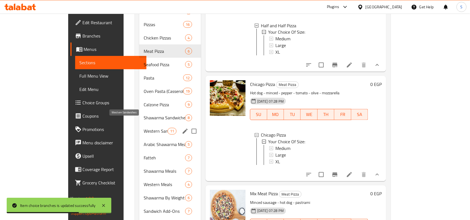
scroll to position [193, 0]
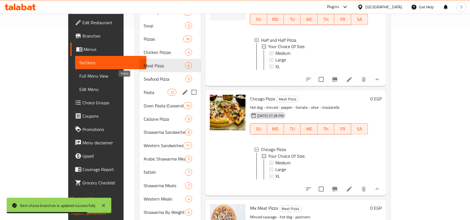
click at [144, 89] on span "Pasta" at bounding box center [156, 92] width 24 height 7
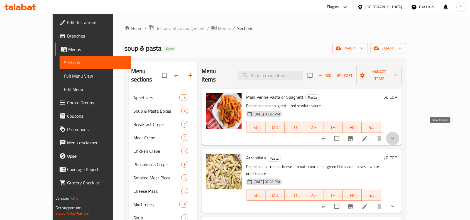
click at [397, 135] on icon "show more" at bounding box center [393, 138] width 7 height 7
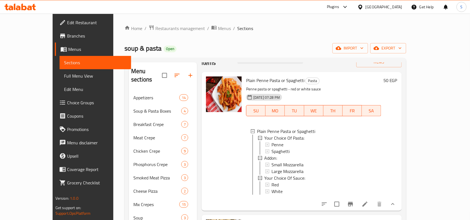
scroll to position [35, 0]
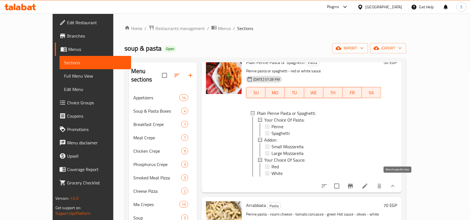
click at [353, 185] on icon "Branch-specific-item" at bounding box center [350, 186] width 5 height 4
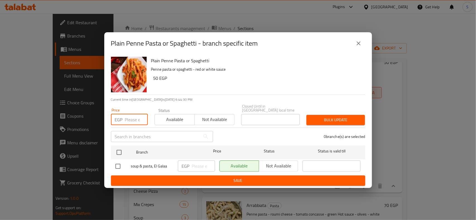
click at [132, 117] on input "number" at bounding box center [136, 119] width 23 height 11
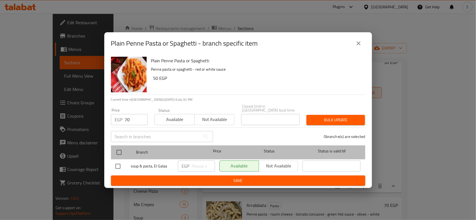
click at [119, 145] on div at bounding box center [123, 153] width 21 height 16
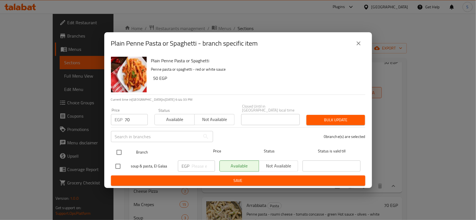
click at [119, 149] on input "checkbox" at bounding box center [119, 153] width 12 height 12
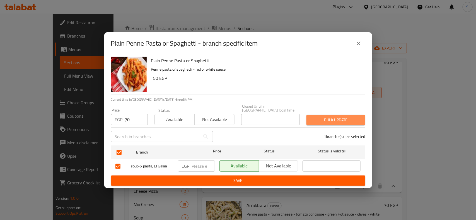
click at [332, 118] on span "Bulk update" at bounding box center [336, 120] width 50 height 7
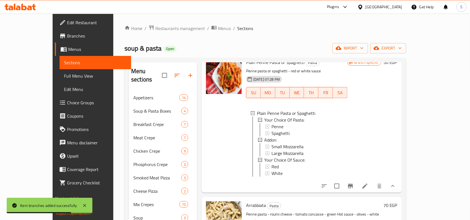
scroll to position [139, 0]
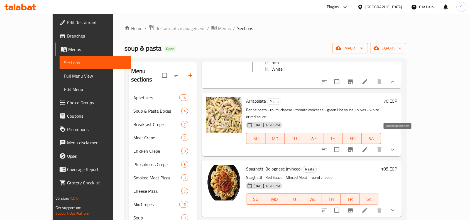
click at [358, 143] on button "Branch-specific-item" at bounding box center [350, 149] width 13 height 13
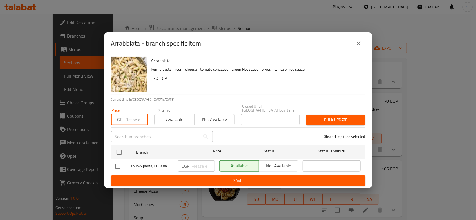
click at [133, 118] on input "number" at bounding box center [136, 119] width 23 height 11
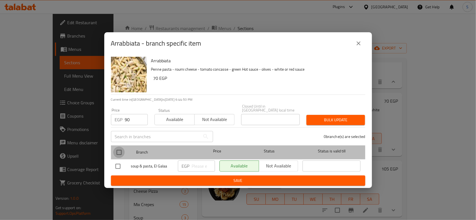
click at [118, 155] on input "checkbox" at bounding box center [119, 153] width 12 height 12
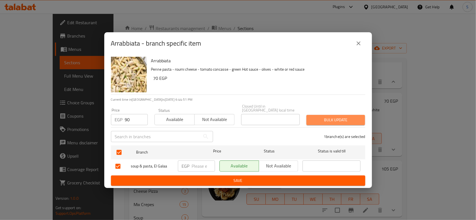
click at [315, 122] on button "Bulk update" at bounding box center [335, 120] width 59 height 10
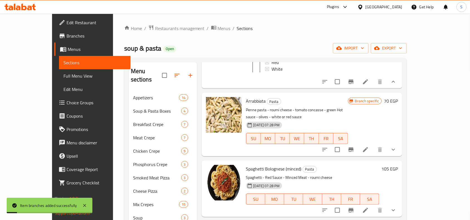
scroll to position [174, 0]
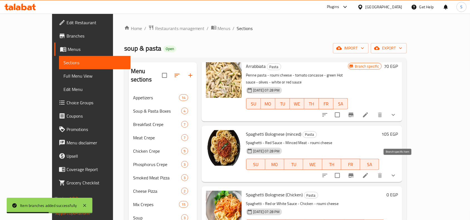
click at [358, 169] on button "Branch-specific-item" at bounding box center [351, 175] width 13 height 13
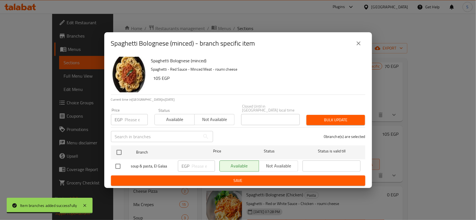
click at [128, 118] on input "number" at bounding box center [136, 119] width 23 height 11
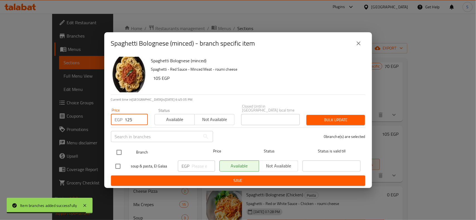
click at [120, 153] on input "checkbox" at bounding box center [119, 153] width 12 height 12
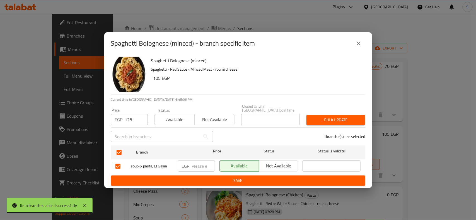
click at [318, 121] on span "Bulk update" at bounding box center [336, 120] width 50 height 7
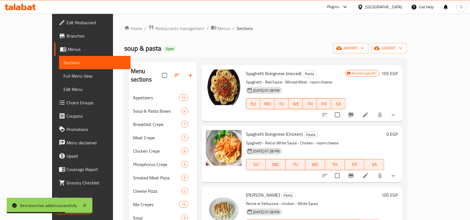
scroll to position [244, 0]
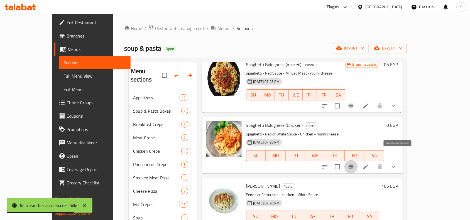
click at [355, 164] on icon "Branch-specific-item" at bounding box center [351, 167] width 7 height 7
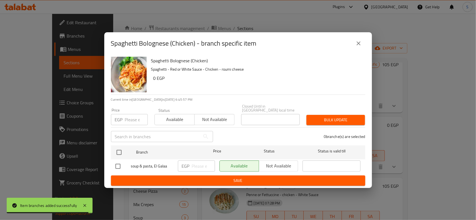
click at [364, 48] on button "close" at bounding box center [358, 43] width 13 height 13
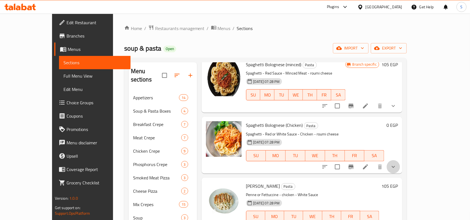
click at [397, 164] on icon "show more" at bounding box center [393, 167] width 7 height 7
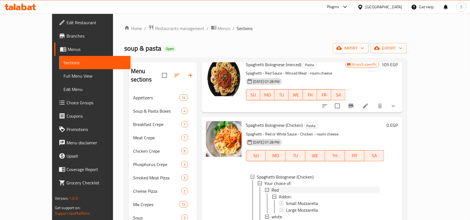
click at [277, 187] on div "Red" at bounding box center [326, 190] width 109 height 7
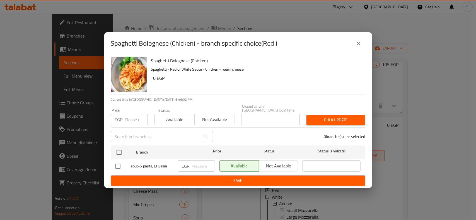
click at [355, 45] on icon "close" at bounding box center [358, 43] width 7 height 7
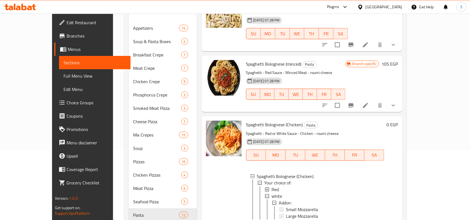
scroll to position [174, 0]
click at [354, 104] on icon "Branch-specific-item" at bounding box center [351, 106] width 5 height 4
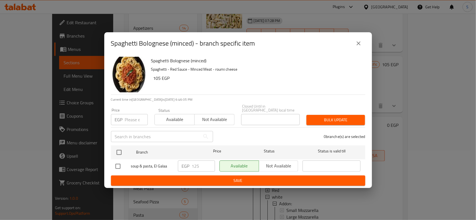
click at [358, 44] on icon "close" at bounding box center [358, 43] width 7 height 7
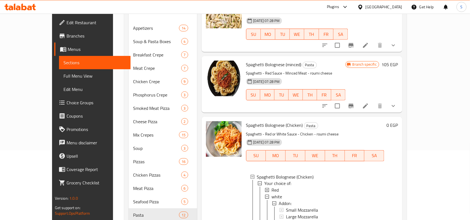
click at [401, 99] on button "show more" at bounding box center [393, 105] width 13 height 13
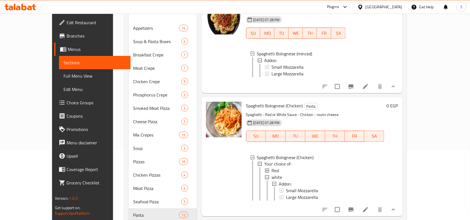
scroll to position [244, 0]
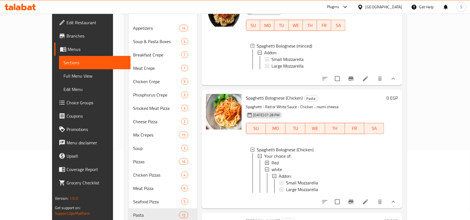
click at [354, 202] on icon "Branch-specific-item" at bounding box center [351, 202] width 5 height 4
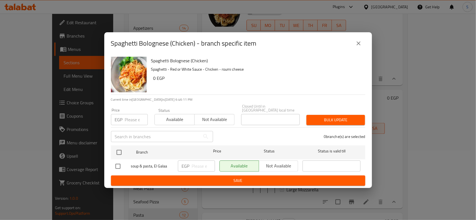
click at [354, 46] on button "close" at bounding box center [358, 43] width 13 height 13
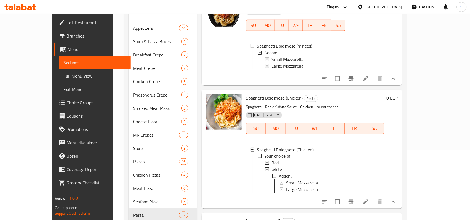
scroll to position [1, 0]
click at [369, 200] on icon at bounding box center [366, 202] width 7 height 7
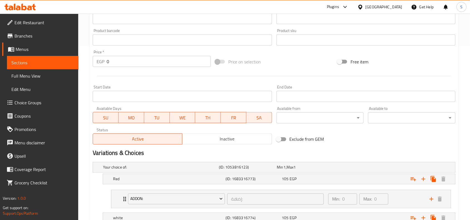
scroll to position [240, 0]
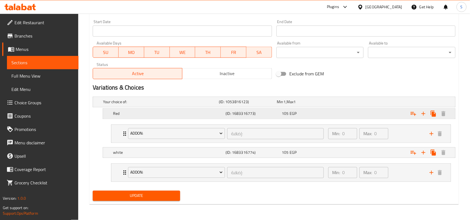
click at [199, 105] on h5 "Red" at bounding box center [160, 102] width 114 height 6
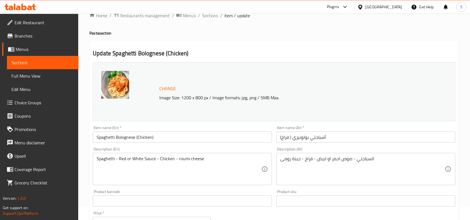
scroll to position [0, 0]
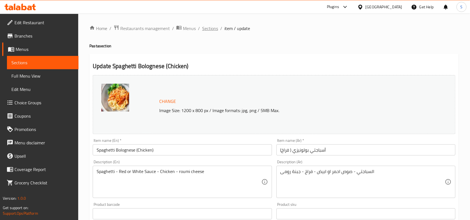
click at [212, 31] on span "Sections" at bounding box center [210, 28] width 16 height 7
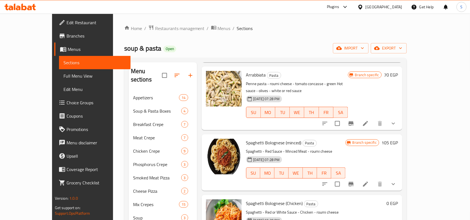
scroll to position [70, 0]
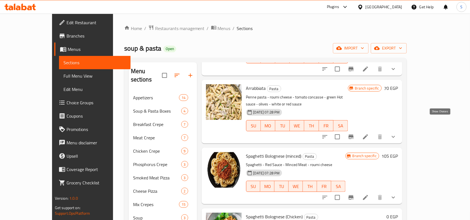
click at [397, 134] on icon "show more" at bounding box center [393, 137] width 7 height 7
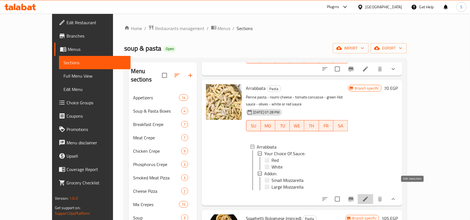
click at [369, 196] on icon at bounding box center [366, 199] width 7 height 7
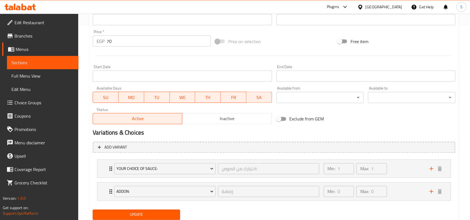
scroll to position [209, 0]
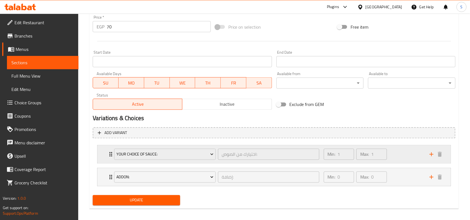
click at [107, 152] on div "Your Choice Of Sauce: اختيارك من الصوص: ​ Min: 1 ​ Max: 1 ​" at bounding box center [275, 155] width 354 height 18
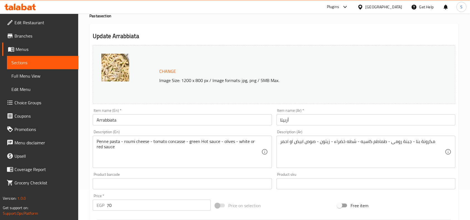
scroll to position [0, 0]
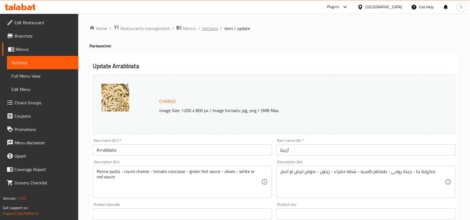
click at [208, 27] on span "Sections" at bounding box center [210, 28] width 16 height 7
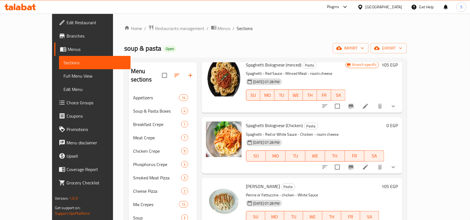
scroll to position [174, 0]
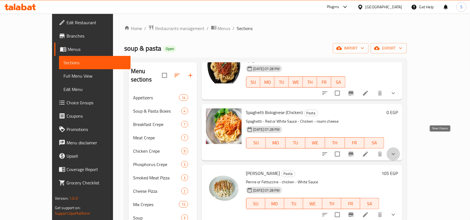
click at [397, 151] on icon "show more" at bounding box center [393, 154] width 7 height 7
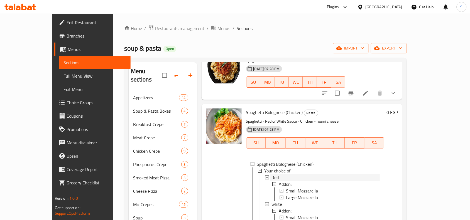
click at [283, 174] on div "Red" at bounding box center [326, 177] width 109 height 7
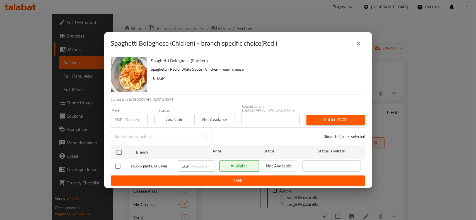
click at [131, 120] on input "number" at bounding box center [136, 119] width 23 height 11
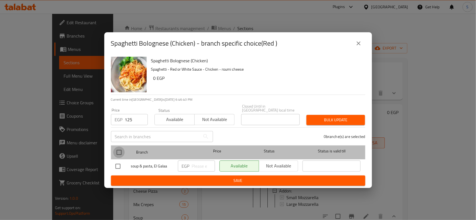
click at [118, 153] on input "checkbox" at bounding box center [119, 153] width 12 height 12
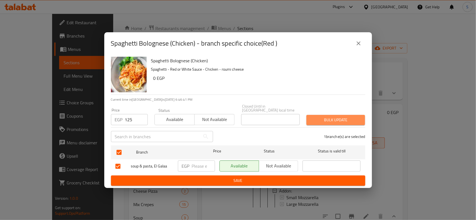
click at [335, 117] on span "Bulk update" at bounding box center [336, 120] width 50 height 7
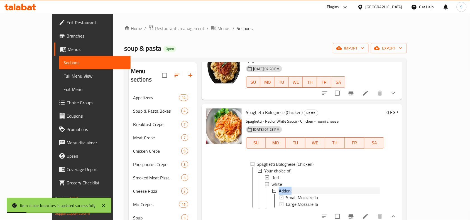
drag, startPoint x: 280, startPoint y: 172, endPoint x: 280, endPoint y: 166, distance: 6.4
click at [280, 181] on li "white Addon: Small Mozzarella Large Mozzarella" at bounding box center [322, 194] width 115 height 27
click at [280, 181] on div "white" at bounding box center [326, 184] width 109 height 7
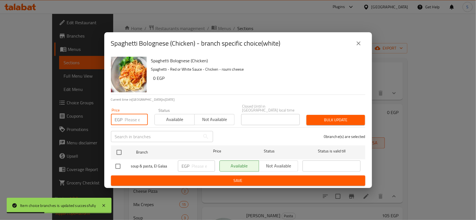
click at [127, 120] on input "number" at bounding box center [136, 119] width 23 height 11
click at [121, 152] on input "checkbox" at bounding box center [119, 153] width 12 height 12
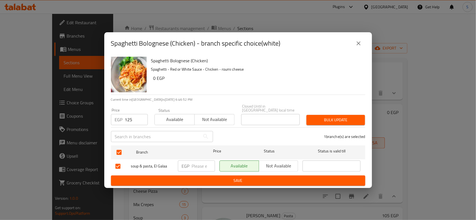
click at [343, 112] on div "Bulk update" at bounding box center [335, 120] width 65 height 17
click at [336, 117] on span "Bulk update" at bounding box center [336, 120] width 50 height 7
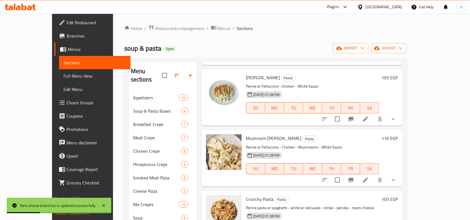
scroll to position [314, 0]
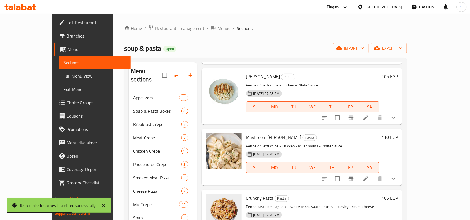
click at [401, 111] on button "show more" at bounding box center [393, 117] width 13 height 13
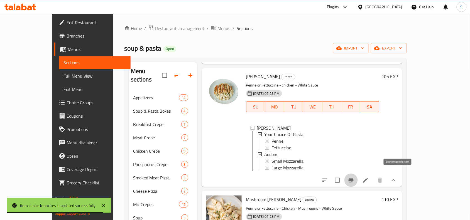
click at [355, 178] on icon "Branch-specific-item" at bounding box center [351, 180] width 7 height 7
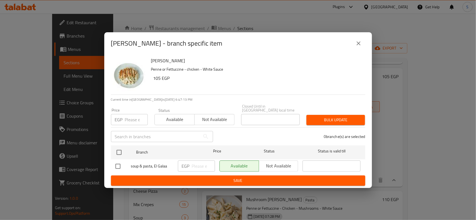
drag, startPoint x: 130, startPoint y: 112, endPoint x: 132, endPoint y: 116, distance: 4.5
click at [130, 115] on input "number" at bounding box center [136, 119] width 23 height 11
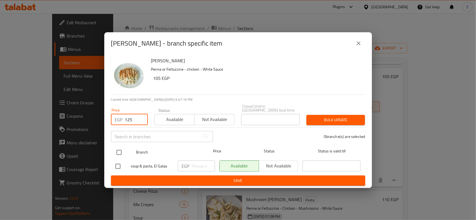
drag, startPoint x: 118, startPoint y: 151, endPoint x: 130, endPoint y: 150, distance: 12.1
click at [120, 151] on input "checkbox" at bounding box center [119, 153] width 12 height 12
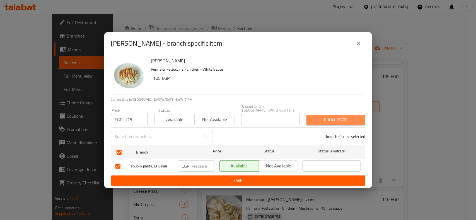
click at [330, 123] on button "Bulk update" at bounding box center [335, 120] width 59 height 10
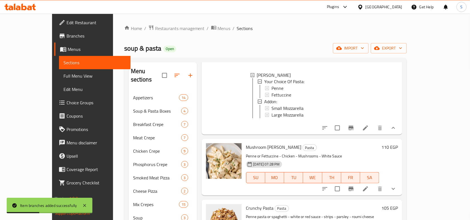
scroll to position [383, 0]
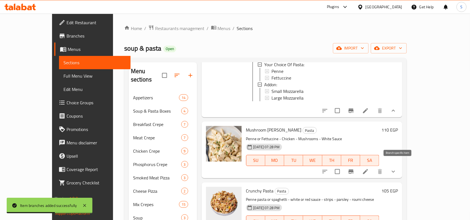
click at [355, 169] on icon "Branch-specific-item" at bounding box center [351, 172] width 7 height 7
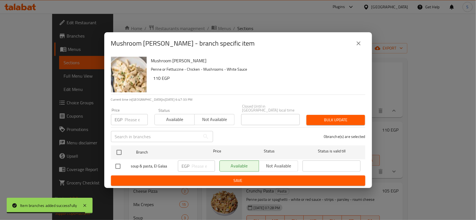
click at [127, 108] on div "Price EGP Price" at bounding box center [129, 116] width 37 height 17
click at [129, 116] on input "number" at bounding box center [136, 119] width 23 height 11
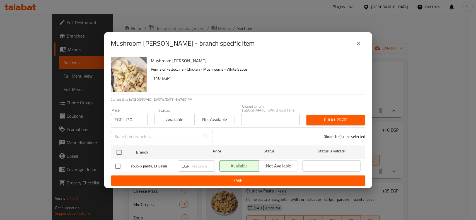
click at [108, 150] on div "Mushroom [PERSON_NAME] Penne or Fettuccine - Chicken - Mushrooms - White Sauce …" at bounding box center [238, 122] width 268 height 134
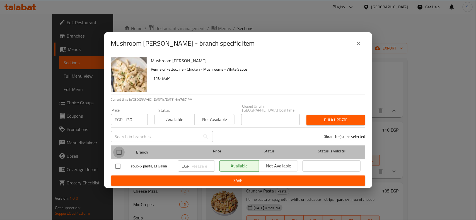
drag, startPoint x: 116, startPoint y: 150, endPoint x: 281, endPoint y: 134, distance: 165.5
click at [123, 150] on input "checkbox" at bounding box center [119, 153] width 12 height 12
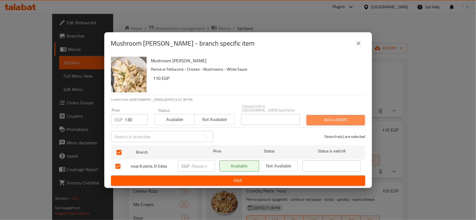
click at [339, 118] on span "Bulk update" at bounding box center [336, 120] width 50 height 7
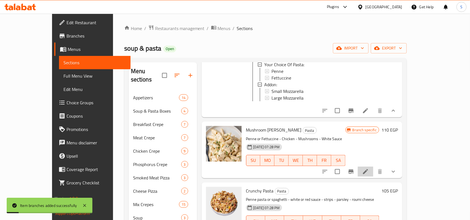
click at [374, 167] on li at bounding box center [366, 172] width 16 height 10
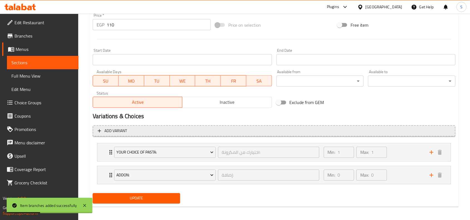
scroll to position [213, 0]
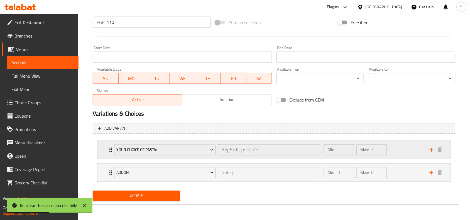
click at [105, 149] on div "Your Choice Of Pasta: اختيارك من المكرونة: ​ Min: 1 ​ Max: 1 ​" at bounding box center [275, 150] width 354 height 18
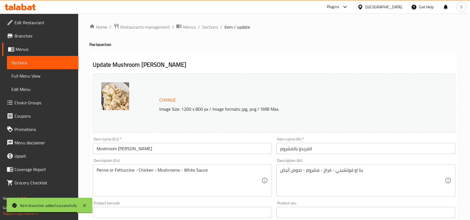
scroll to position [0, 0]
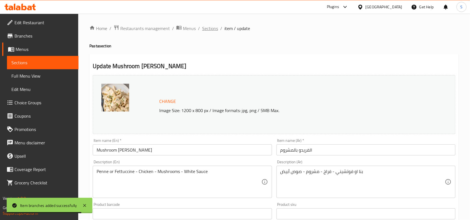
click at [204, 30] on span "Sections" at bounding box center [210, 28] width 16 height 7
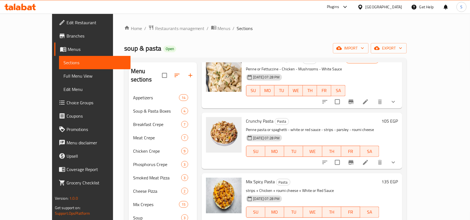
scroll to position [374, 0]
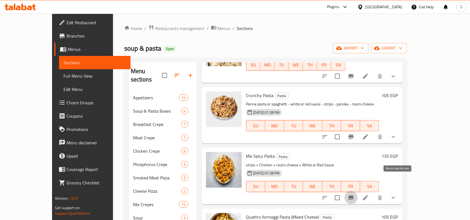
click at [355, 195] on icon "Branch-specific-item" at bounding box center [351, 198] width 7 height 7
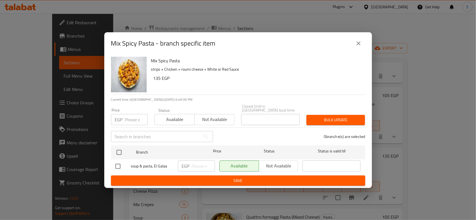
click at [133, 119] on input "number" at bounding box center [136, 119] width 23 height 11
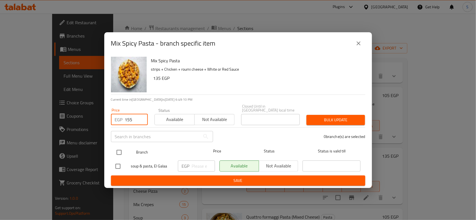
click at [121, 148] on input "checkbox" at bounding box center [119, 153] width 12 height 12
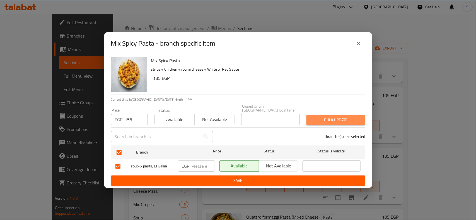
click at [361, 117] on button "Bulk update" at bounding box center [335, 120] width 59 height 10
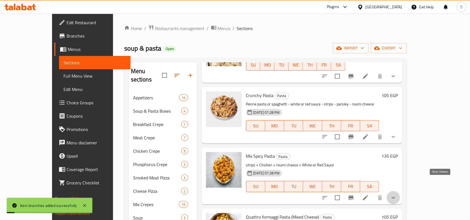
click at [397, 195] on icon "show more" at bounding box center [393, 198] width 7 height 7
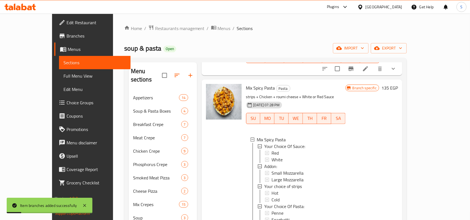
scroll to position [444, 0]
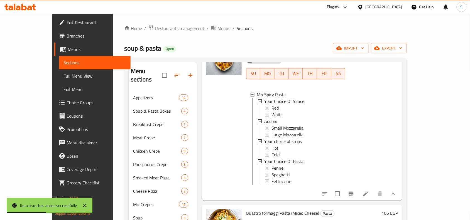
scroll to position [489, 0]
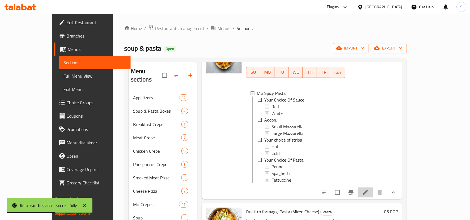
click at [374, 188] on li at bounding box center [366, 193] width 16 height 10
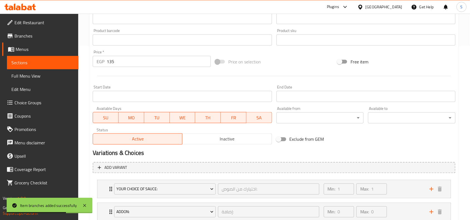
scroll to position [260, 0]
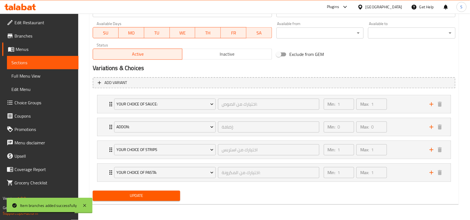
click at [97, 174] on div "Your Choice Of Pasta: اختيارك من المكرونة: ​ Min: 1 ​ Max: 1 ​ Penne (ID: 16832…" at bounding box center [274, 173] width 354 height 18
click at [98, 113] on div "Your Choice Of Pasta: اختيارك من المكرونة: ​ Min: 1 ​ Max: 1 ​" at bounding box center [275, 105] width 354 height 18
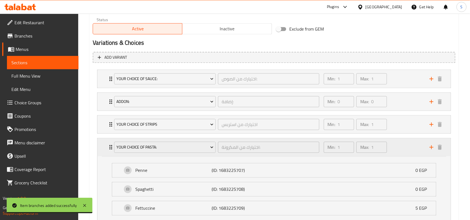
scroll to position [295, 0]
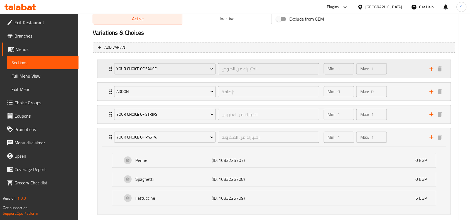
click at [105, 72] on div "Your Choice Of Sauce: اختيارك من الصوص: ​ Min: 1 ​ Max: 1 ​" at bounding box center [275, 69] width 354 height 18
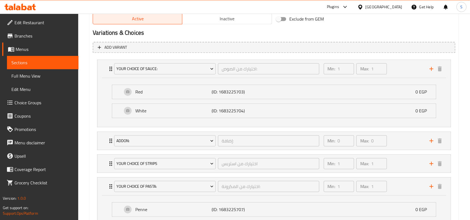
click at [99, 154] on li "Your choice of strips اختيارك من استربس ​ Min: 1 ​ Max: 1 ​ Hot (ID: 1731248612…" at bounding box center [274, 164] width 363 height 23
click at [101, 78] on div "Your choice of strips اختيارك من استربس ​ Min: 1 ​ Max: 1 ​" at bounding box center [275, 69] width 354 height 18
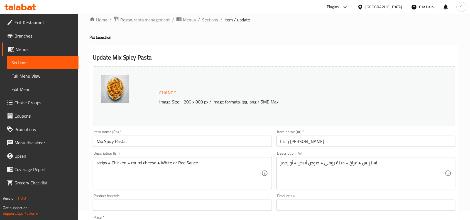
scroll to position [0, 0]
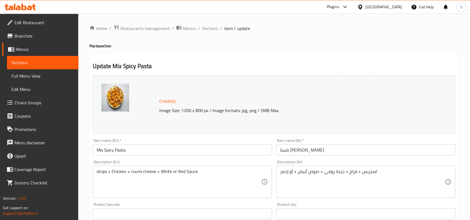
click at [207, 30] on span "Sections" at bounding box center [210, 28] width 16 height 7
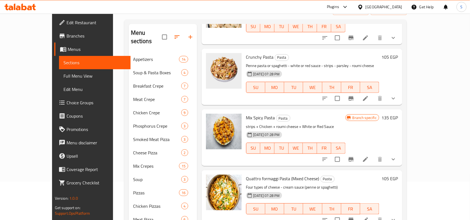
scroll to position [70, 0]
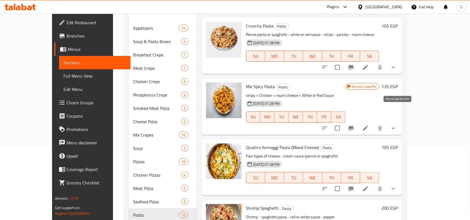
click at [355, 125] on icon "Branch-specific-item" at bounding box center [351, 128] width 7 height 7
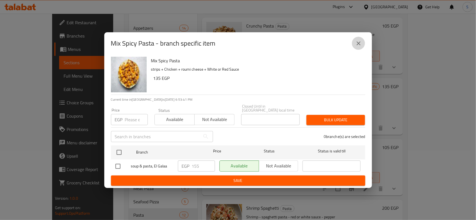
click at [363, 45] on button "close" at bounding box center [358, 43] width 13 height 13
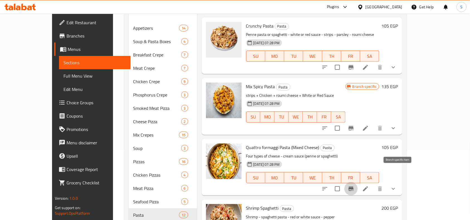
click at [358, 183] on button "Branch-specific-item" at bounding box center [351, 189] width 13 height 13
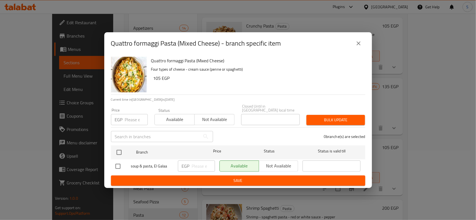
click at [134, 118] on input "number" at bounding box center [136, 119] width 23 height 11
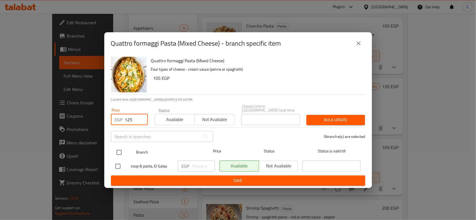
type input "125"
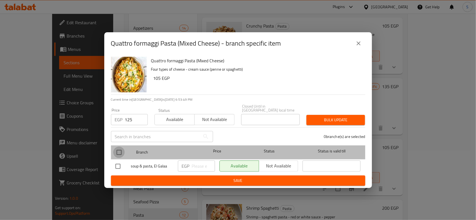
click at [114, 151] on input "checkbox" at bounding box center [119, 153] width 12 height 12
checkbox input "true"
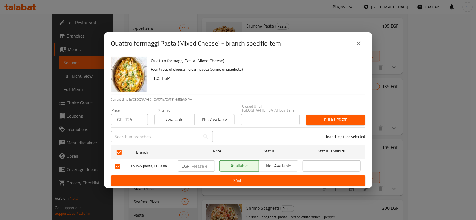
click at [342, 107] on div "Price EGP 125 Price Status Available Not available Closed Until in Egypt local …" at bounding box center [238, 115] width 261 height 28
click at [332, 115] on button "Bulk update" at bounding box center [335, 120] width 59 height 10
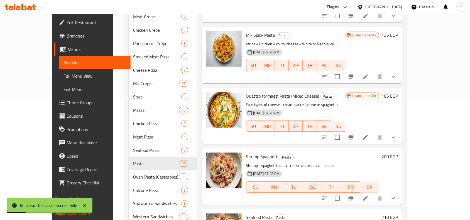
scroll to position [139, 0]
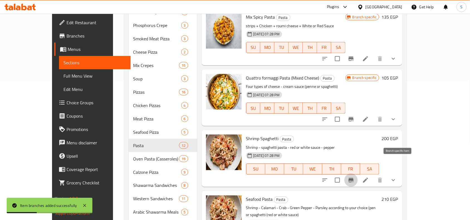
click at [358, 174] on button "Branch-specific-item" at bounding box center [351, 180] width 13 height 13
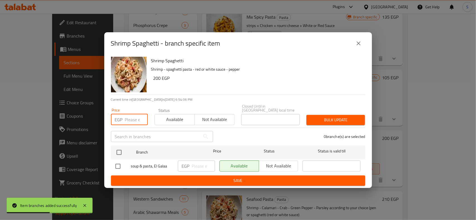
click at [132, 116] on input "number" at bounding box center [136, 119] width 23 height 11
type input "220"
click at [123, 152] on input "checkbox" at bounding box center [119, 153] width 12 height 12
checkbox input "true"
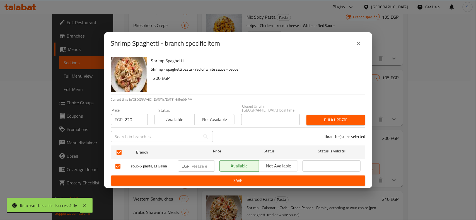
click at [329, 112] on div "Bulk update" at bounding box center [335, 120] width 65 height 17
click at [324, 120] on span "Bulk update" at bounding box center [336, 120] width 50 height 7
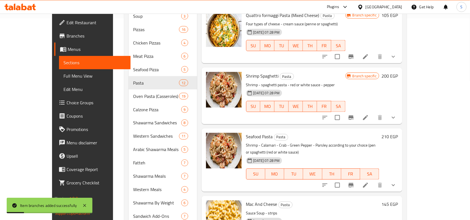
scroll to position [209, 0]
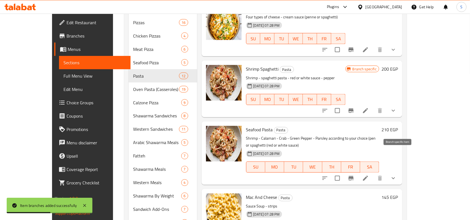
click at [355, 175] on icon "Branch-specific-item" at bounding box center [351, 178] width 7 height 7
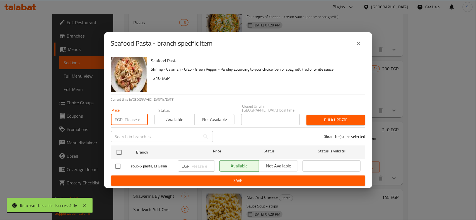
click at [132, 118] on input "number" at bounding box center [136, 119] width 23 height 11
type input "230"
click at [119, 149] on input "checkbox" at bounding box center [119, 153] width 12 height 12
checkbox input "true"
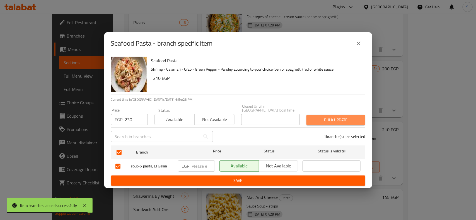
click at [352, 122] on button "Bulk update" at bounding box center [335, 120] width 59 height 10
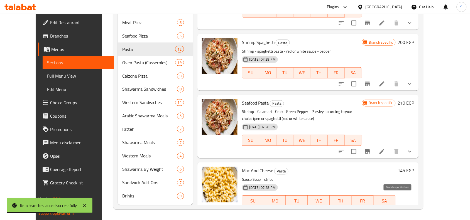
scroll to position [381, 0]
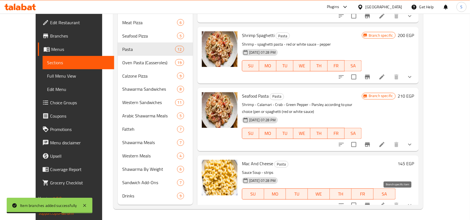
click at [371, 202] on icon "Branch-specific-item" at bounding box center [368, 205] width 7 height 7
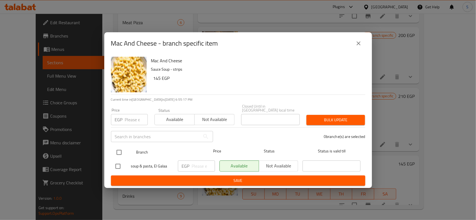
click at [119, 149] on input "checkbox" at bounding box center [119, 153] width 12 height 12
checkbox input "true"
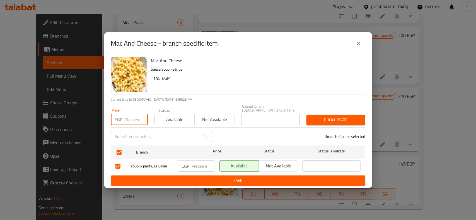
click at [128, 123] on input "number" at bounding box center [136, 119] width 23 height 11
type input "165"
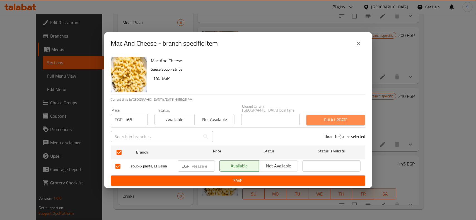
click at [334, 118] on span "Bulk update" at bounding box center [336, 120] width 50 height 7
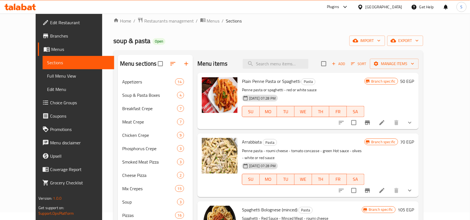
scroll to position [0, 0]
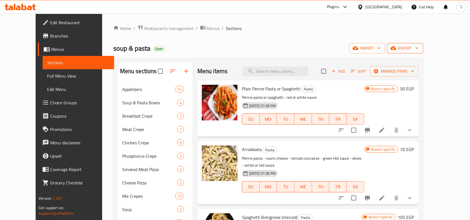
click at [424, 44] on button "export" at bounding box center [406, 48] width 36 height 10
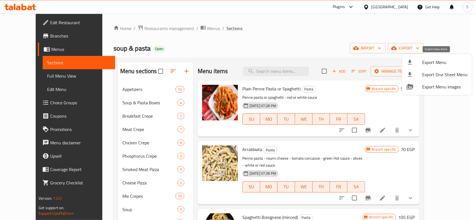
click at [441, 59] on span "Export Menu" at bounding box center [444, 62] width 45 height 7
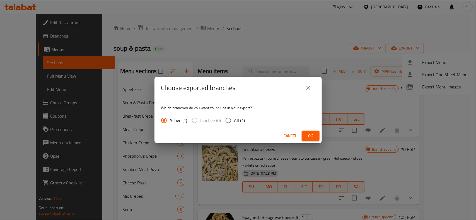
click at [228, 122] on input "All (1)" at bounding box center [228, 121] width 12 height 12
radio input "true"
click at [309, 135] on span "Ok" at bounding box center [310, 136] width 9 height 7
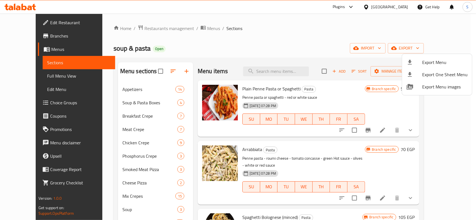
click at [86, 145] on div at bounding box center [238, 110] width 476 height 220
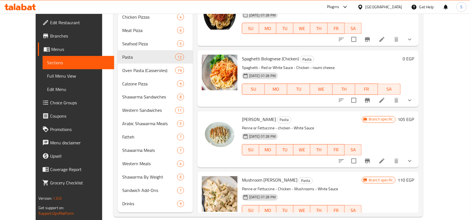
scroll to position [227, 0]
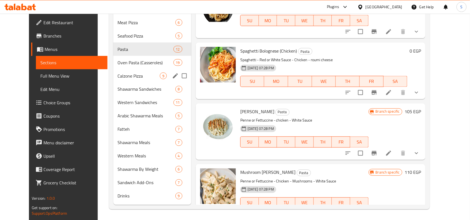
click at [120, 70] on div "Calzone Pizza 9" at bounding box center [152, 75] width 78 height 13
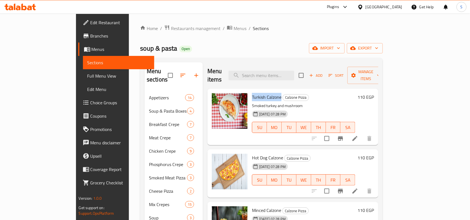
drag, startPoint x: 261, startPoint y: 91, endPoint x: 232, endPoint y: 90, distance: 29.3
click at [250, 91] on div "Turkish Calzone Calzone Pizza Smoked turkey and mushroom 25-06-2025 07:28 PM SU…" at bounding box center [304, 117] width 108 height 52
copy span "Turkish Calzone"
